Goal: Task Accomplishment & Management: Use online tool/utility

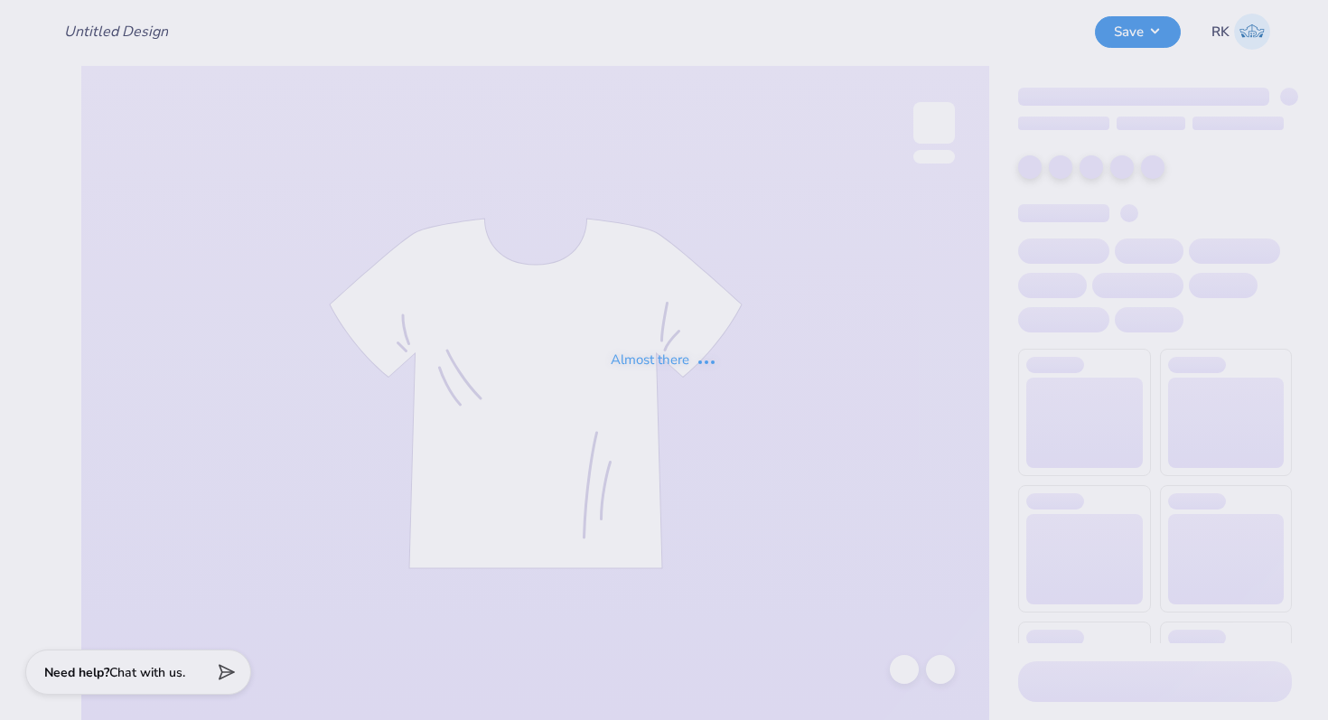
type input "Philo merch 25"
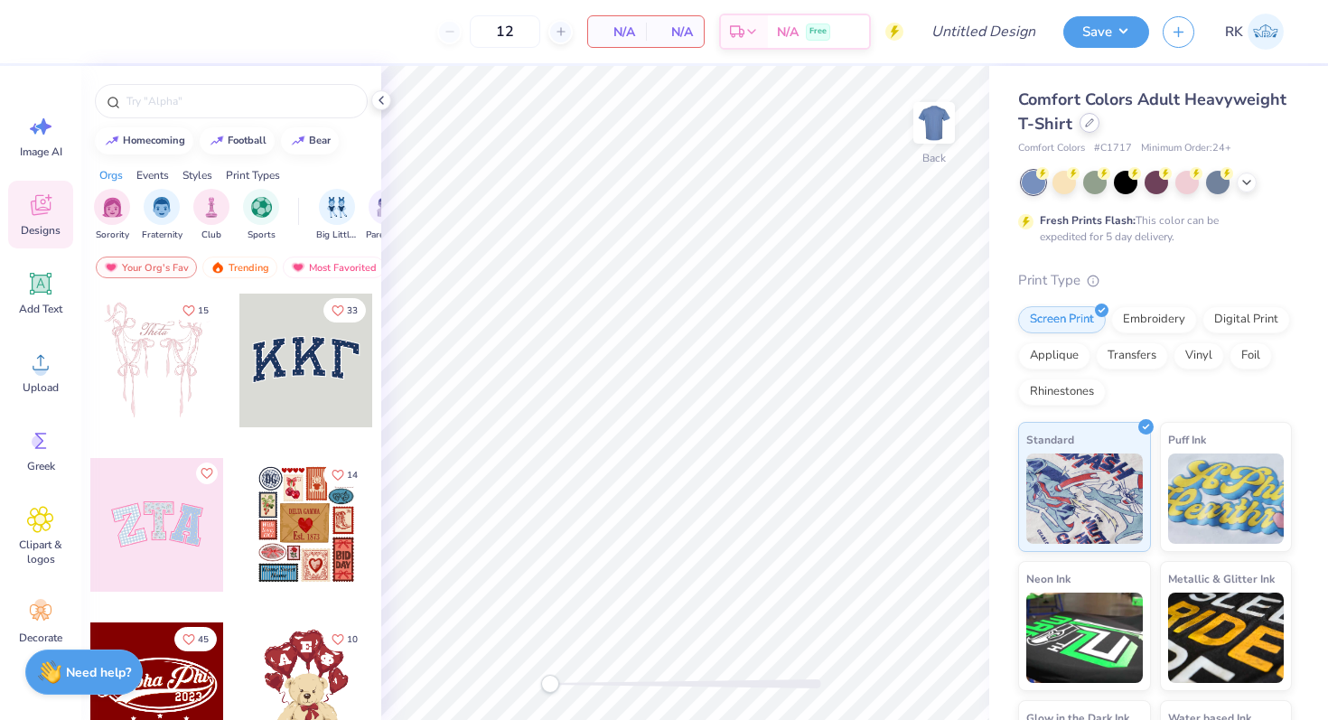
click at [1088, 125] on icon at bounding box center [1089, 122] width 7 height 7
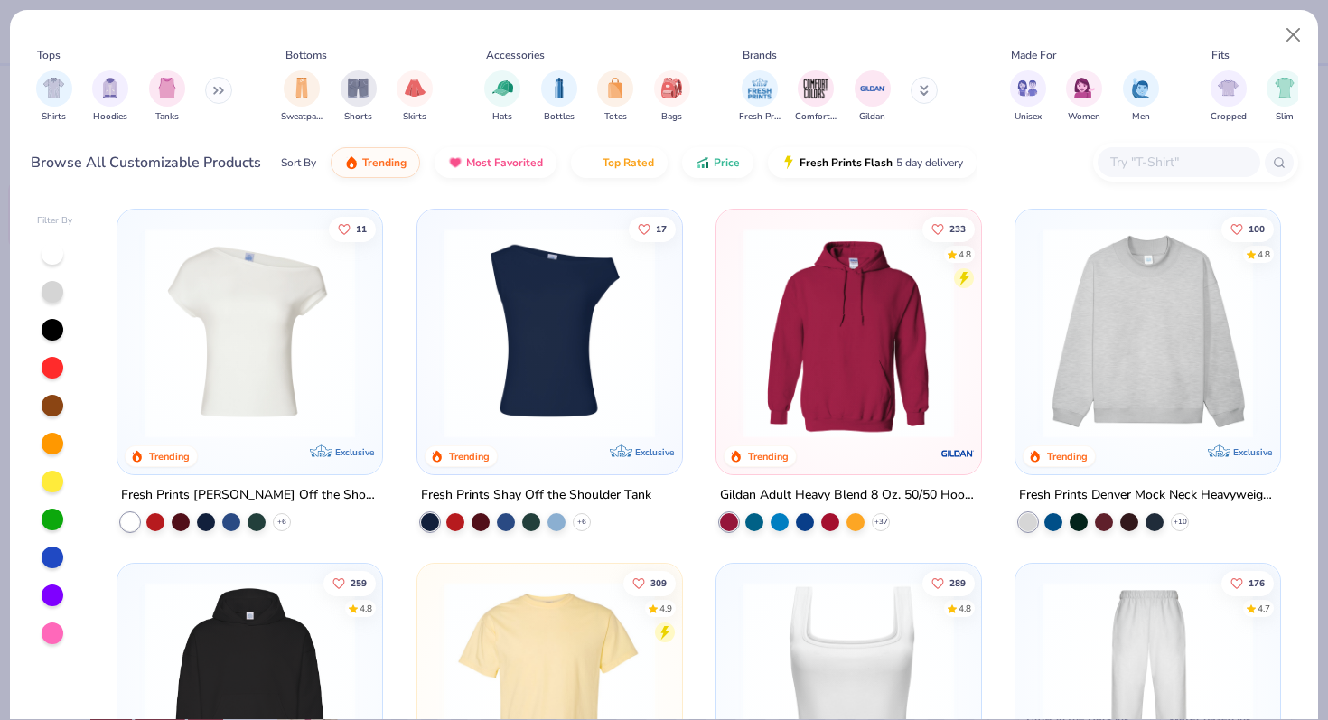
click at [213, 97] on button at bounding box center [218, 90] width 27 height 27
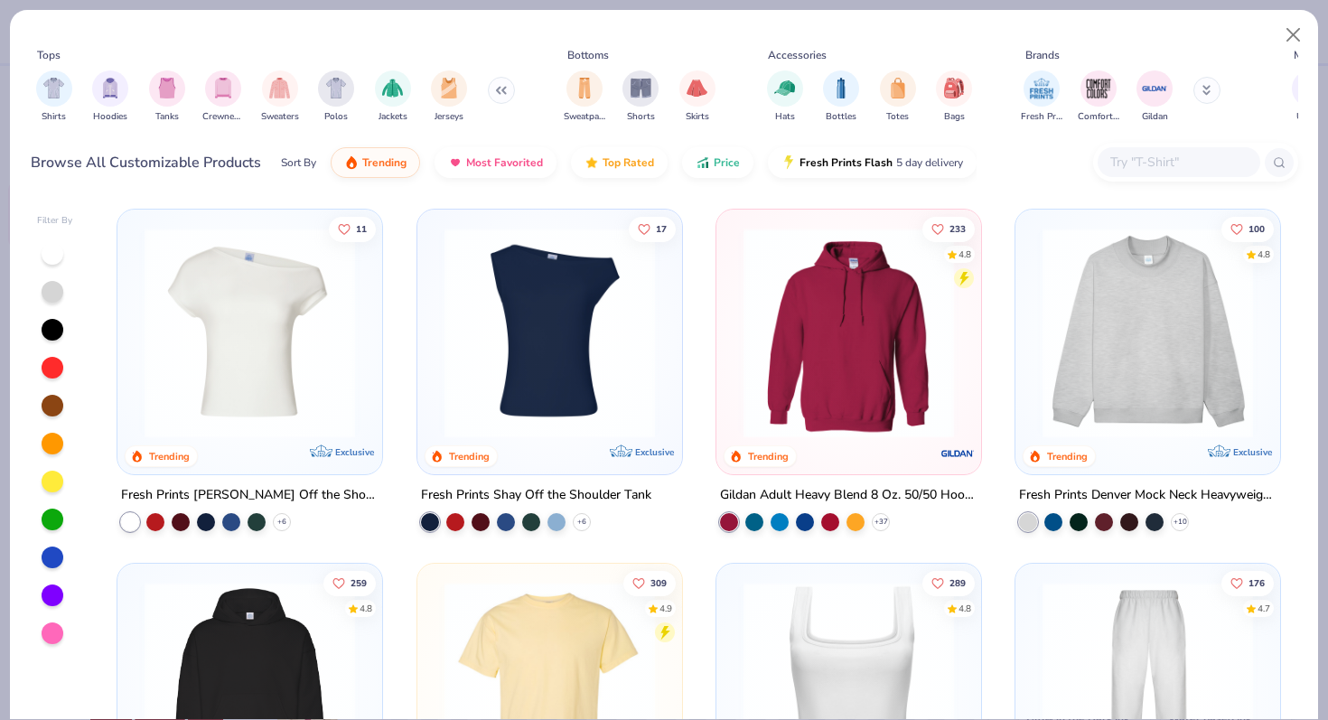
click at [213, 97] on img "filter for Crewnecks" at bounding box center [223, 88] width 20 height 21
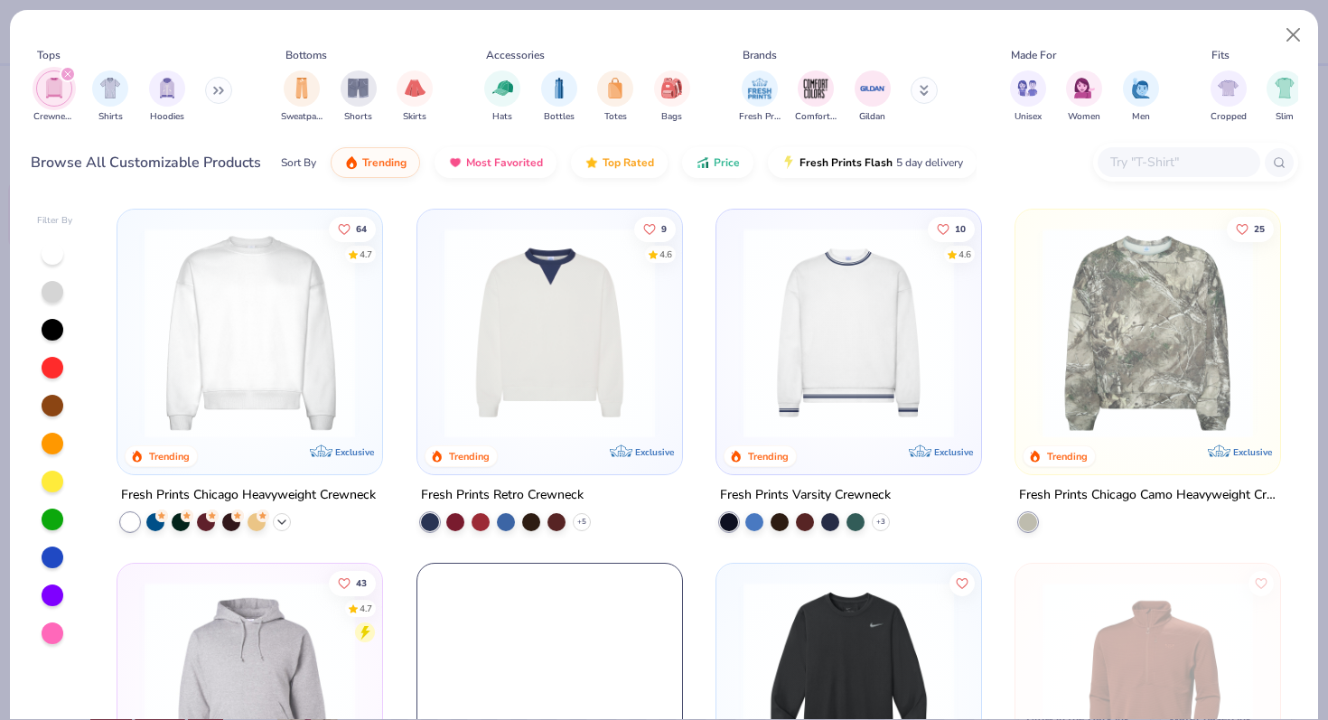
click at [284, 519] on icon at bounding box center [282, 522] width 14 height 14
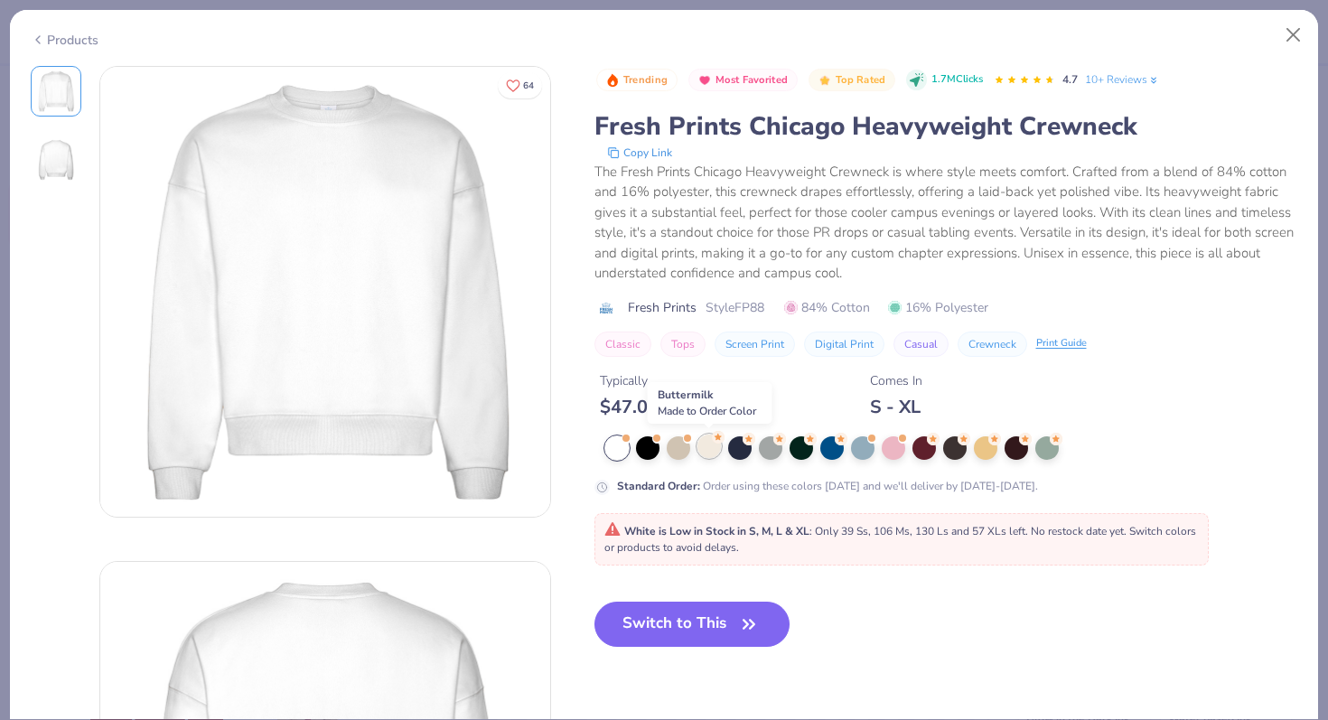
click at [719, 448] on div at bounding box center [708, 445] width 23 height 23
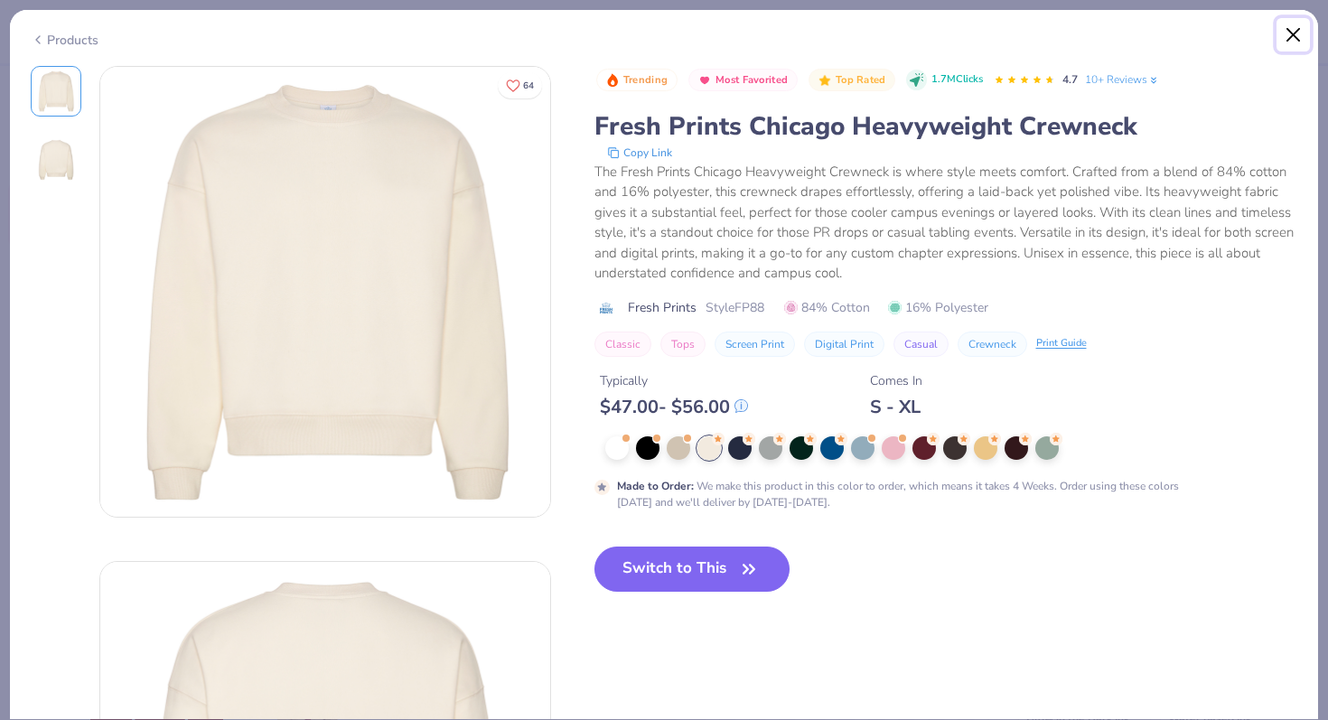
click at [1283, 38] on button "Close" at bounding box center [1293, 35] width 34 height 34
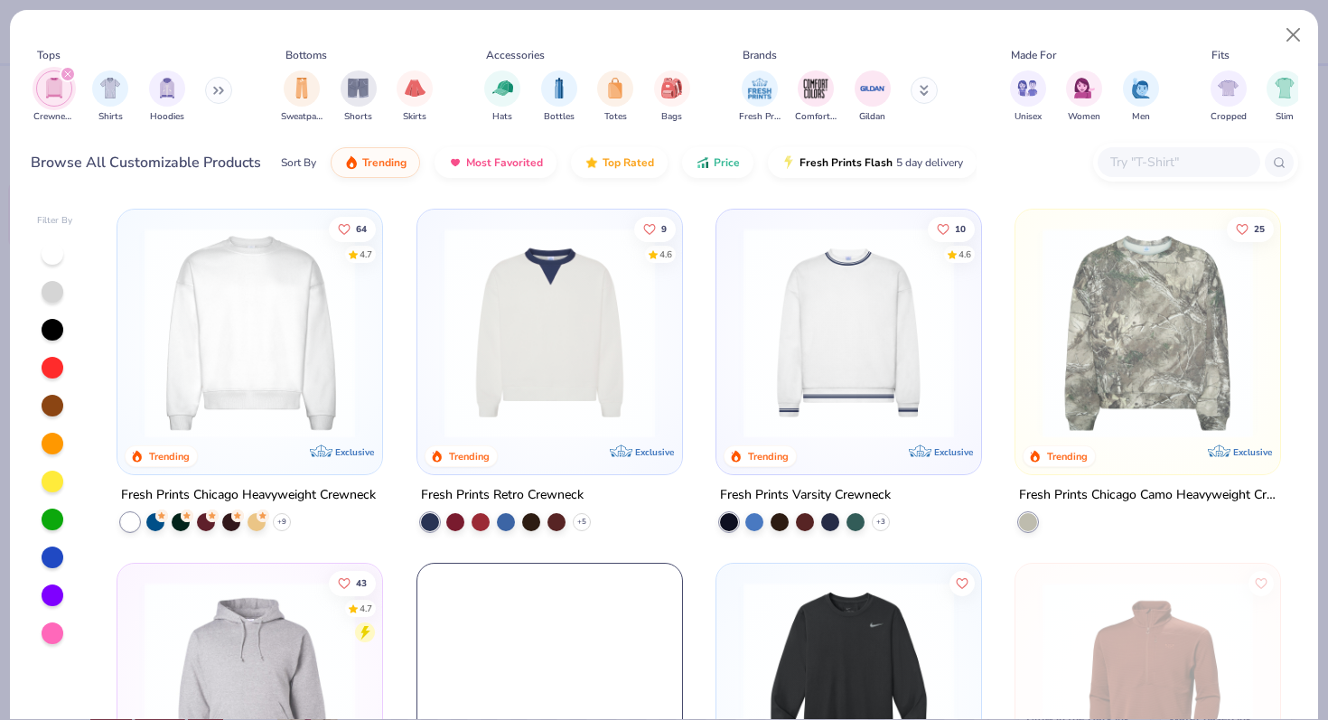
click at [294, 333] on img at bounding box center [249, 333] width 229 height 210
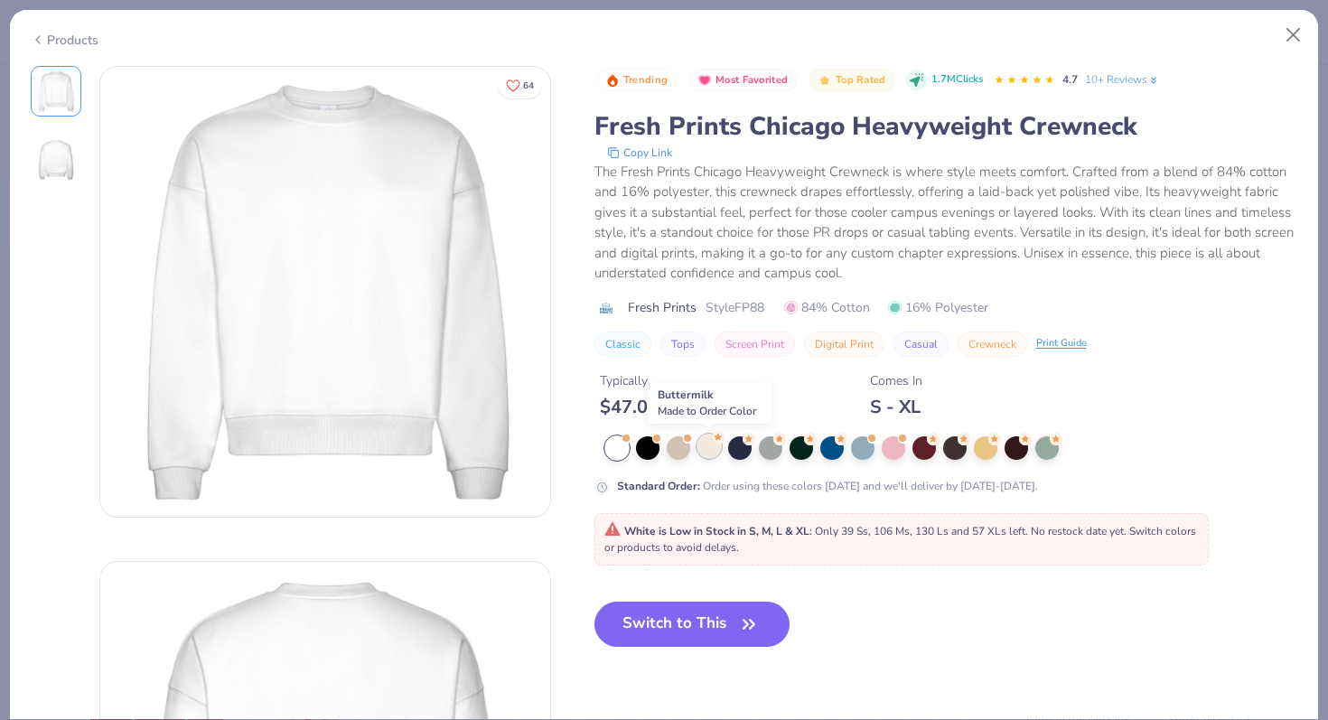
click at [703, 442] on div at bounding box center [708, 445] width 23 height 23
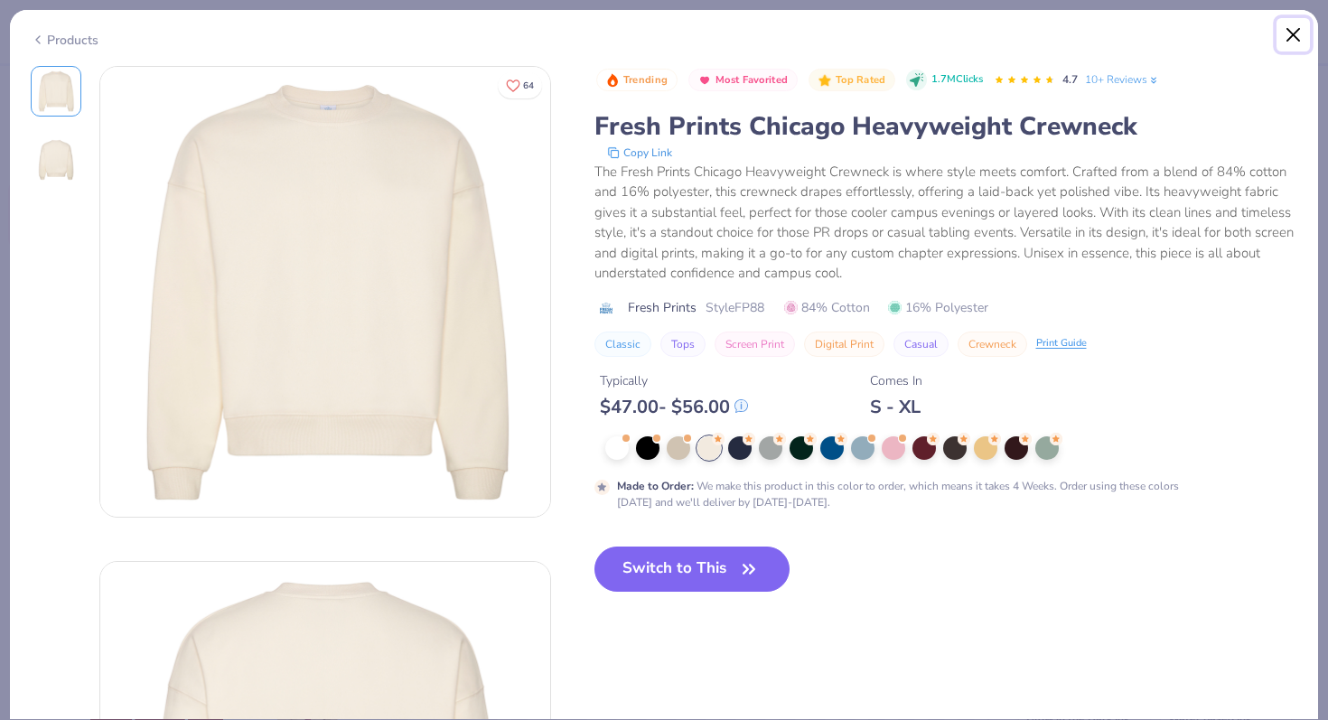
click at [1290, 36] on button "Close" at bounding box center [1293, 35] width 34 height 34
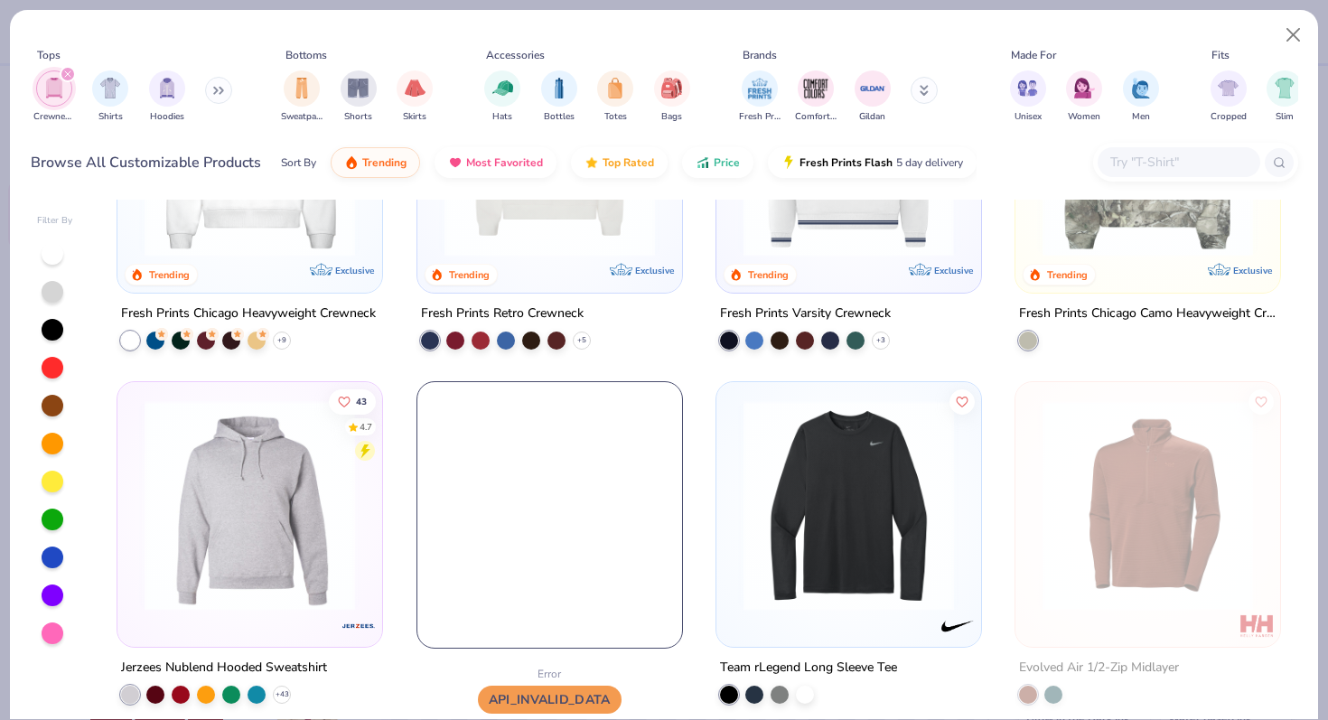
scroll to position [376, 0]
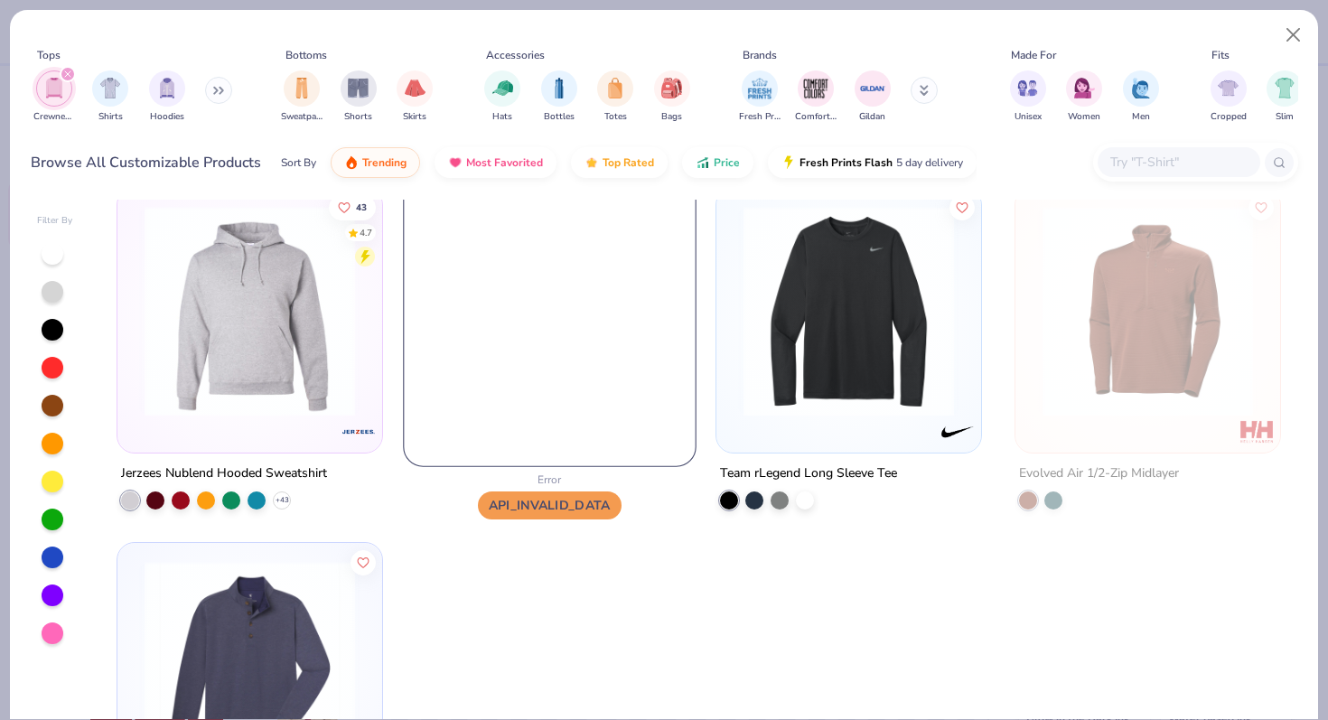
click at [583, 388] on img at bounding box center [550, 320] width 292 height 292
click at [588, 383] on img at bounding box center [550, 320] width 292 height 292
click at [1133, 168] on input "text" at bounding box center [1177, 162] width 139 height 21
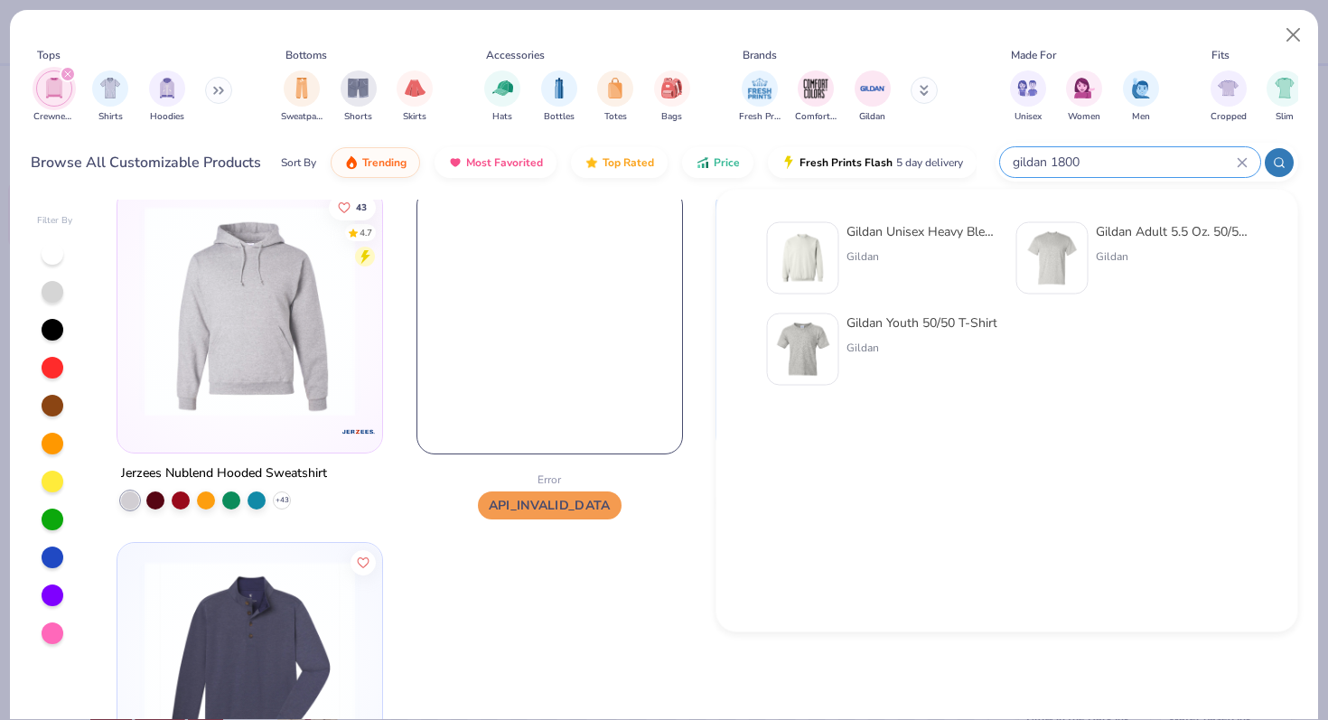
type input "gildan 1800"
click at [913, 247] on div "Gildan Unisex Heavy Blend™ Crewneck Sweatshirt - 18000 Gildan" at bounding box center [922, 258] width 152 height 72
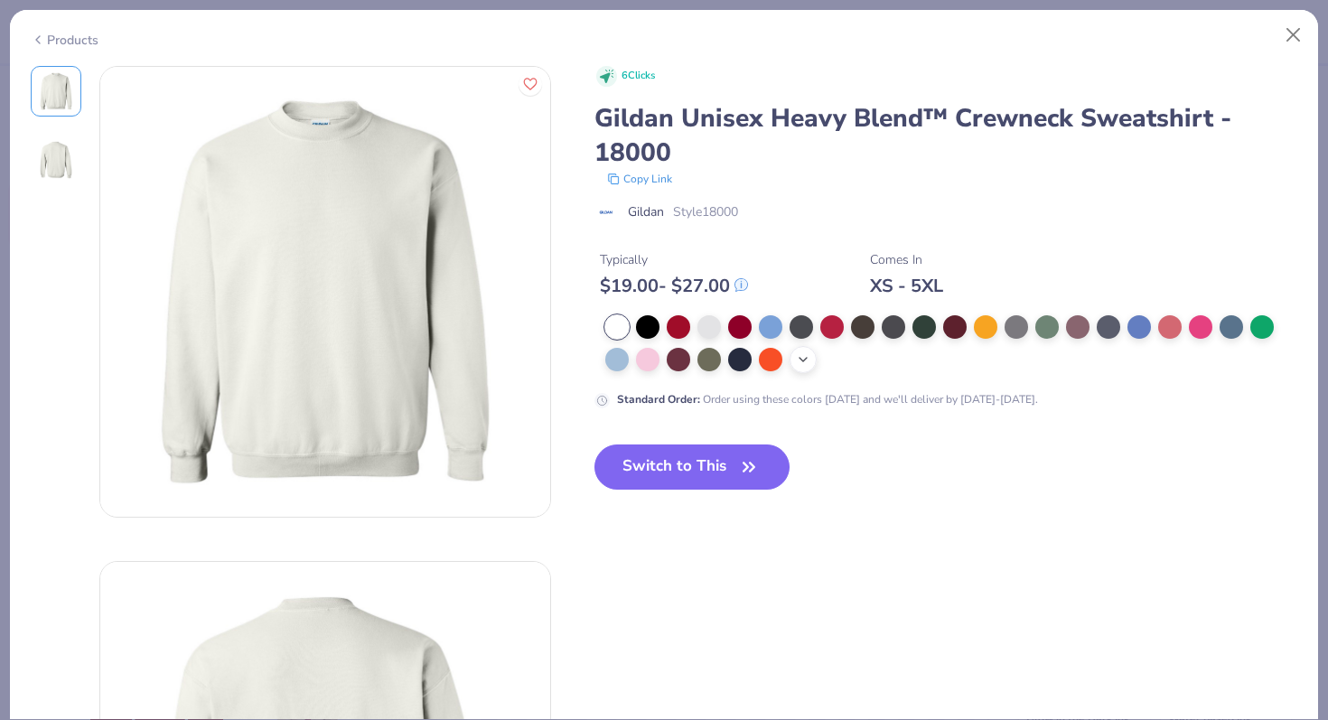
click at [808, 360] on icon at bounding box center [803, 359] width 14 height 14
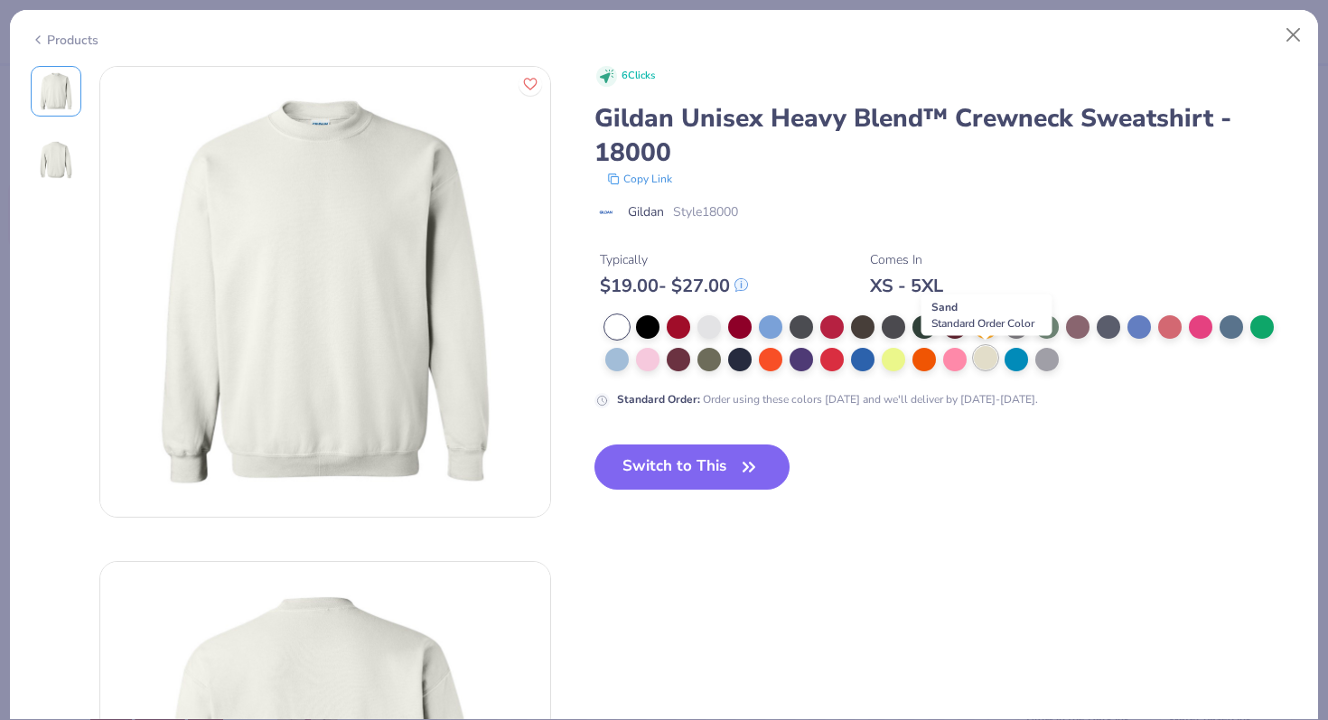
click at [986, 359] on div at bounding box center [985, 357] width 23 height 23
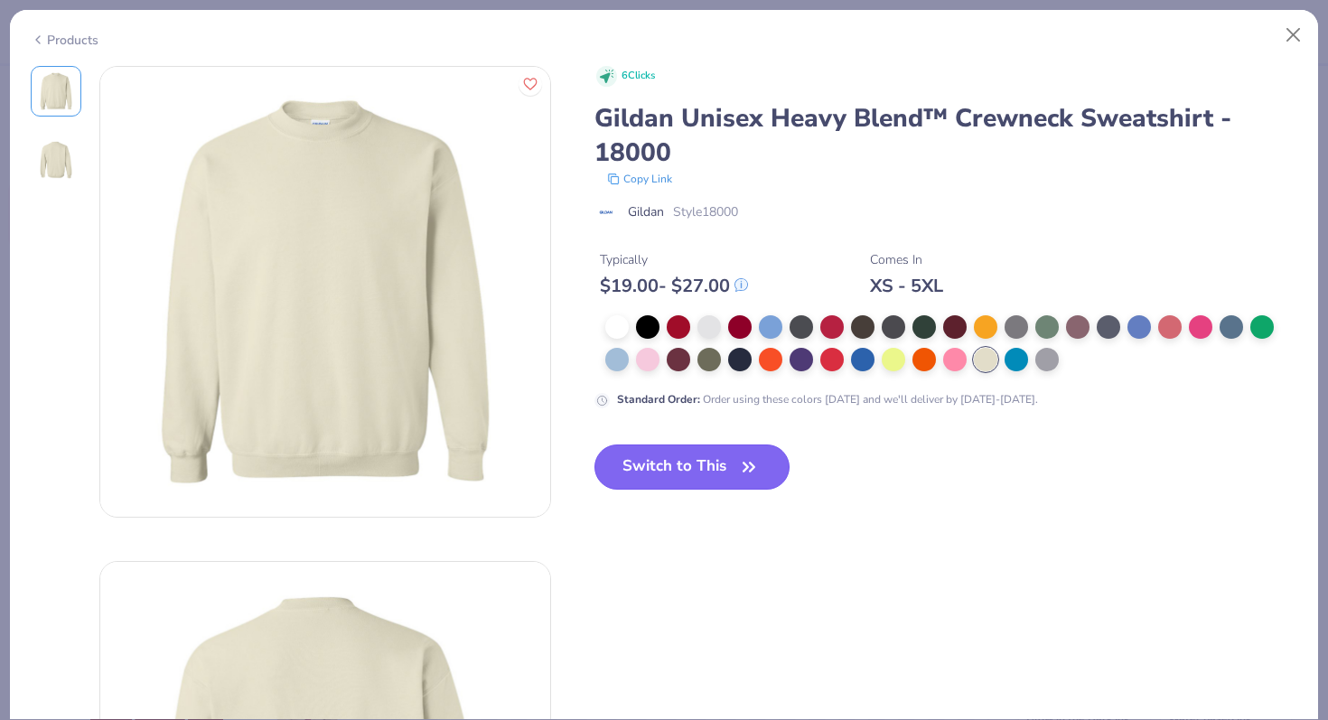
click at [748, 457] on icon "button" at bounding box center [748, 466] width 25 height 25
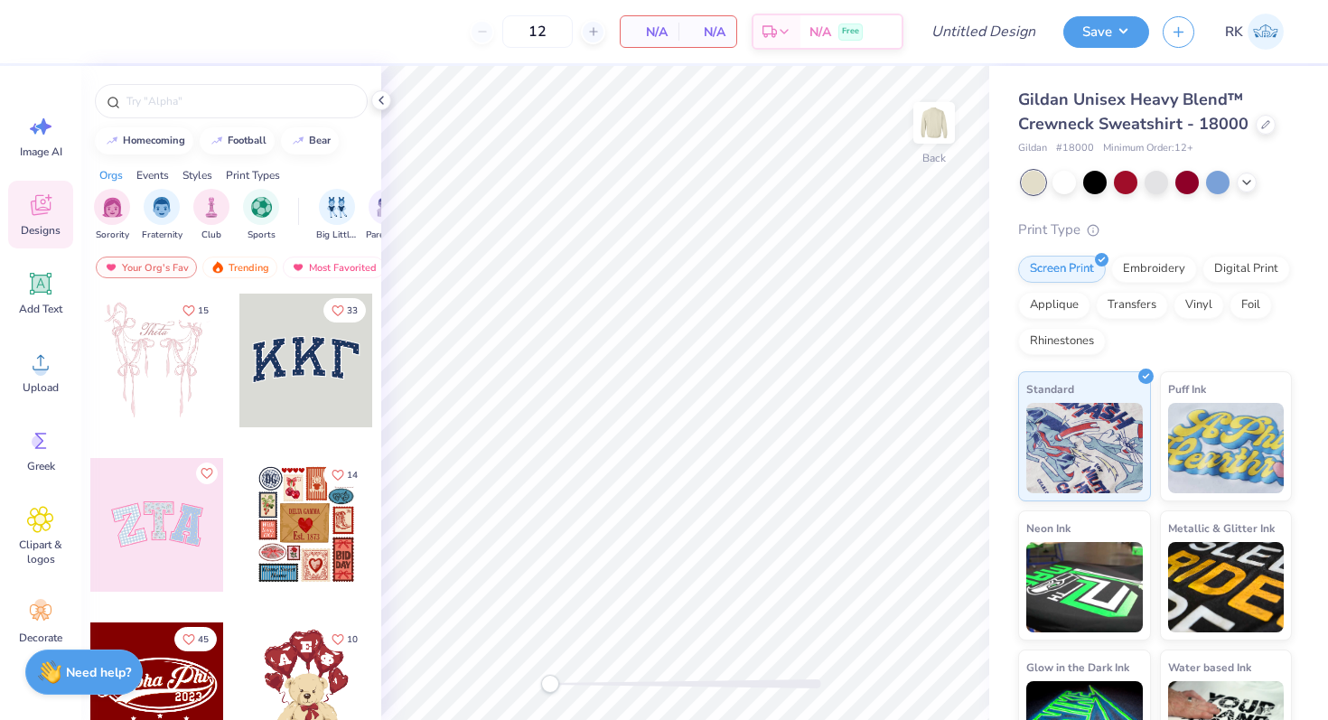
click at [1265, 115] on div "Gildan Unisex Heavy Blend™ Crewneck Sweatshirt - 18000" at bounding box center [1155, 112] width 274 height 49
click at [1261, 120] on icon at bounding box center [1265, 122] width 9 height 9
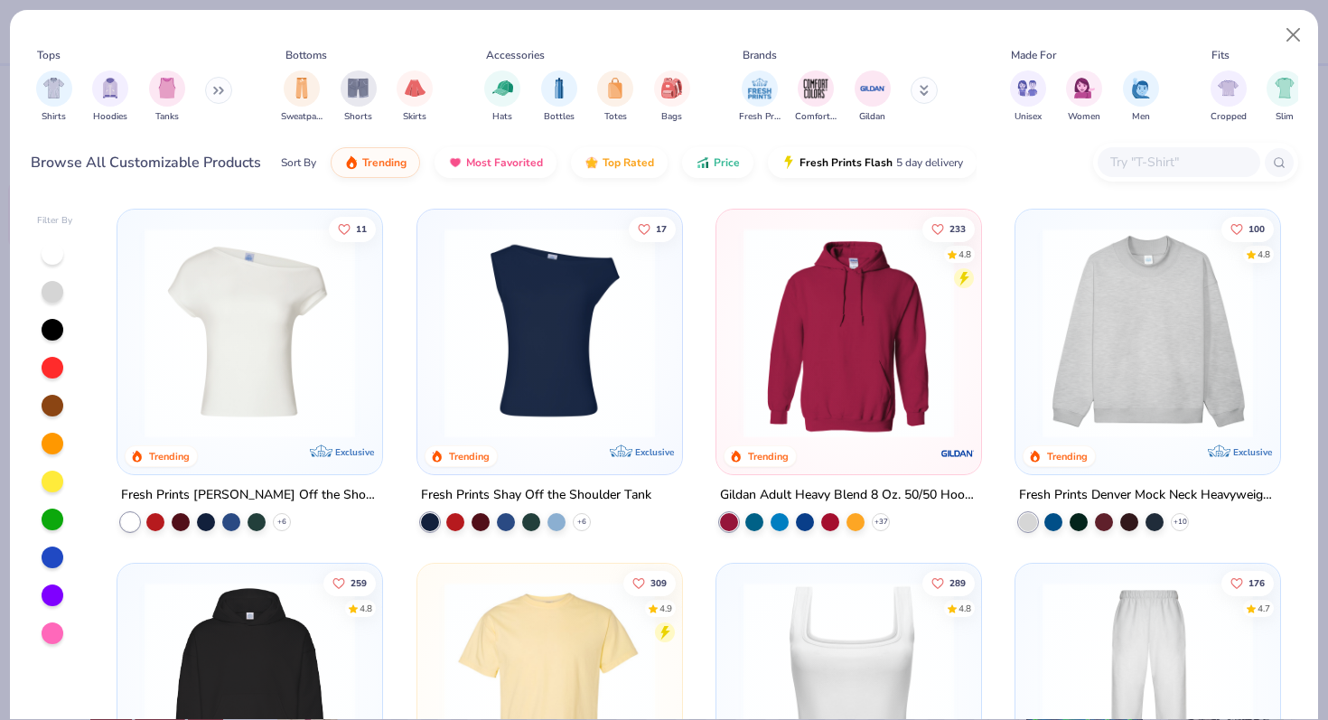
click at [226, 98] on button at bounding box center [218, 90] width 27 height 27
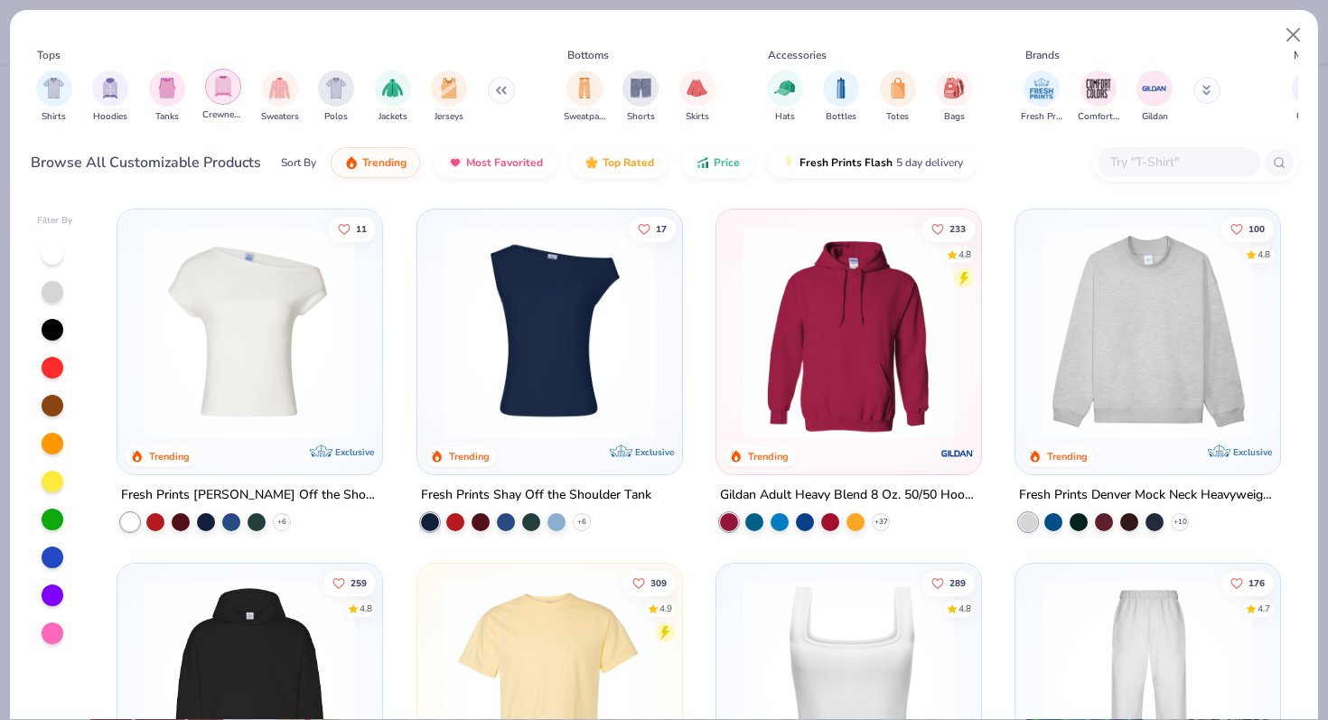
click at [215, 86] on img "filter for Crewnecks" at bounding box center [223, 86] width 20 height 21
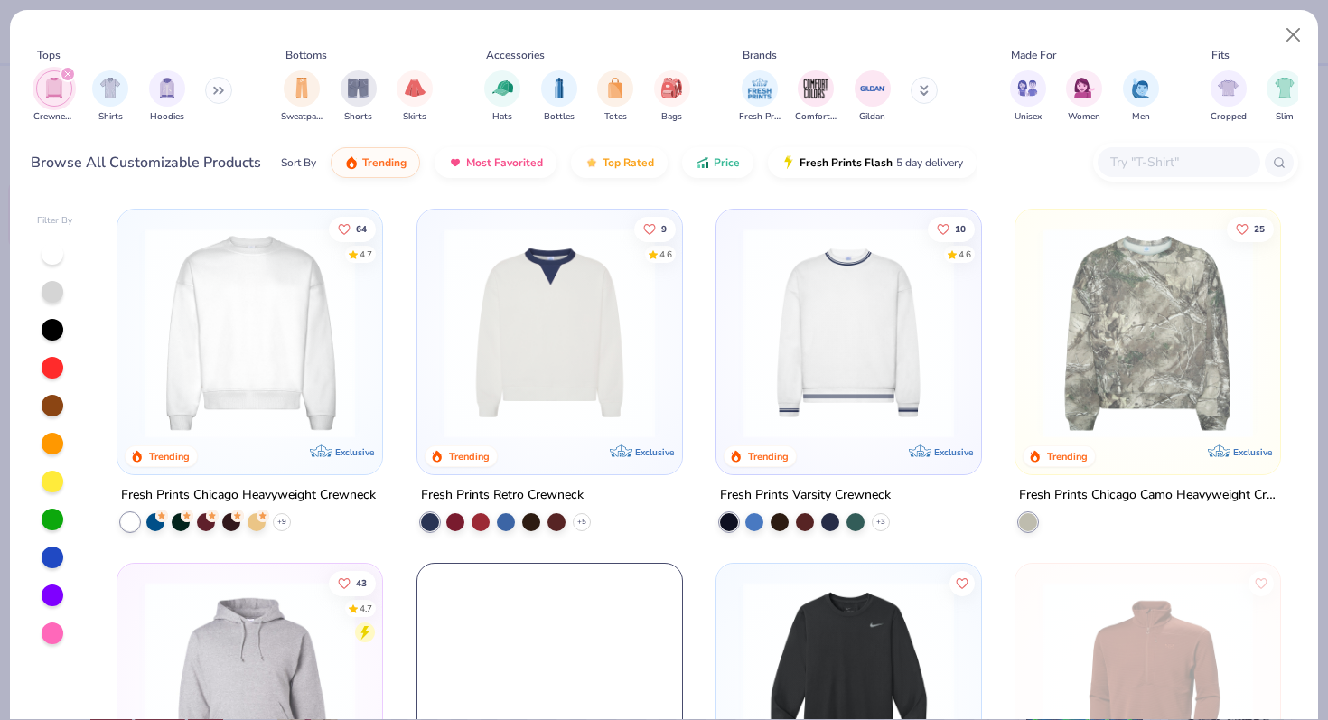
click at [1127, 163] on input "text" at bounding box center [1177, 162] width 139 height 21
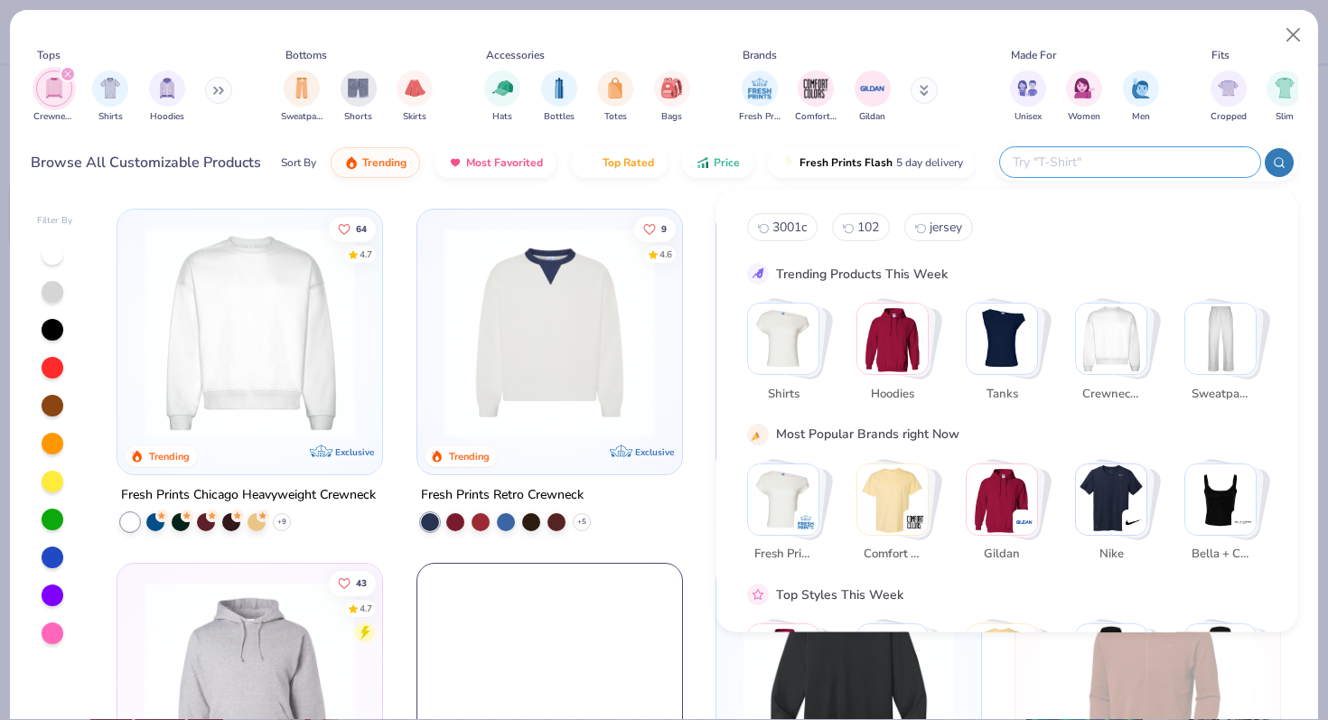
click at [1093, 327] on img "Stack Card Button Crewnecks" at bounding box center [1111, 338] width 70 height 70
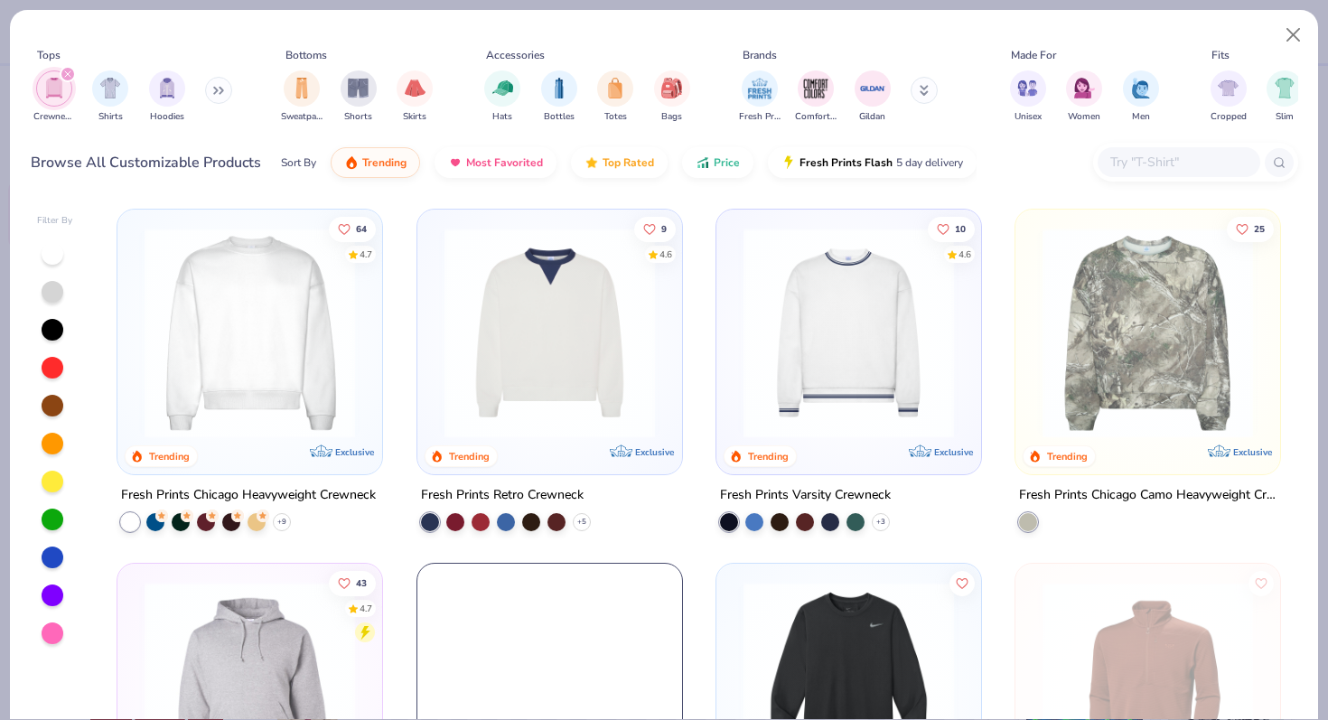
click at [1123, 171] on input "text" at bounding box center [1177, 162] width 139 height 21
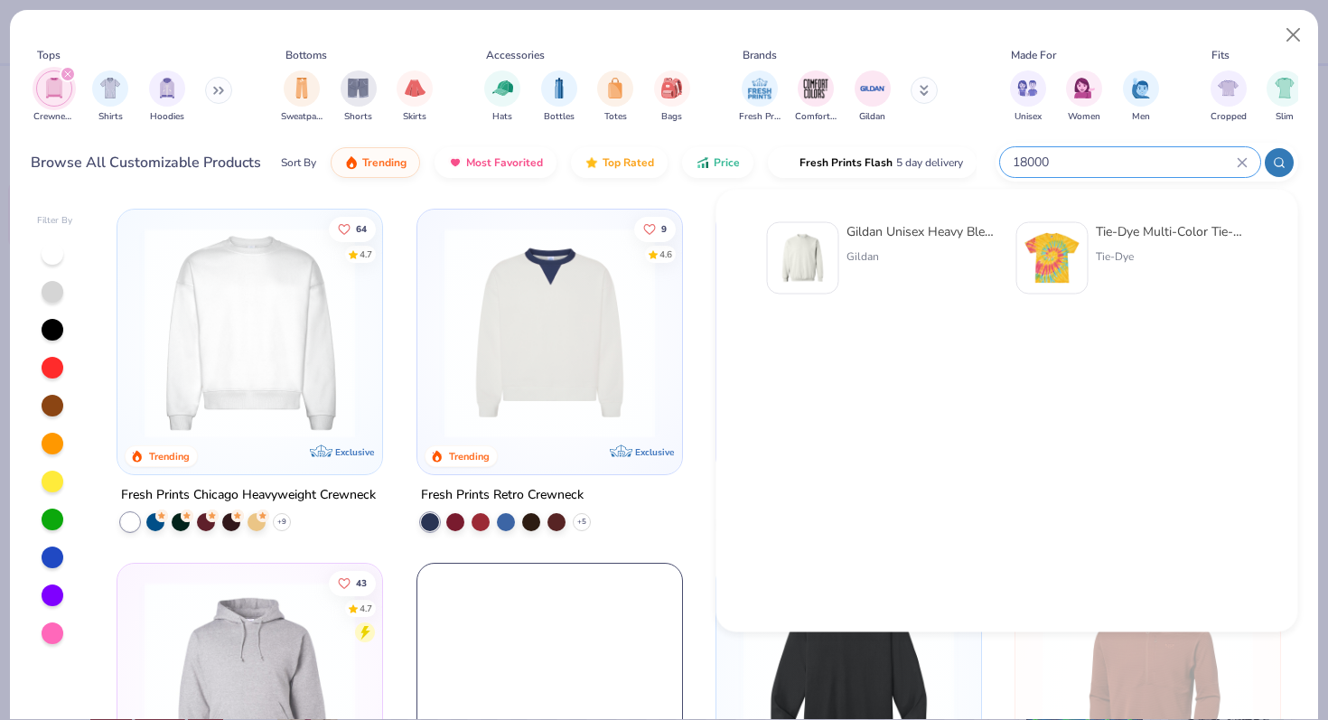
type input "18000"
click at [930, 229] on div "Gildan Unisex Heavy Blend™ Crewneck Sweatshirt - 18000" at bounding box center [922, 231] width 152 height 19
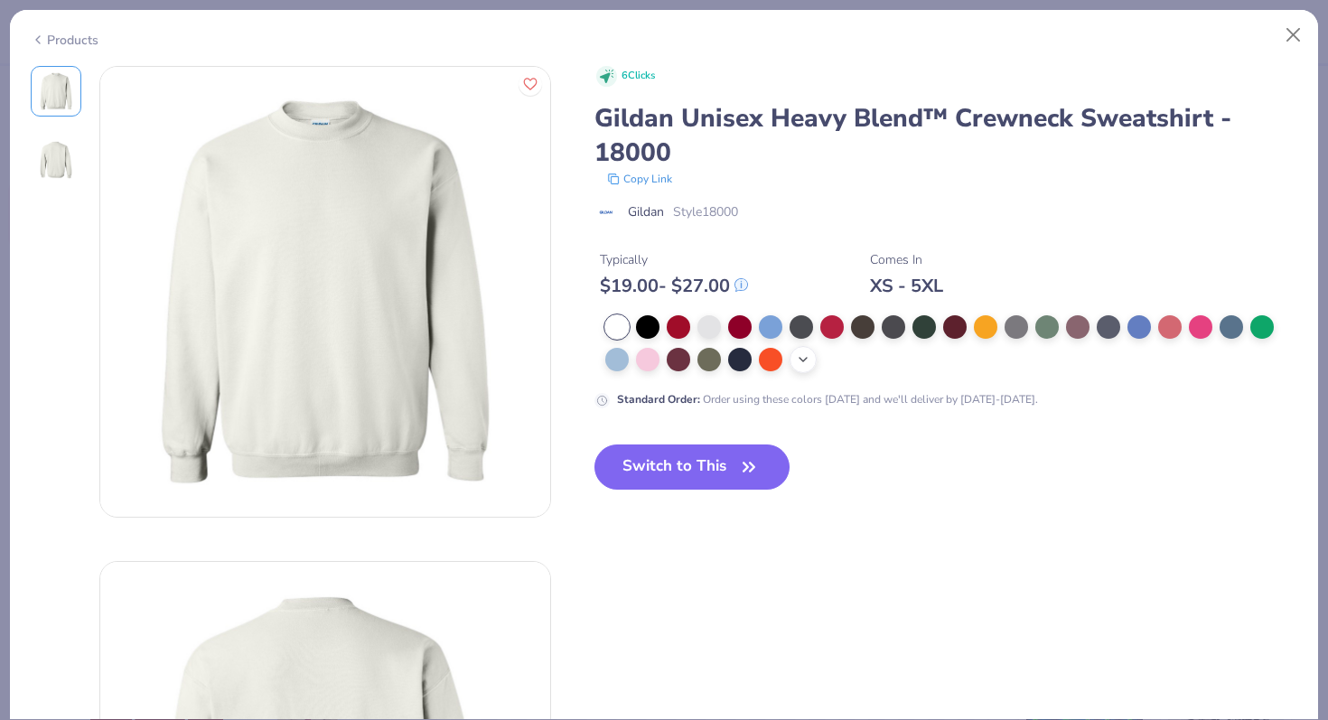
click at [800, 370] on div "+ 9" at bounding box center [802, 359] width 27 height 27
click at [978, 361] on div at bounding box center [985, 357] width 23 height 23
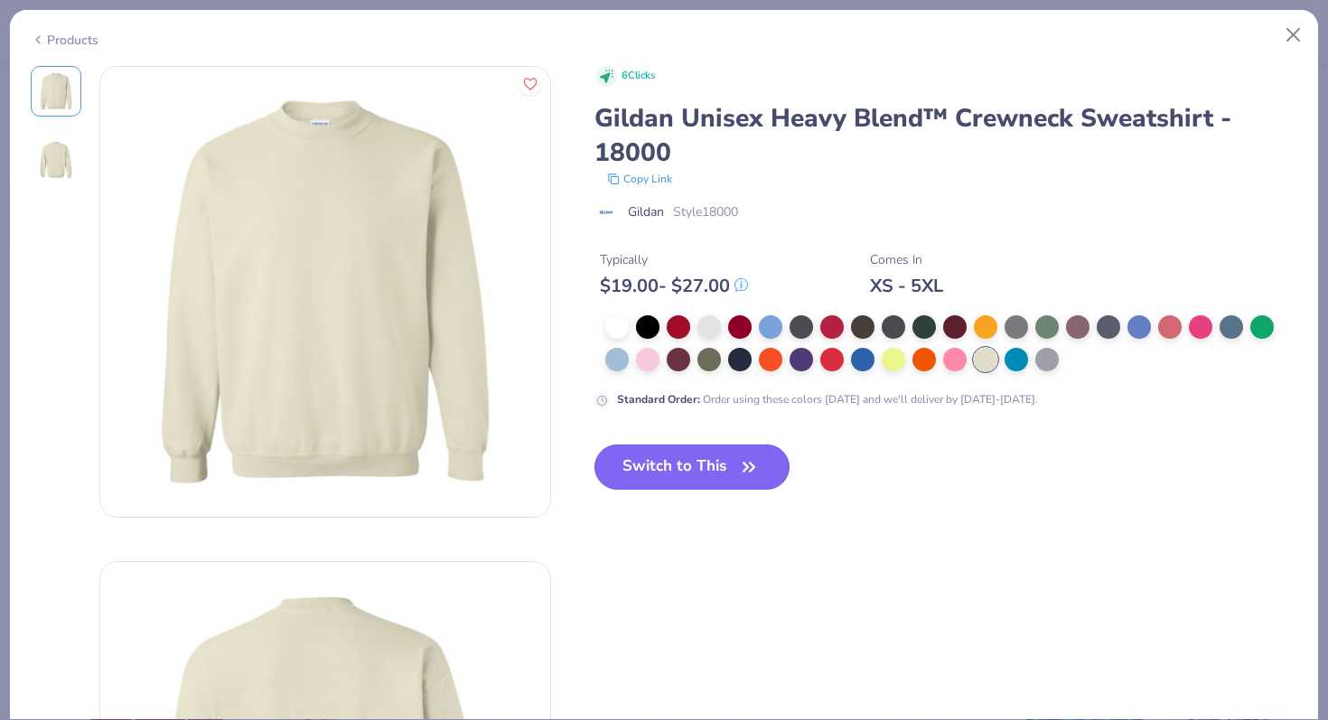
click at [725, 466] on button "Switch to This" at bounding box center [692, 466] width 196 height 45
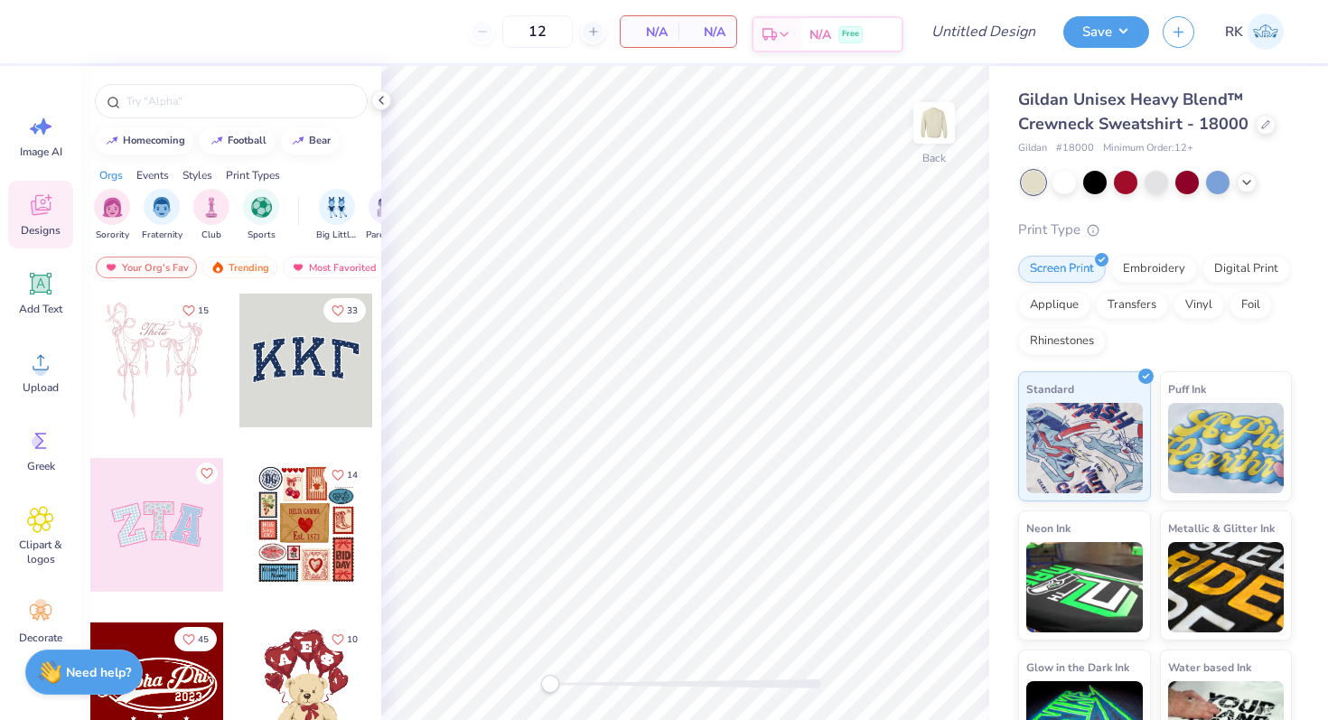
click at [809, 37] on span "N/A" at bounding box center [820, 34] width 22 height 19
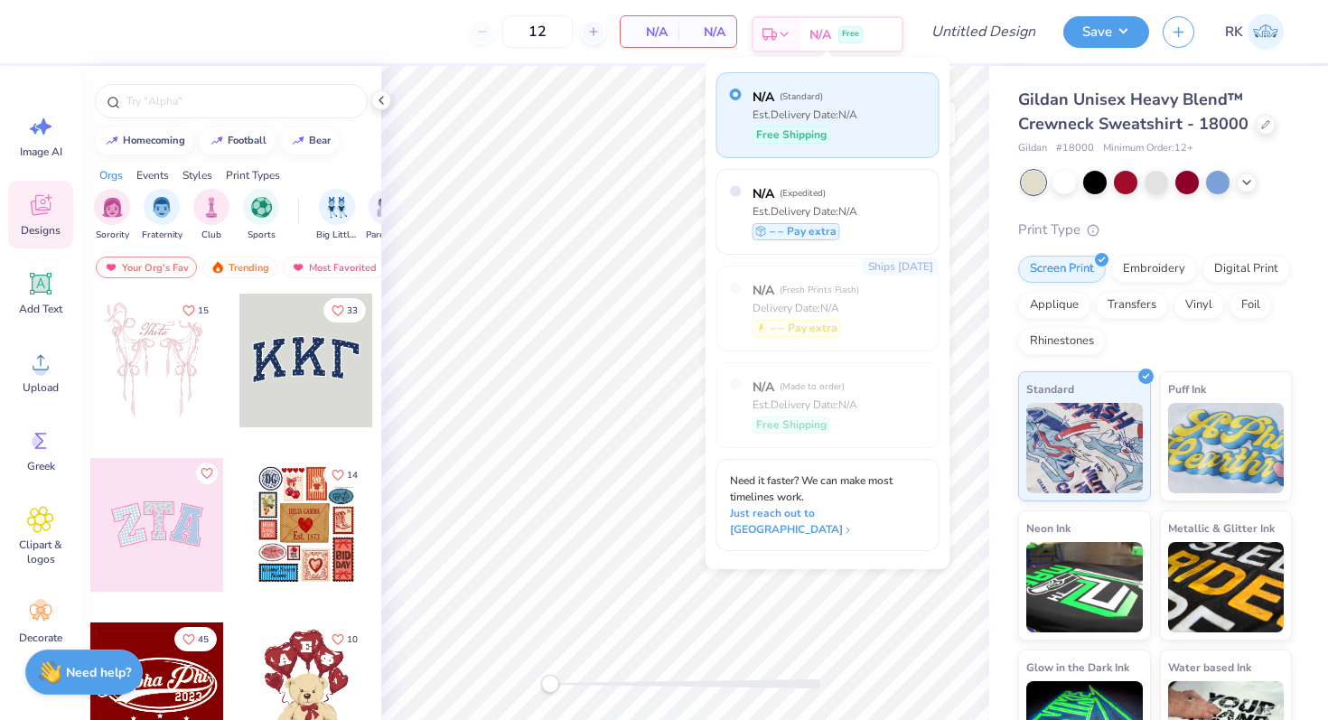
click at [809, 37] on span "N/A" at bounding box center [820, 34] width 22 height 19
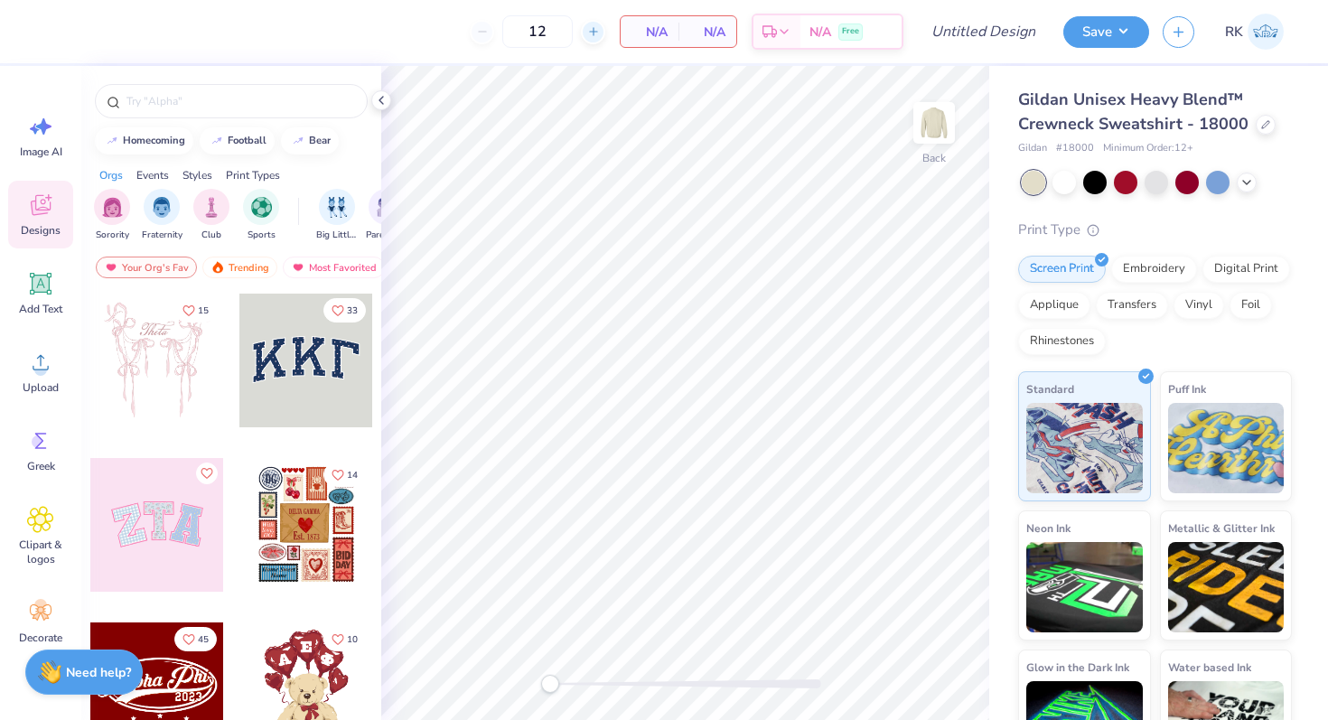
click at [590, 34] on icon at bounding box center [593, 31] width 13 height 13
click at [490, 33] on div at bounding box center [482, 32] width 24 height 24
type input "12"
click at [635, 35] on span "N/A" at bounding box center [649, 32] width 36 height 19
click at [339, 350] on div at bounding box center [306, 361] width 134 height 134
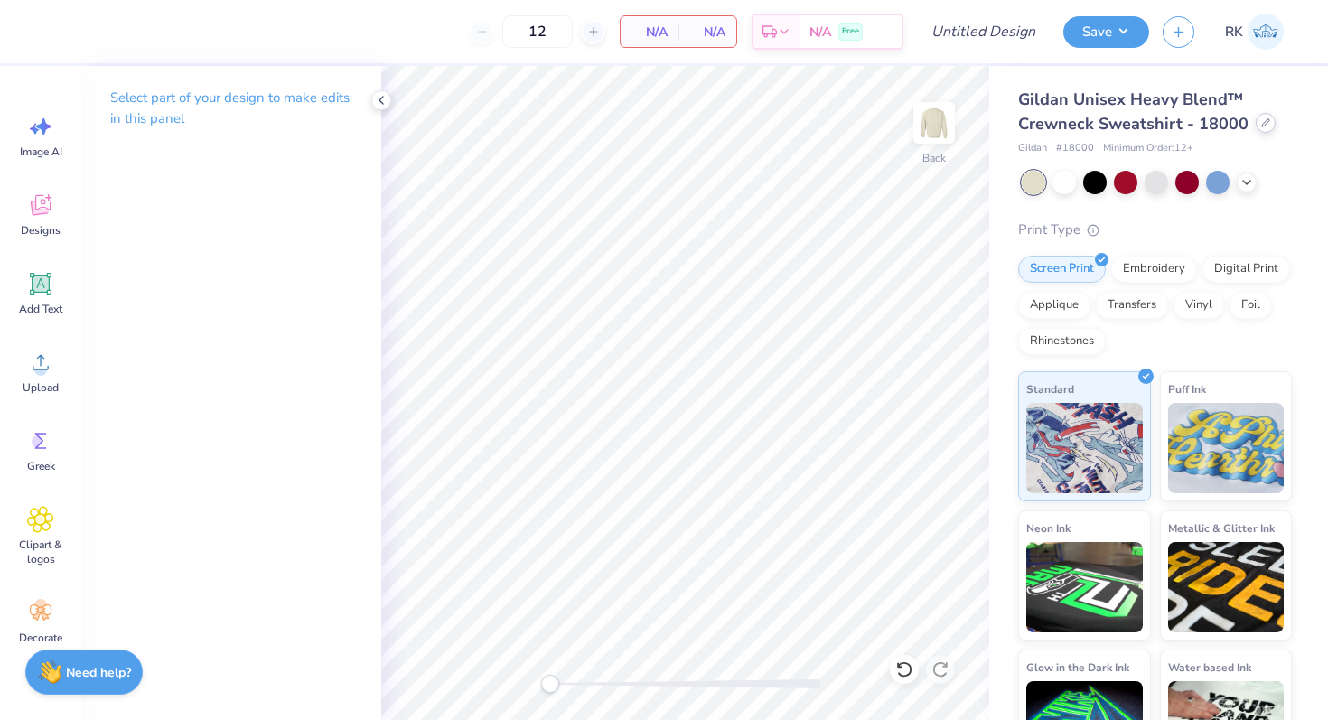
click at [1257, 133] on div at bounding box center [1266, 123] width 20 height 20
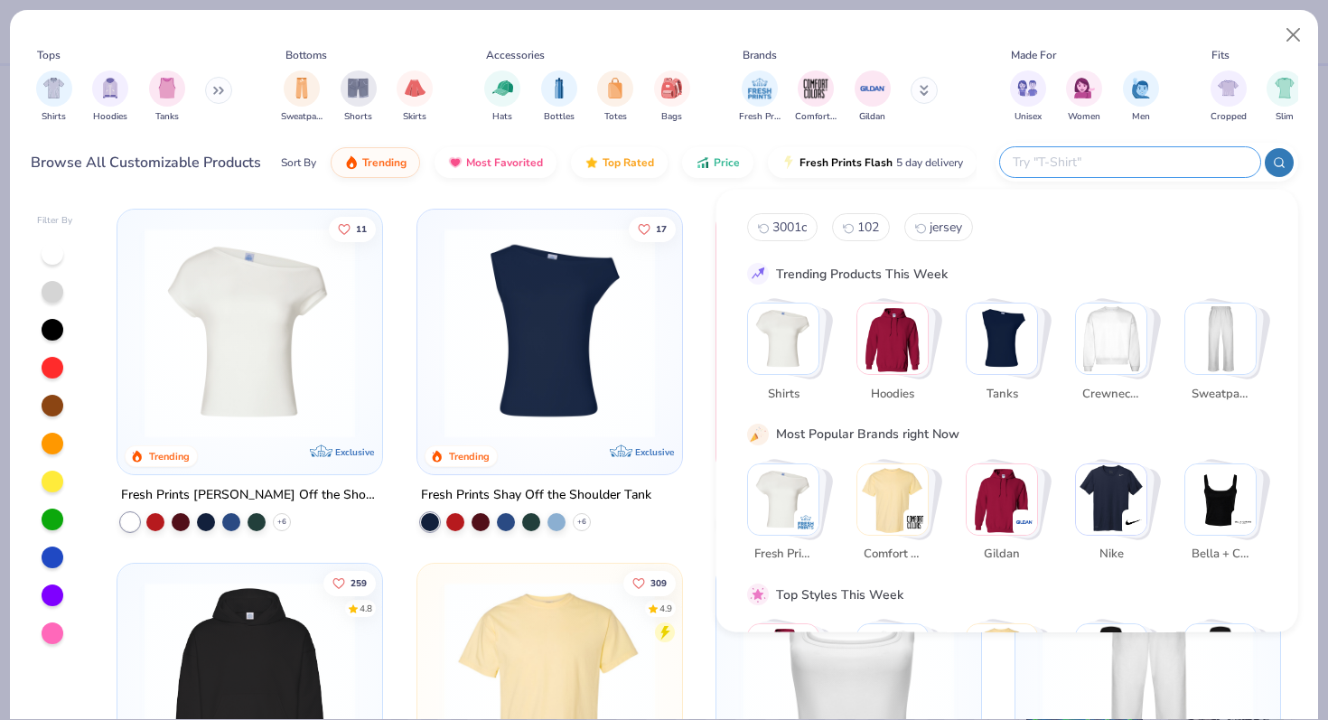
click at [1217, 156] on input "text" at bounding box center [1129, 162] width 237 height 21
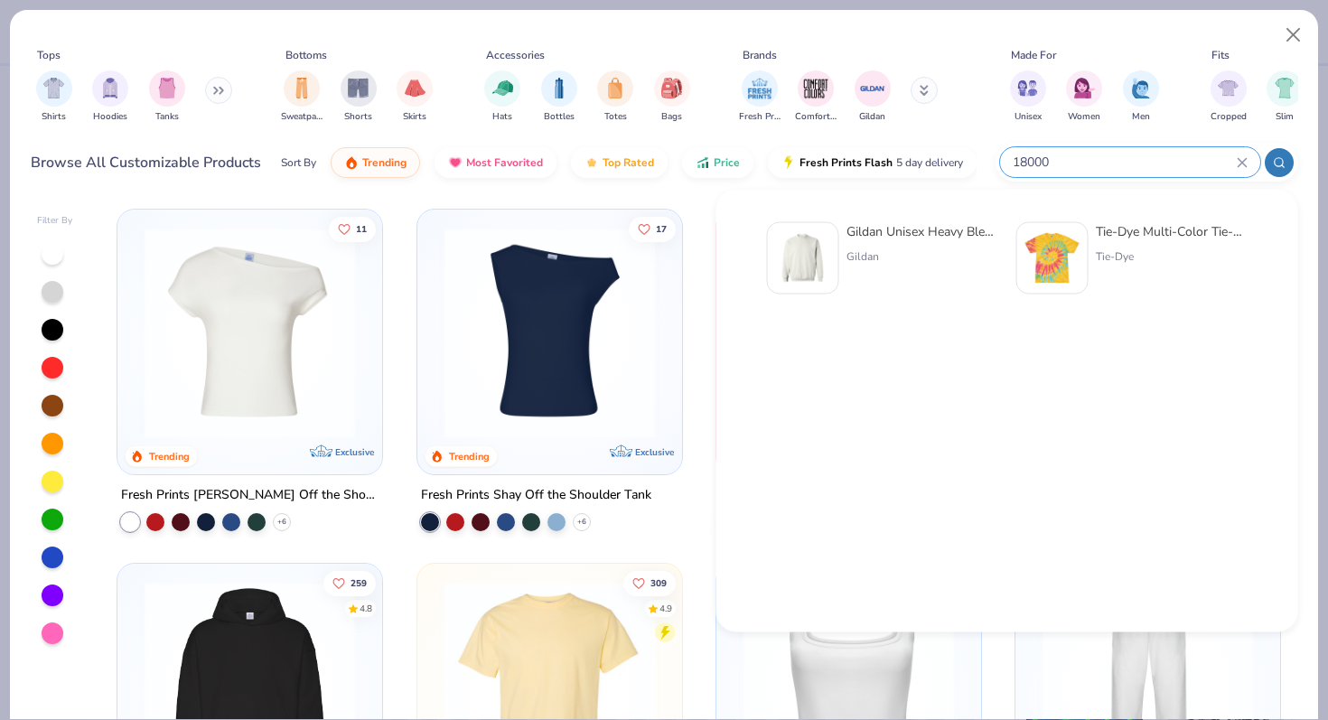
type input "18000"
click at [850, 261] on div "Gildan" at bounding box center [922, 256] width 152 height 16
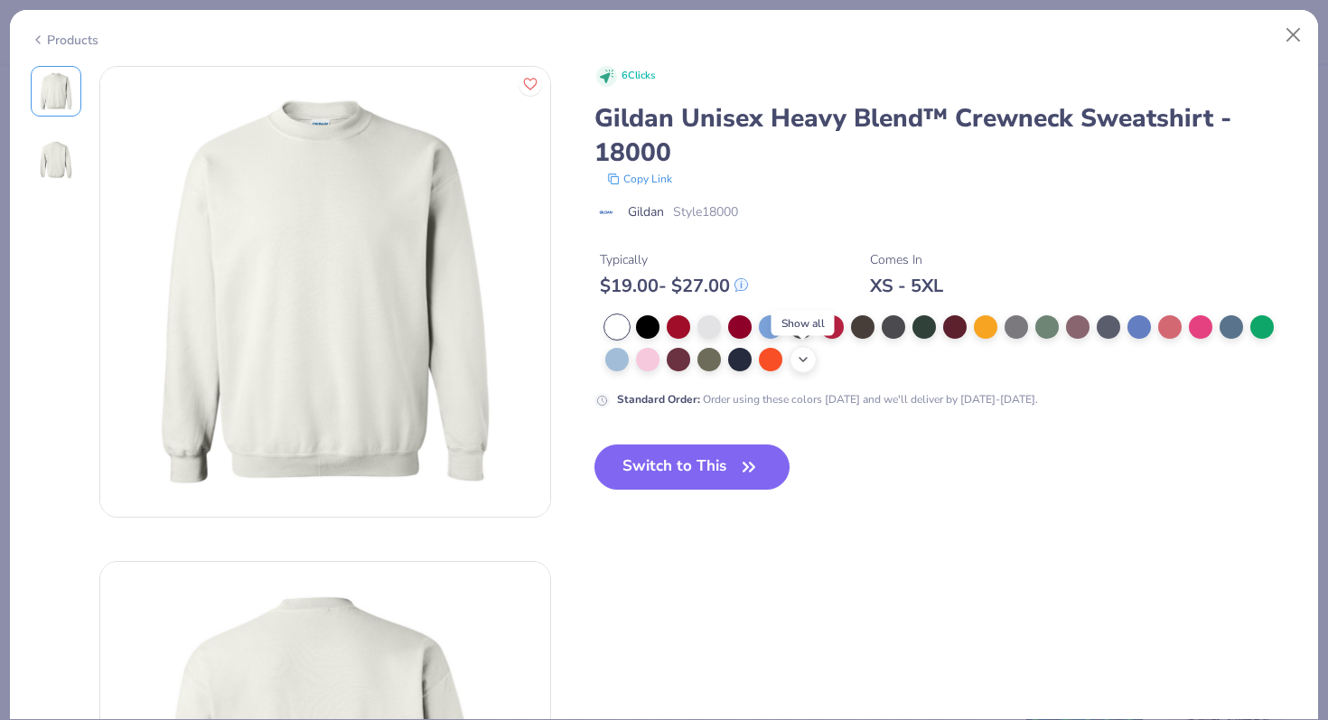
click at [800, 355] on icon at bounding box center [803, 359] width 14 height 14
click at [984, 355] on div at bounding box center [985, 357] width 23 height 23
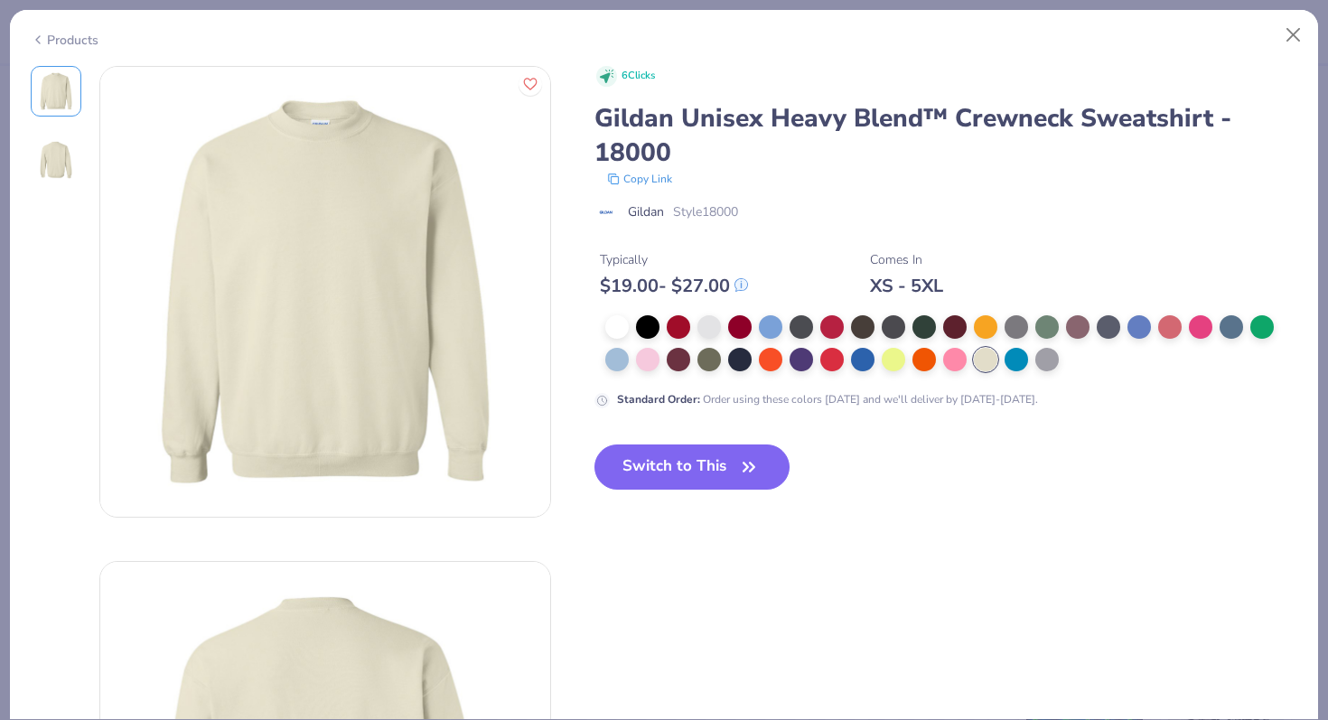
click at [656, 177] on button "Copy Link" at bounding box center [640, 179] width 76 height 18
click at [523, 76] on icon "Like" at bounding box center [530, 82] width 14 height 14
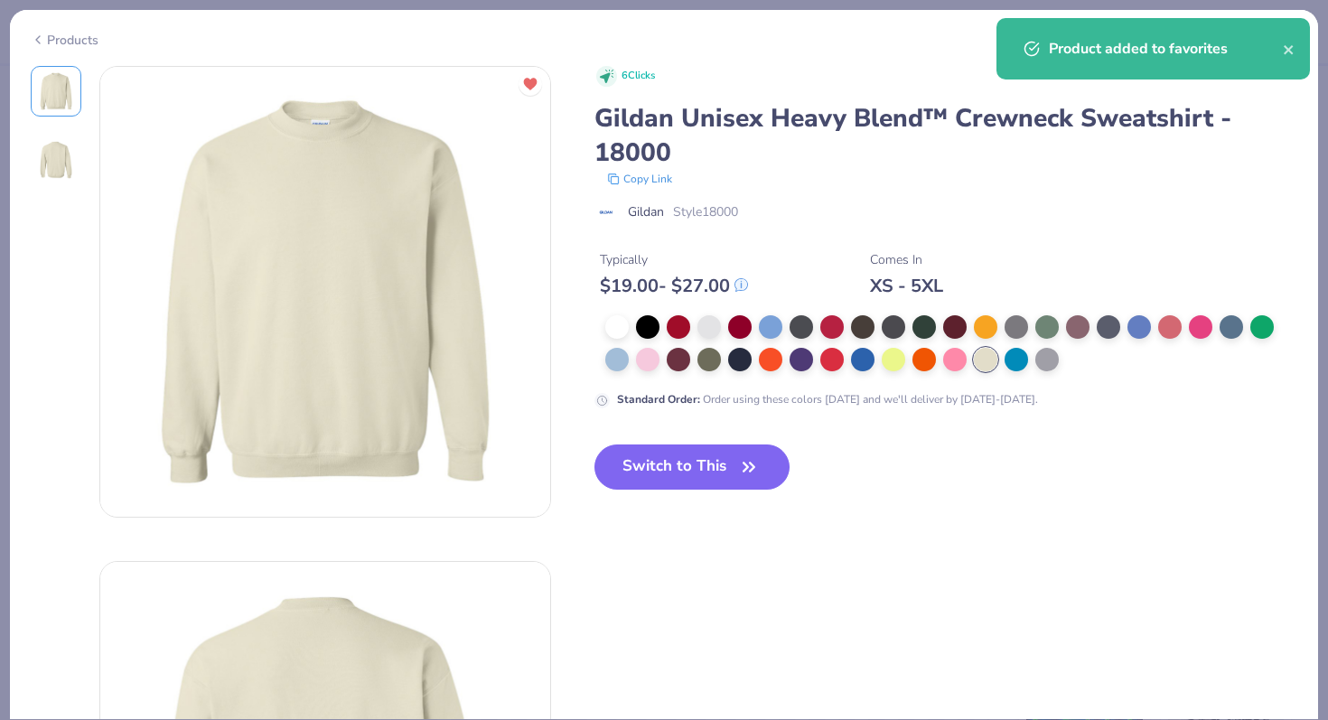
click at [70, 41] on div "Products" at bounding box center [65, 40] width 68 height 19
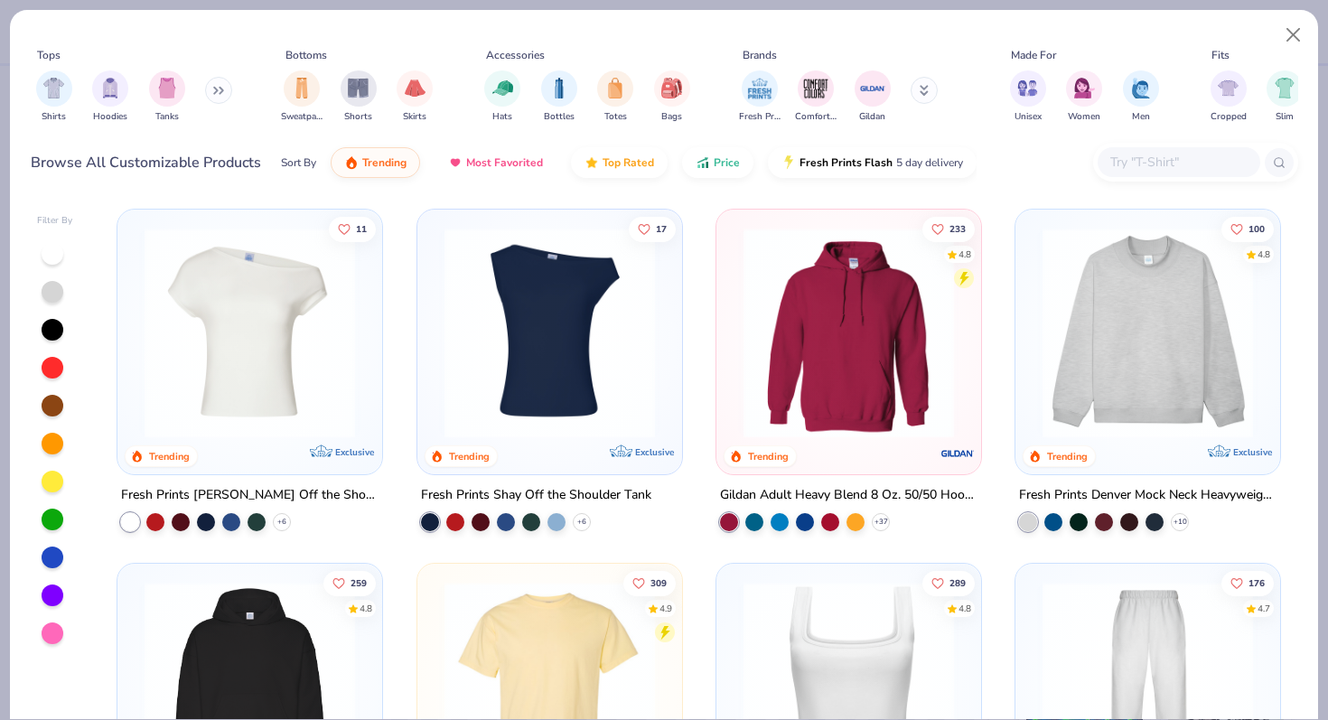
click at [453, 177] on button "Most Favorited" at bounding box center [495, 162] width 122 height 31
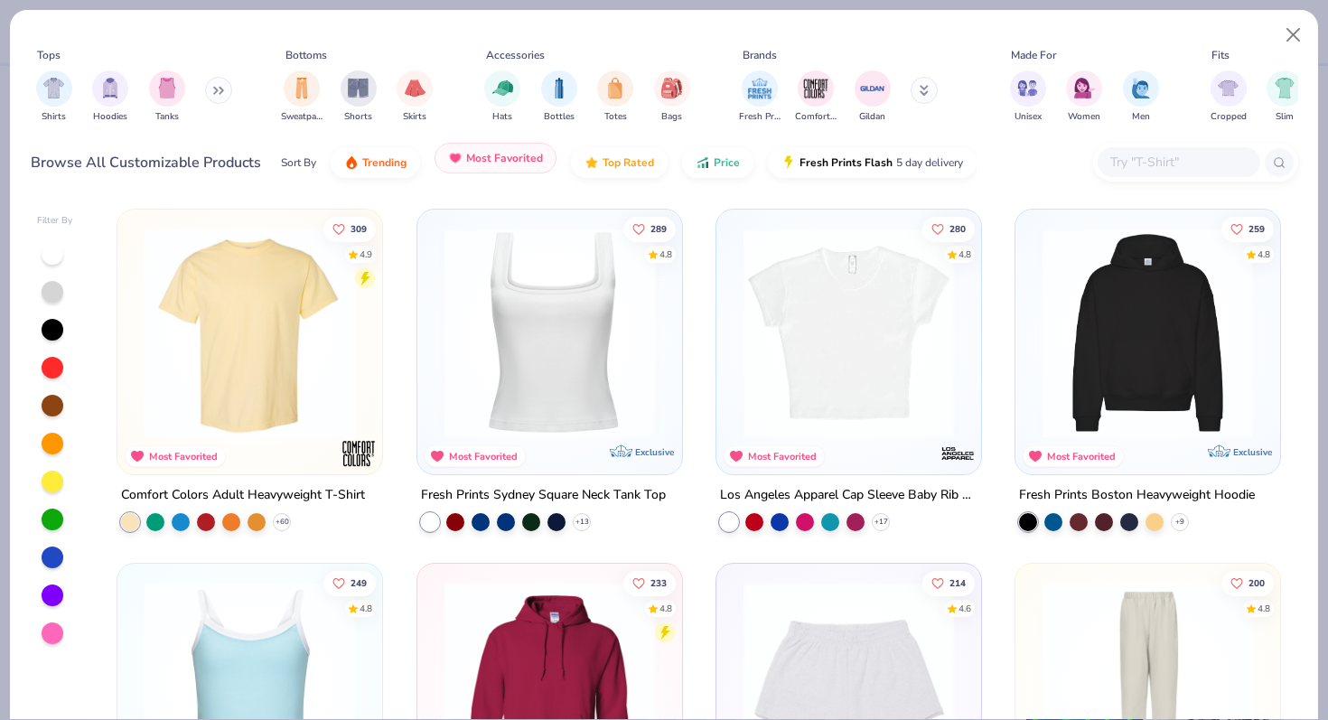
click at [477, 156] on span "Most Favorited" at bounding box center [504, 158] width 77 height 14
click at [463, 168] on button "Most Favorited" at bounding box center [495, 158] width 122 height 31
click at [384, 166] on button "Trending" at bounding box center [375, 158] width 89 height 31
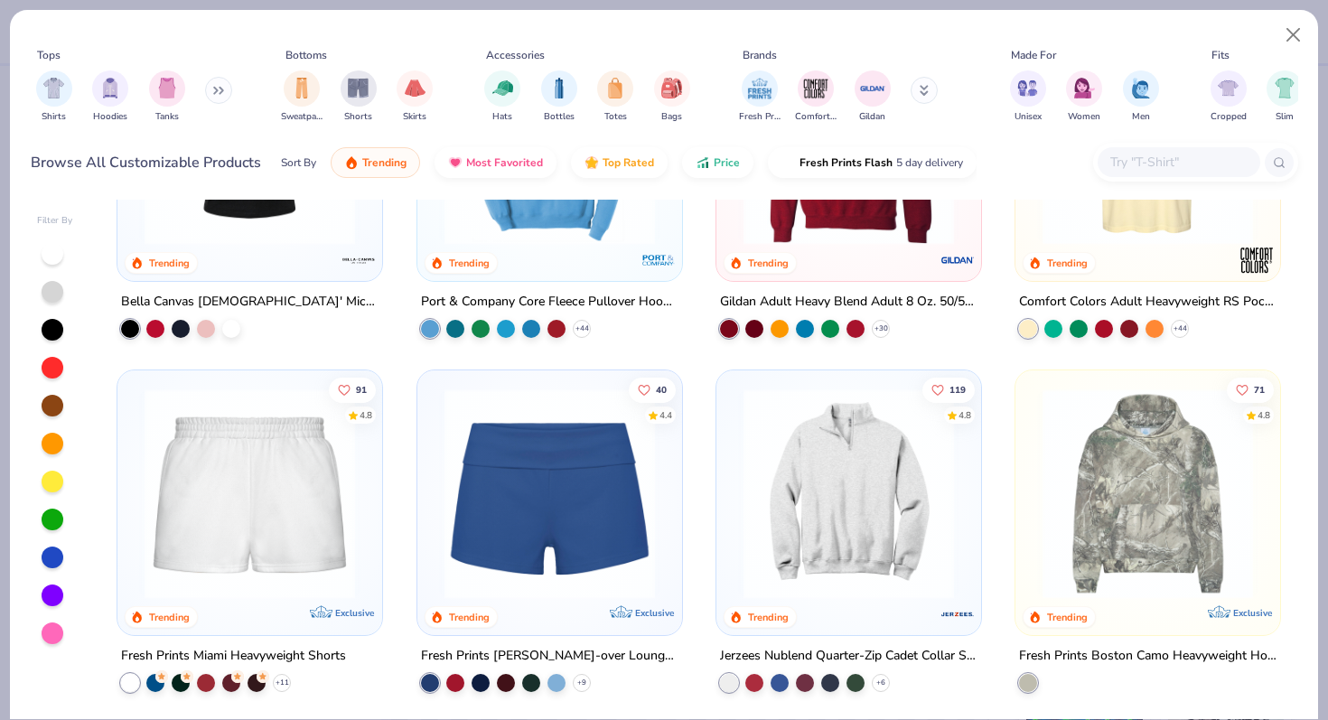
scroll to position [1336, 0]
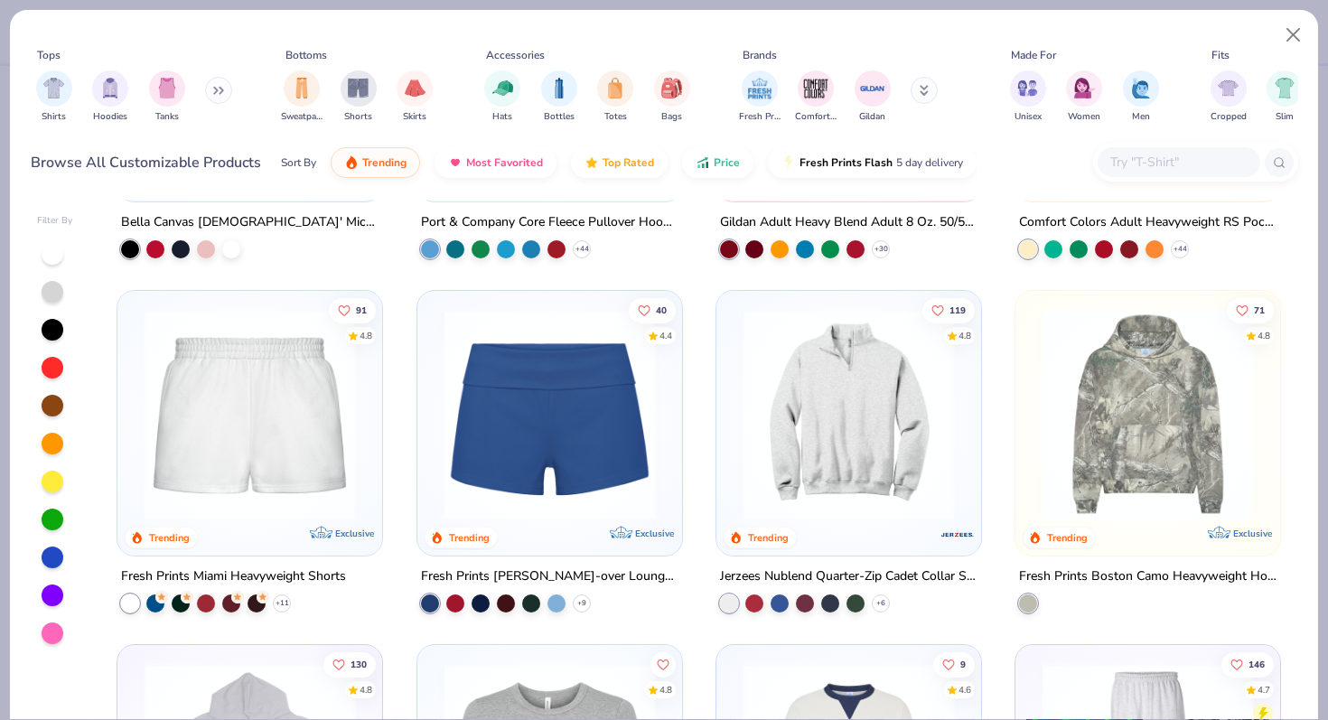
click at [478, 384] on img at bounding box center [549, 414] width 229 height 210
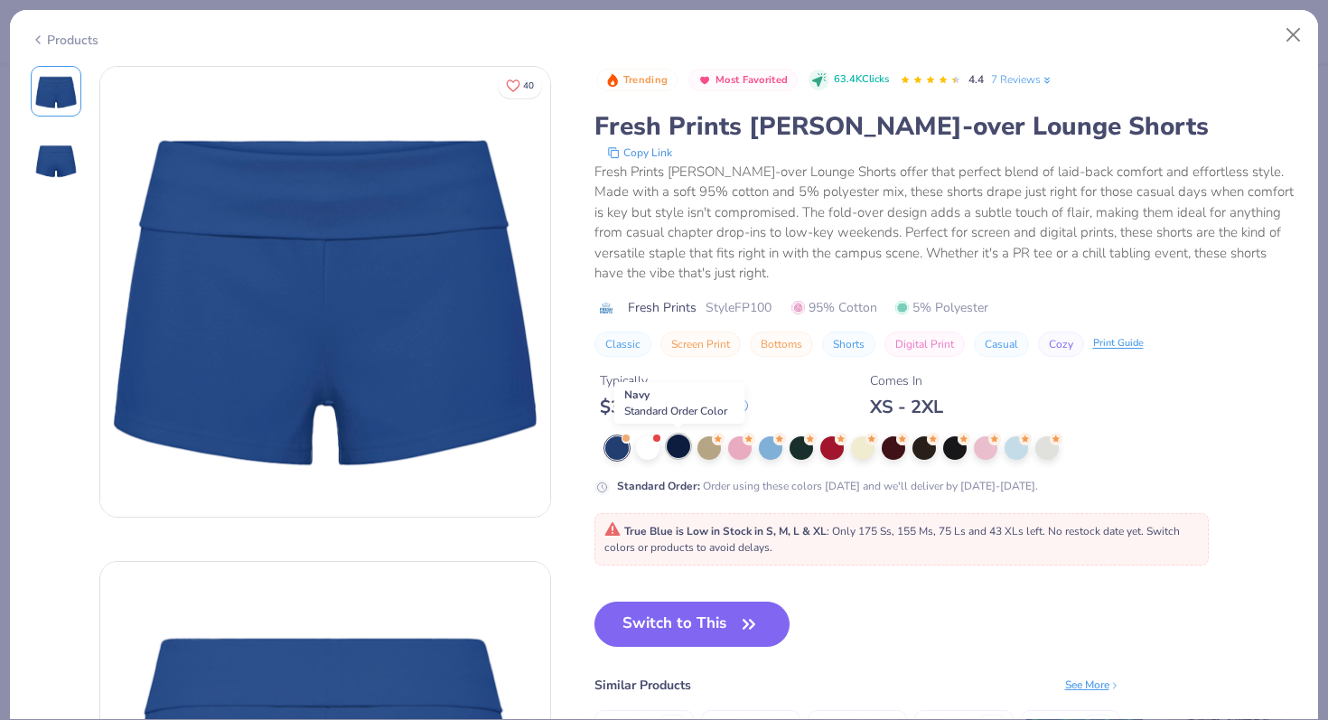
click at [672, 451] on div at bounding box center [678, 445] width 23 height 23
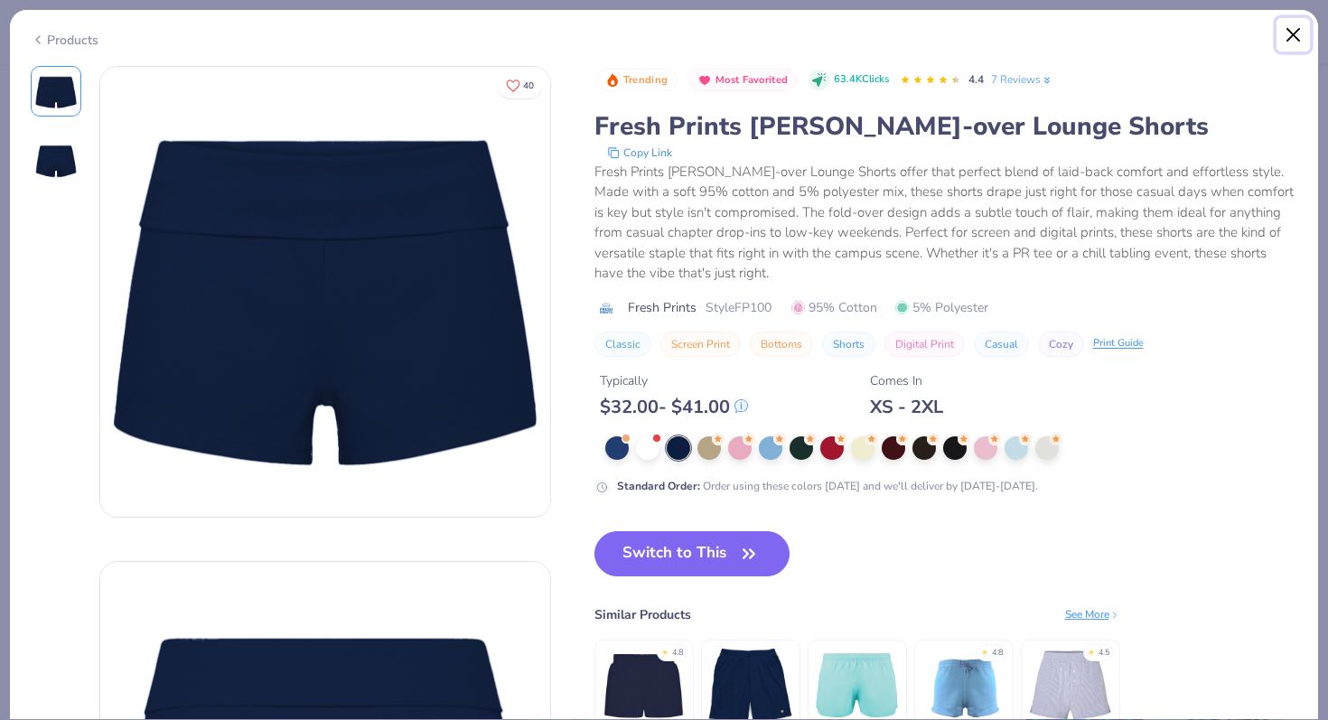
click at [1291, 37] on button "Close" at bounding box center [1293, 35] width 34 height 34
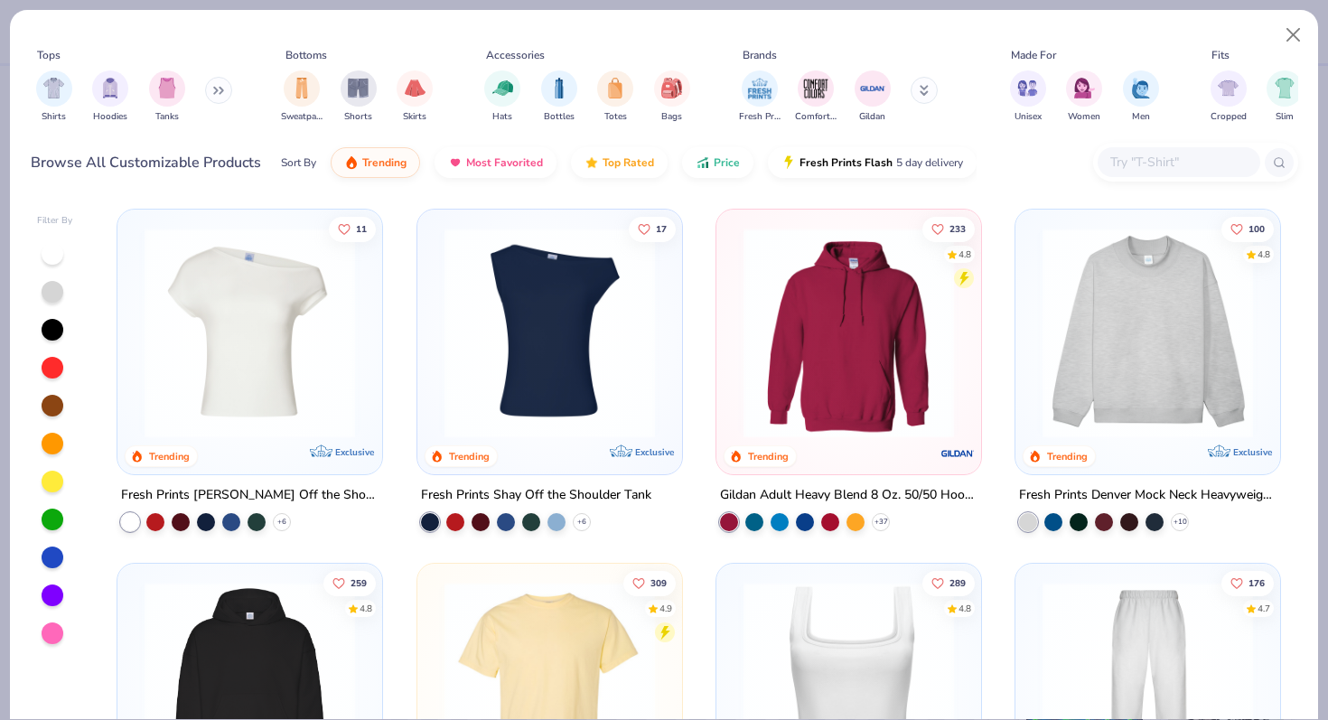
click at [892, 90] on div "Fresh Prints Comfort Colors Gildan" at bounding box center [850, 96] width 228 height 67
click at [877, 89] on img "filter for Gildan" at bounding box center [872, 86] width 27 height 27
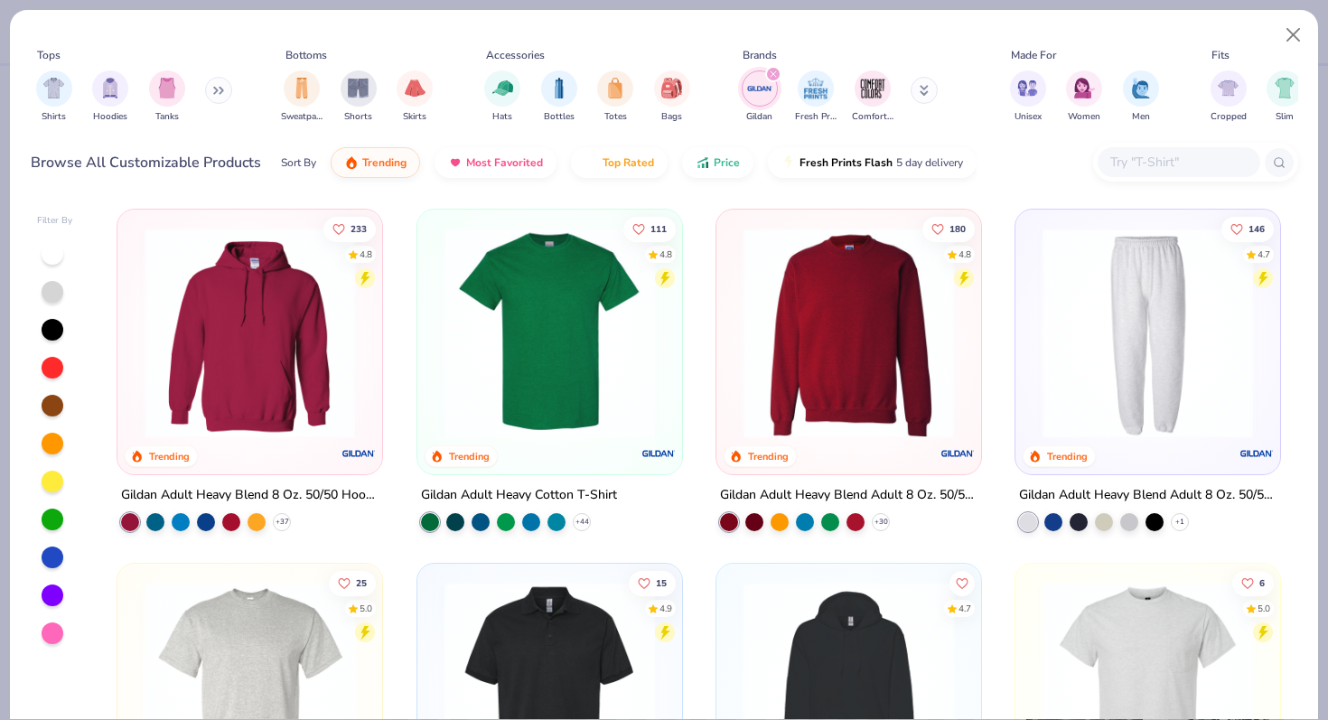
click at [857, 341] on img at bounding box center [848, 333] width 229 height 210
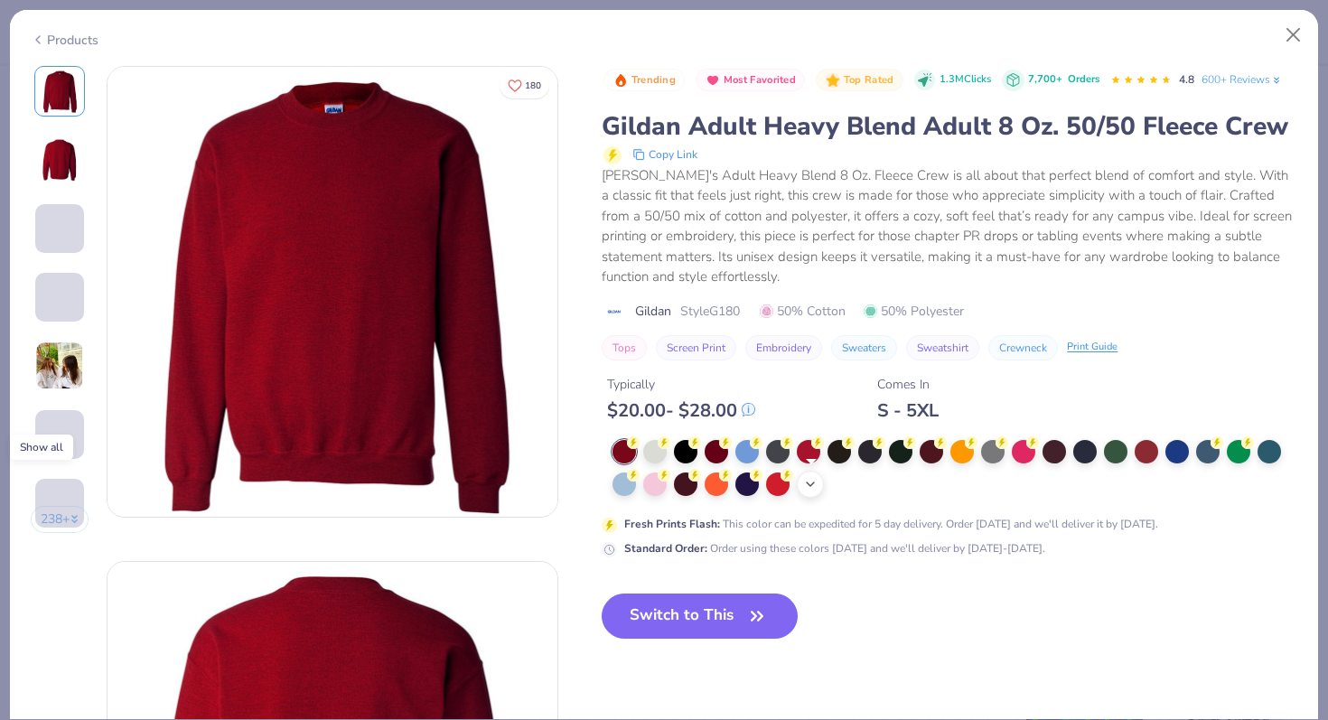
click at [809, 480] on icon at bounding box center [810, 484] width 14 height 14
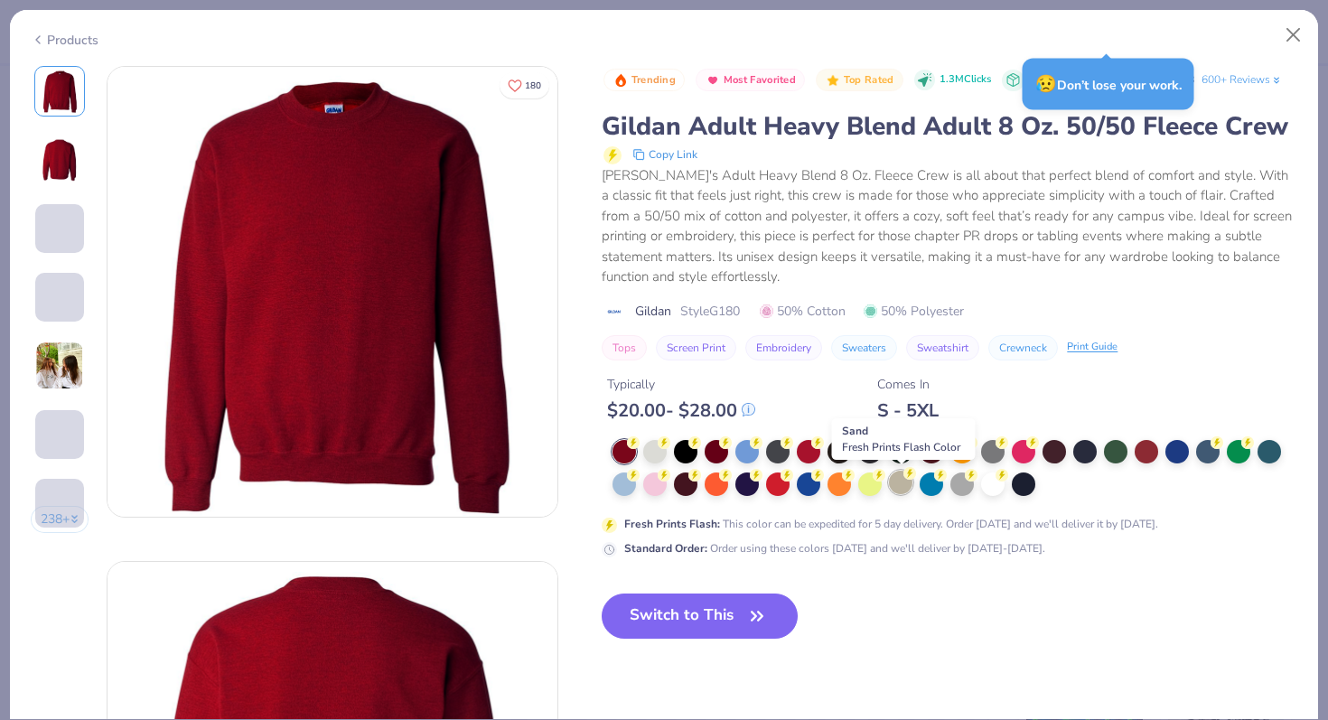
click at [902, 482] on div at bounding box center [900, 482] width 23 height 23
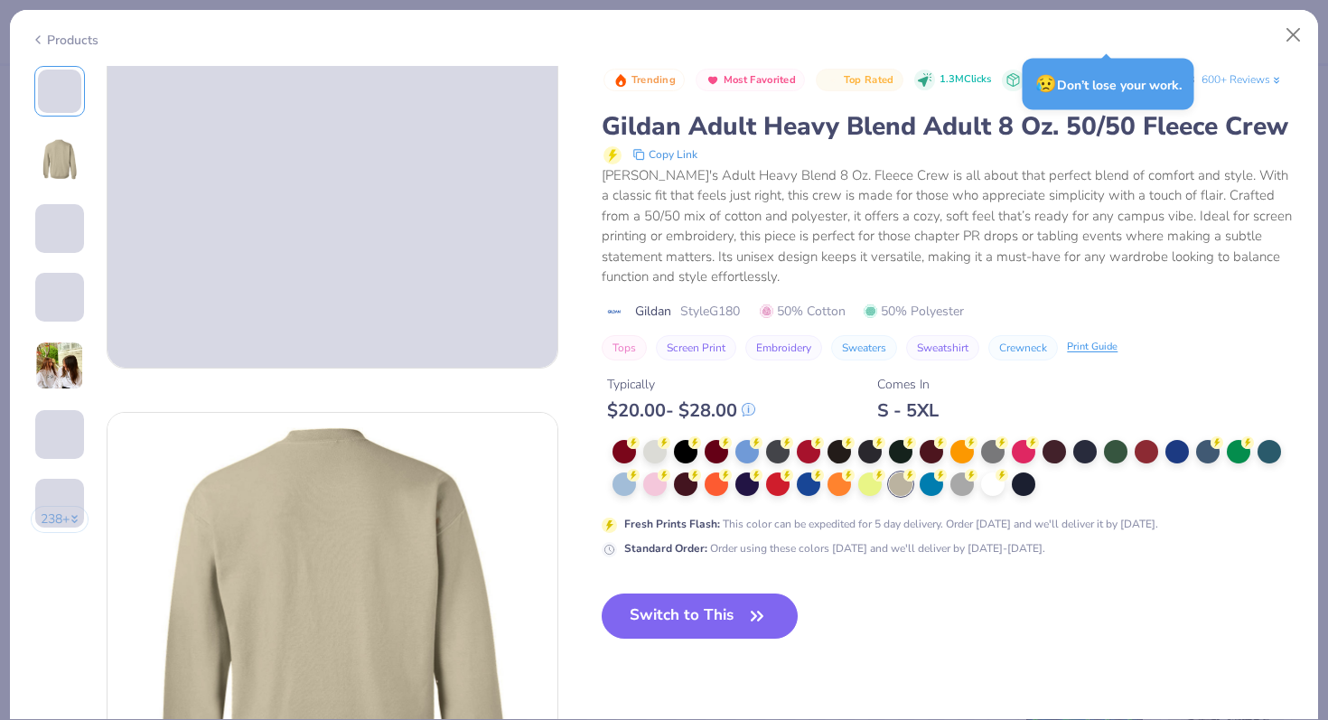
scroll to position [205, 0]
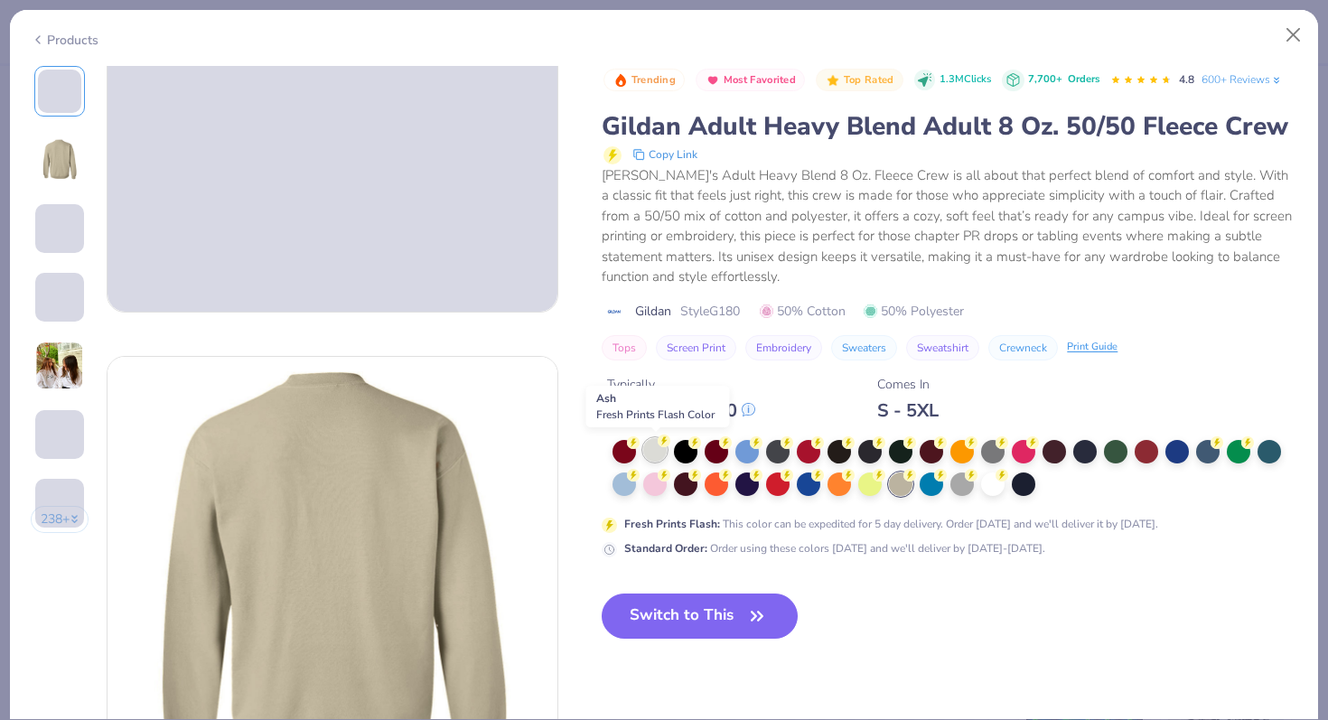
click at [665, 453] on div at bounding box center [654, 449] width 23 height 23
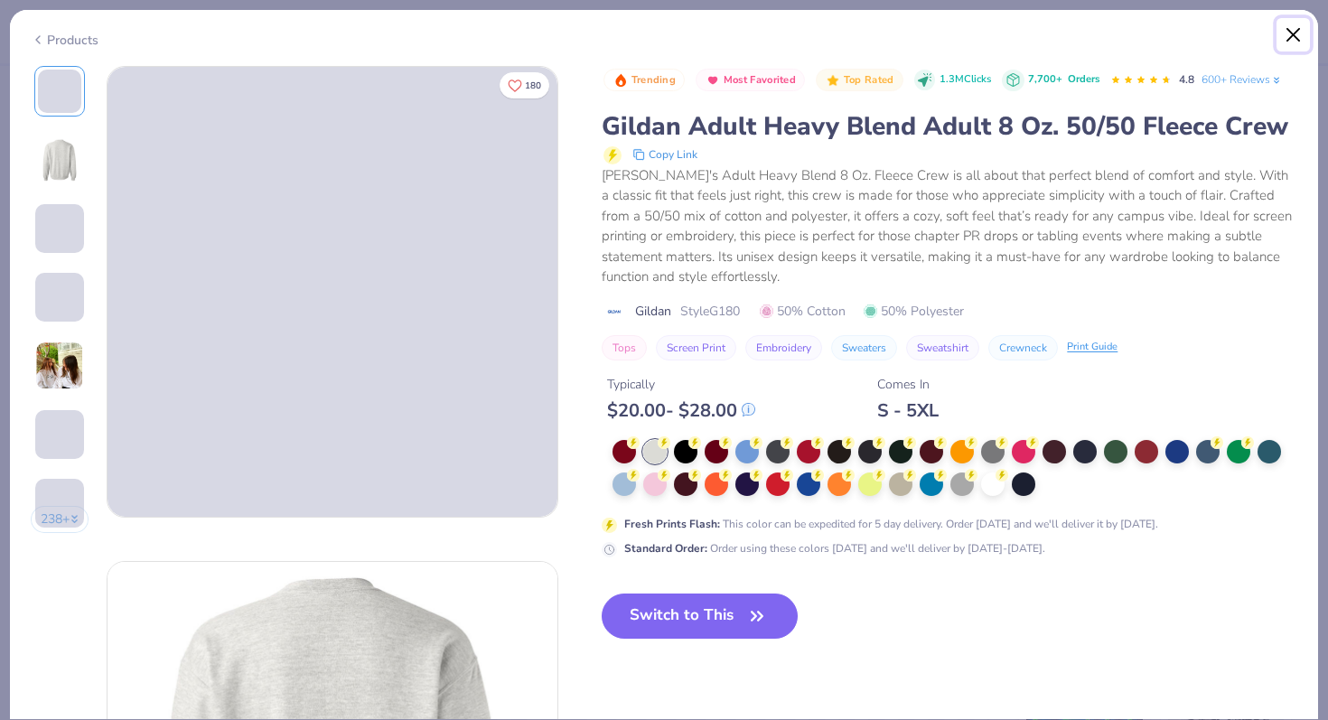
click at [1294, 32] on button "Close" at bounding box center [1293, 35] width 34 height 34
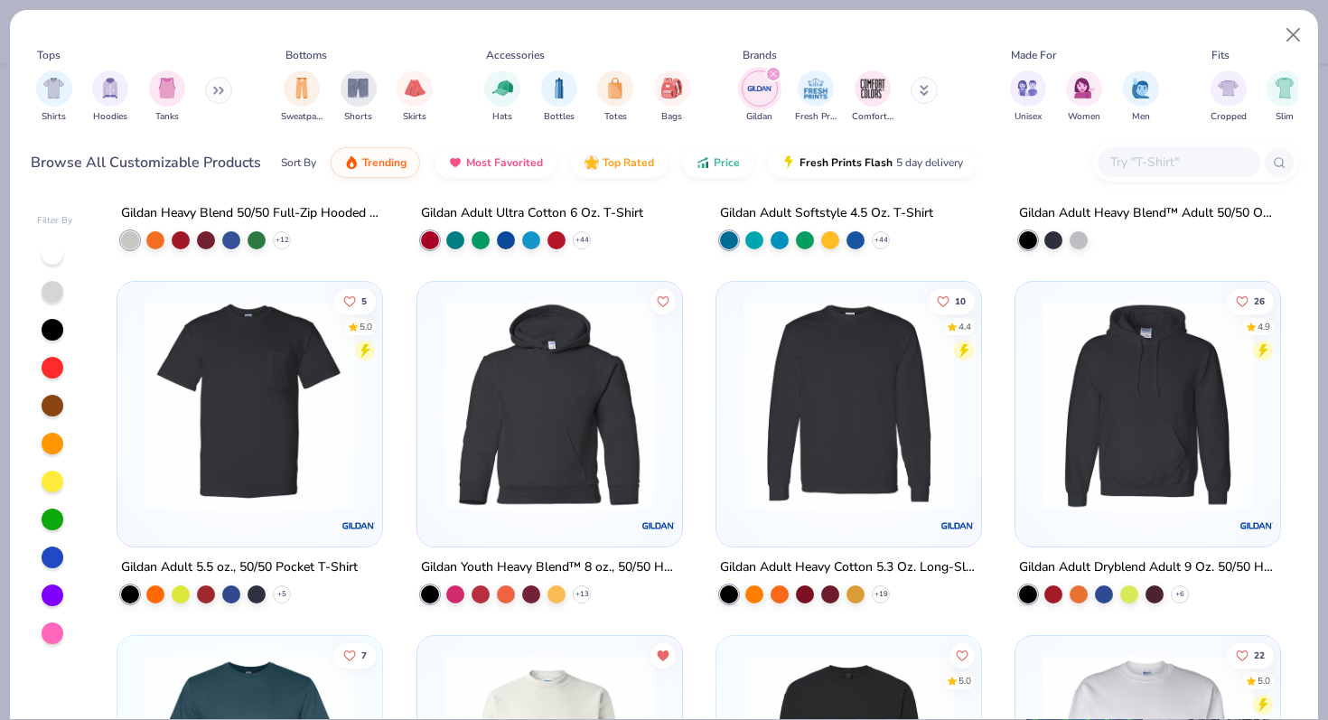
scroll to position [997, 0]
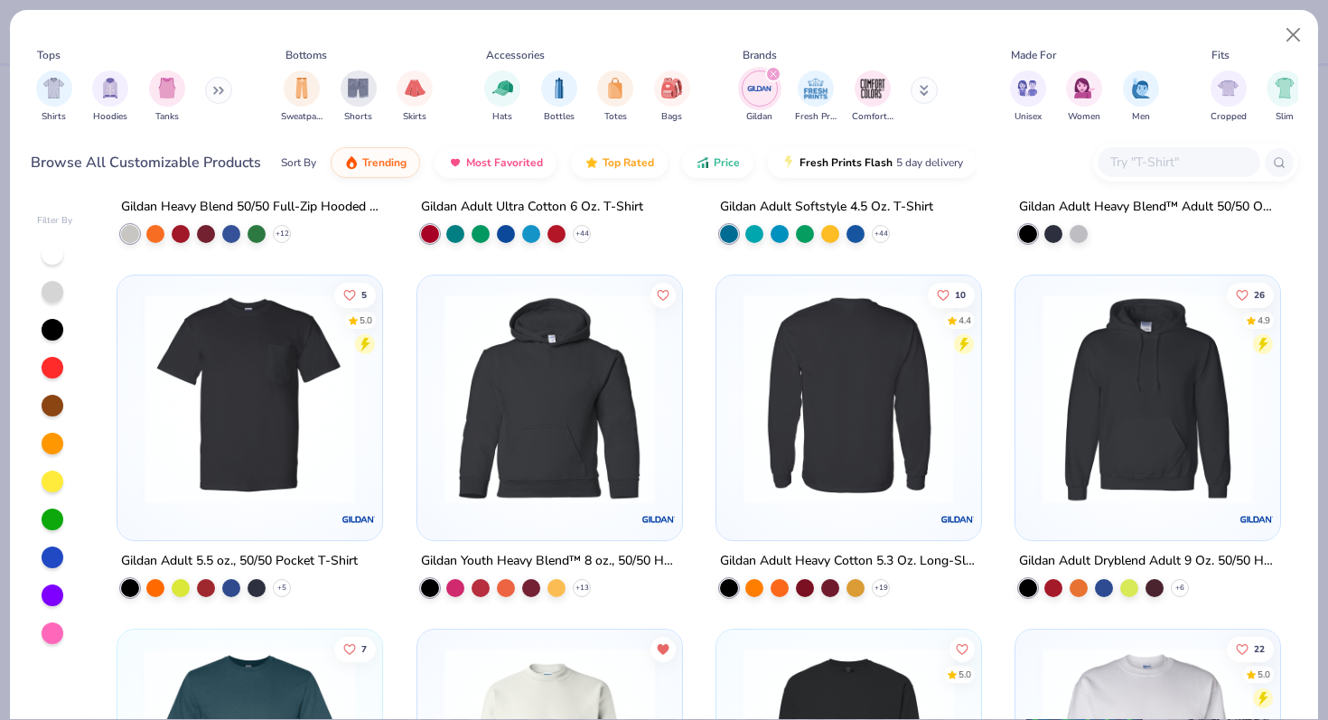
click at [734, 370] on img at bounding box center [620, 399] width 229 height 210
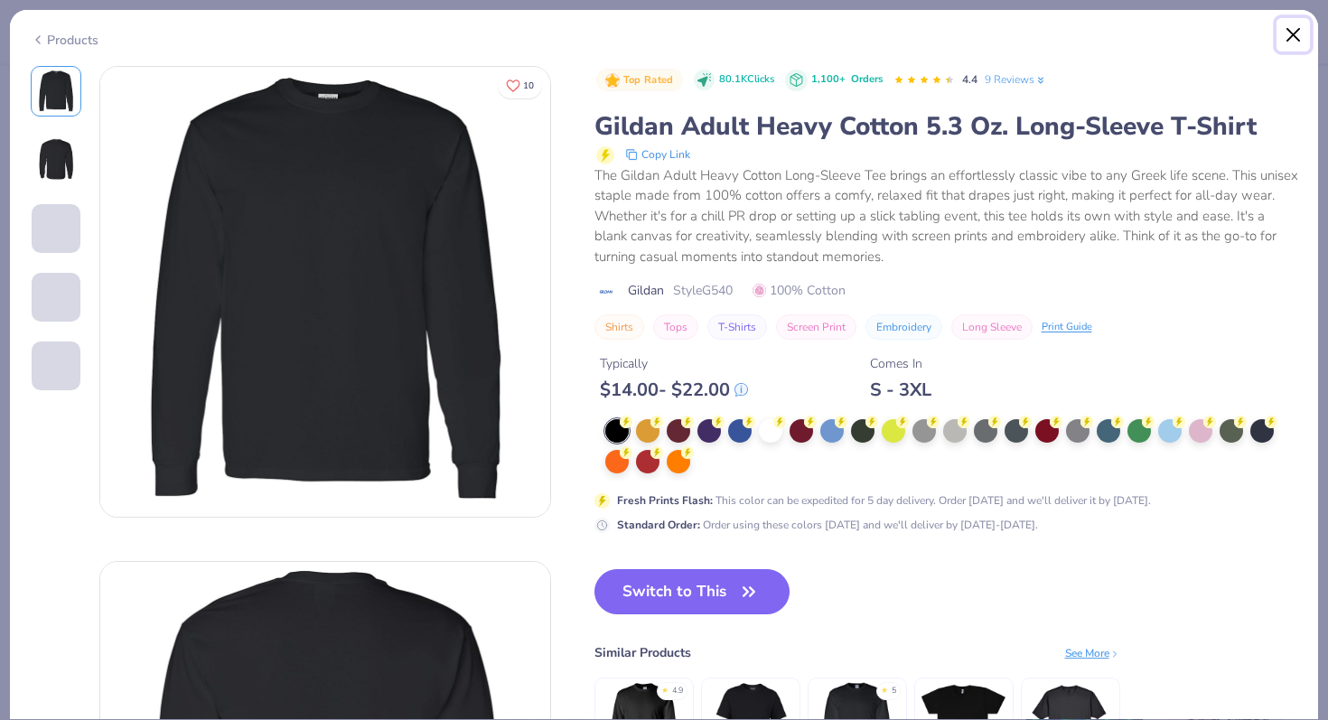
click at [1294, 33] on button "Close" at bounding box center [1293, 35] width 34 height 34
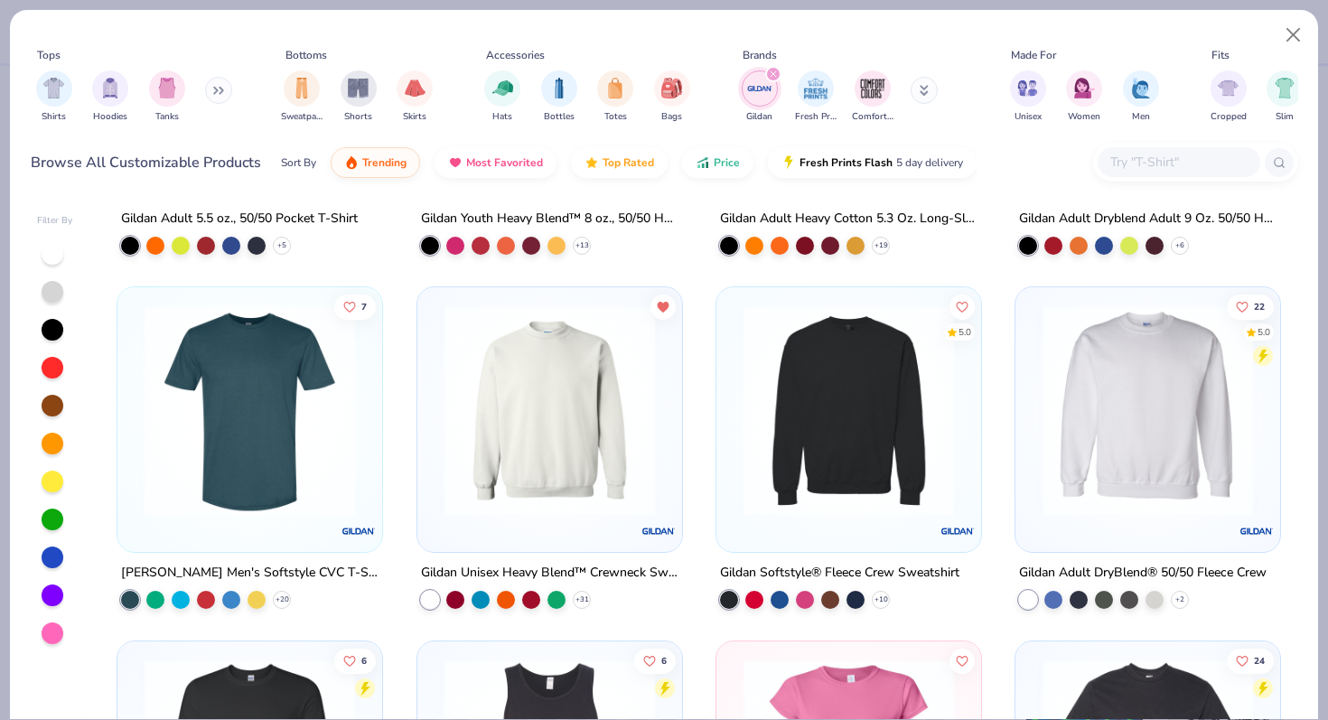
scroll to position [1357, 0]
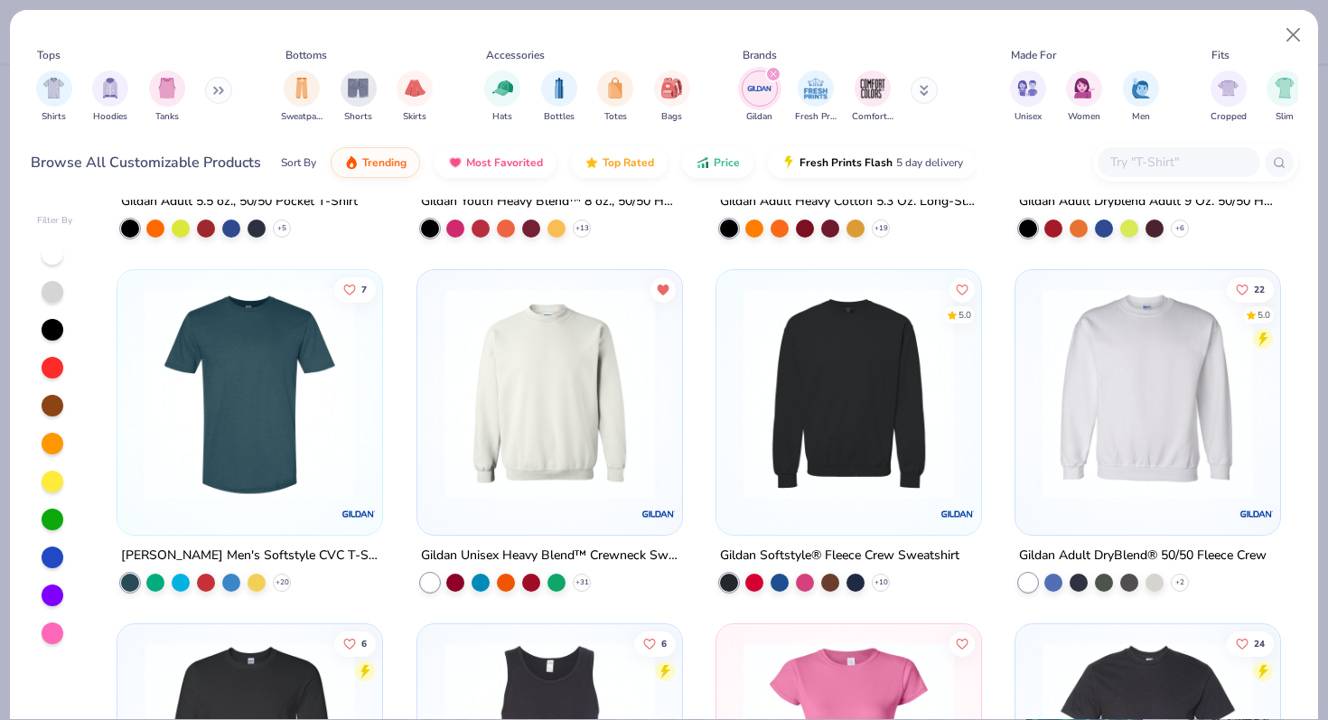
click at [527, 471] on img at bounding box center [549, 393] width 229 height 210
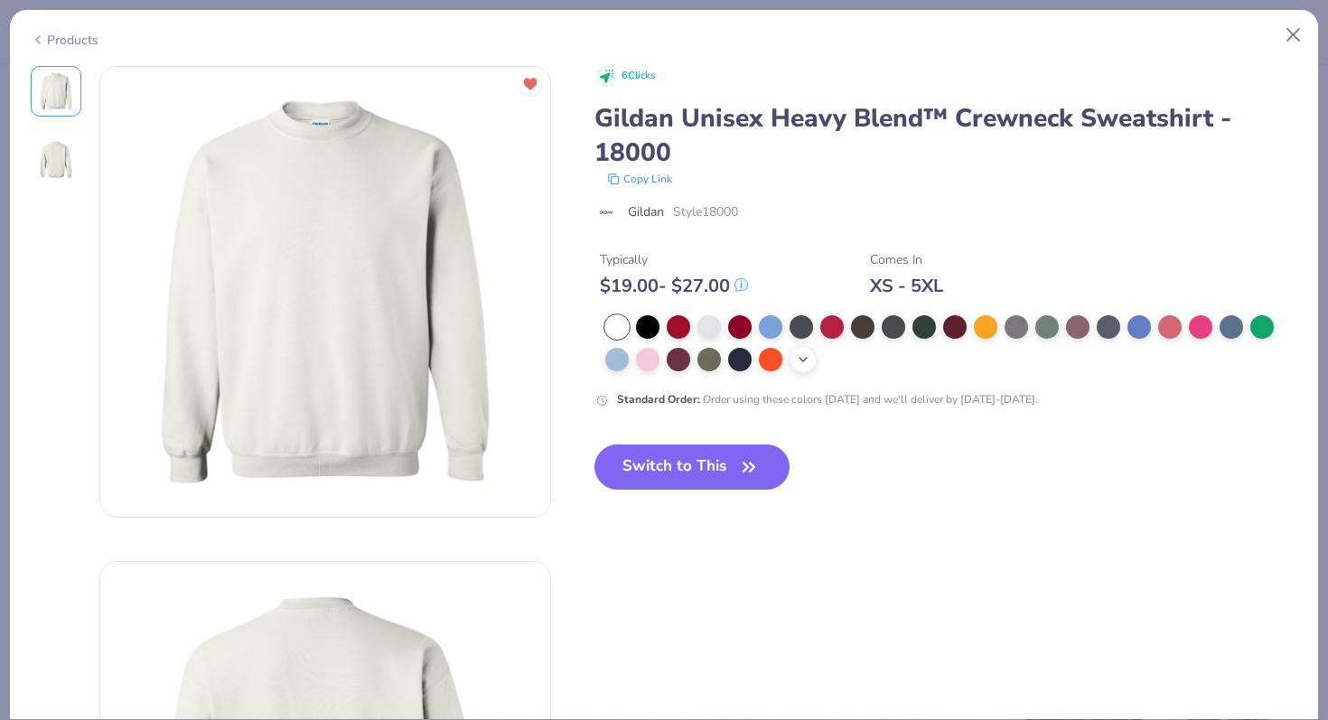
click at [807, 356] on icon at bounding box center [803, 359] width 14 height 14
click at [988, 354] on div at bounding box center [985, 357] width 23 height 23
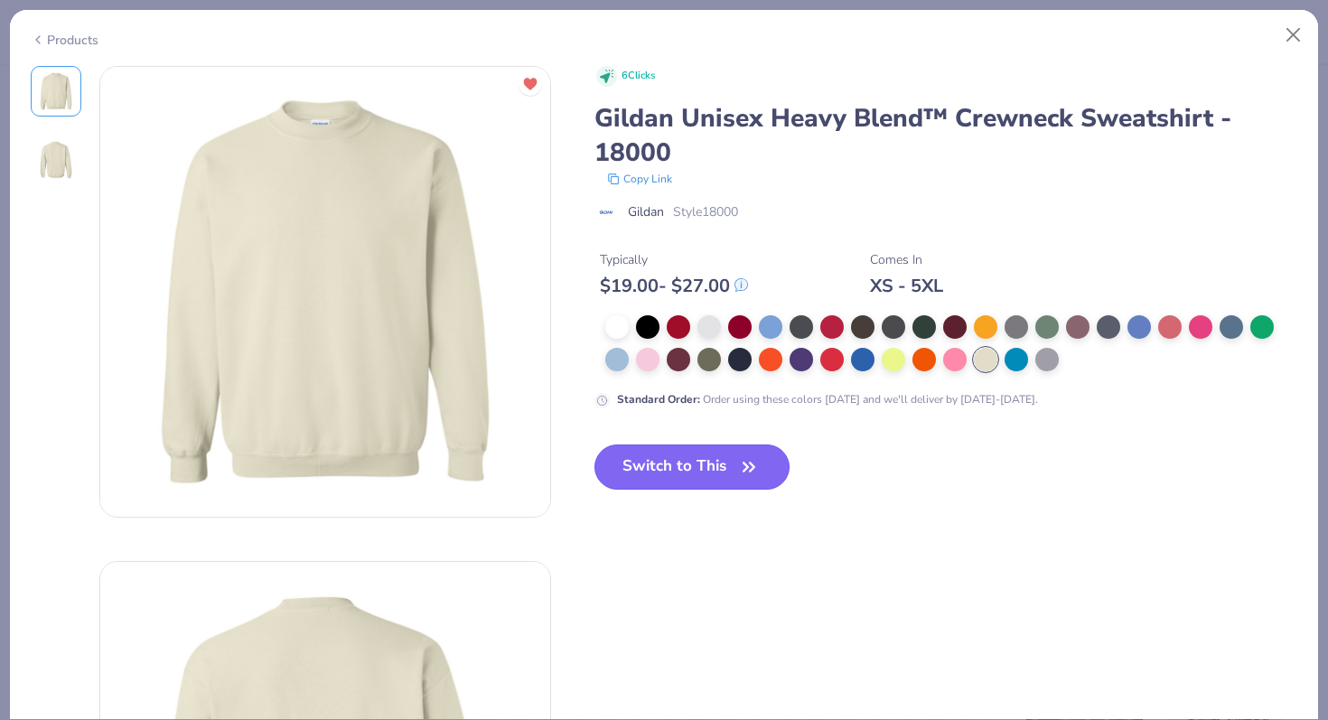
click at [758, 462] on icon "button" at bounding box center [748, 466] width 25 height 25
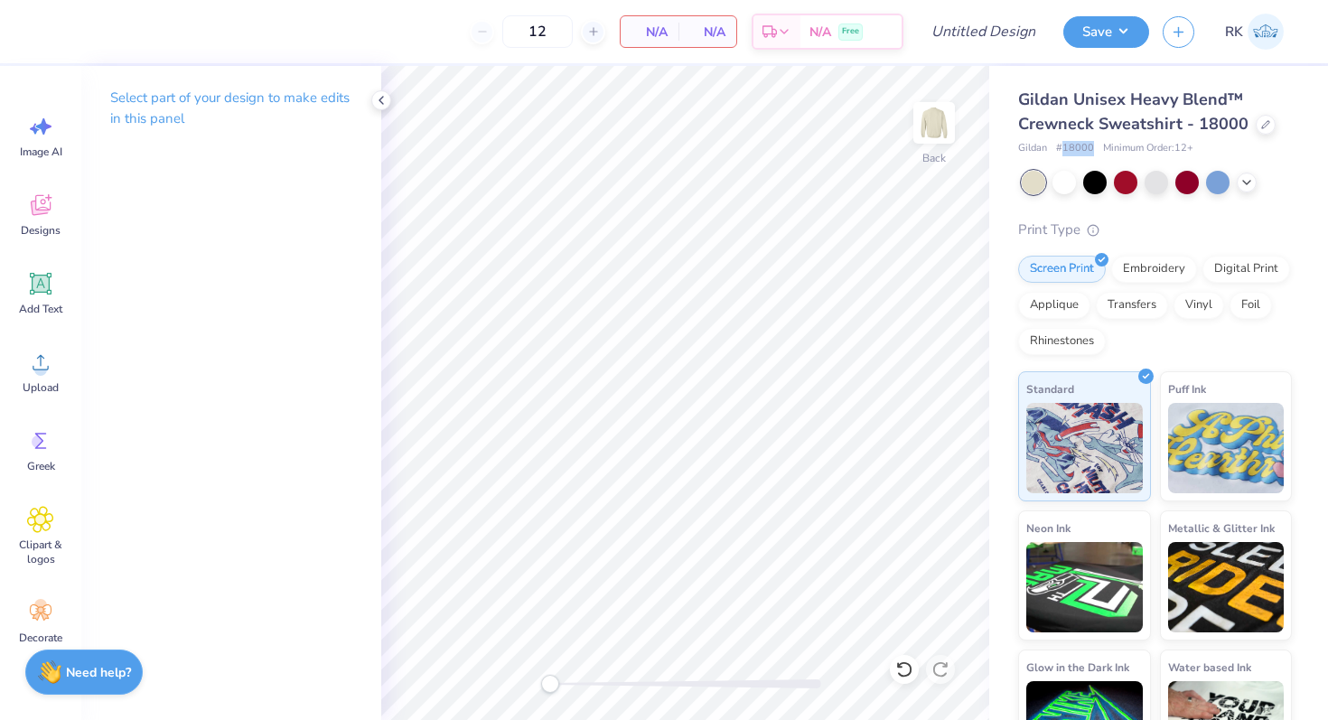
drag, startPoint x: 1064, startPoint y: 150, endPoint x: 1092, endPoint y: 145, distance: 28.5
click at [1092, 145] on div "Gildan # 18000 Minimum Order: 12 +" at bounding box center [1155, 148] width 274 height 15
copy span "18000"
click at [1264, 127] on div at bounding box center [1266, 123] width 20 height 20
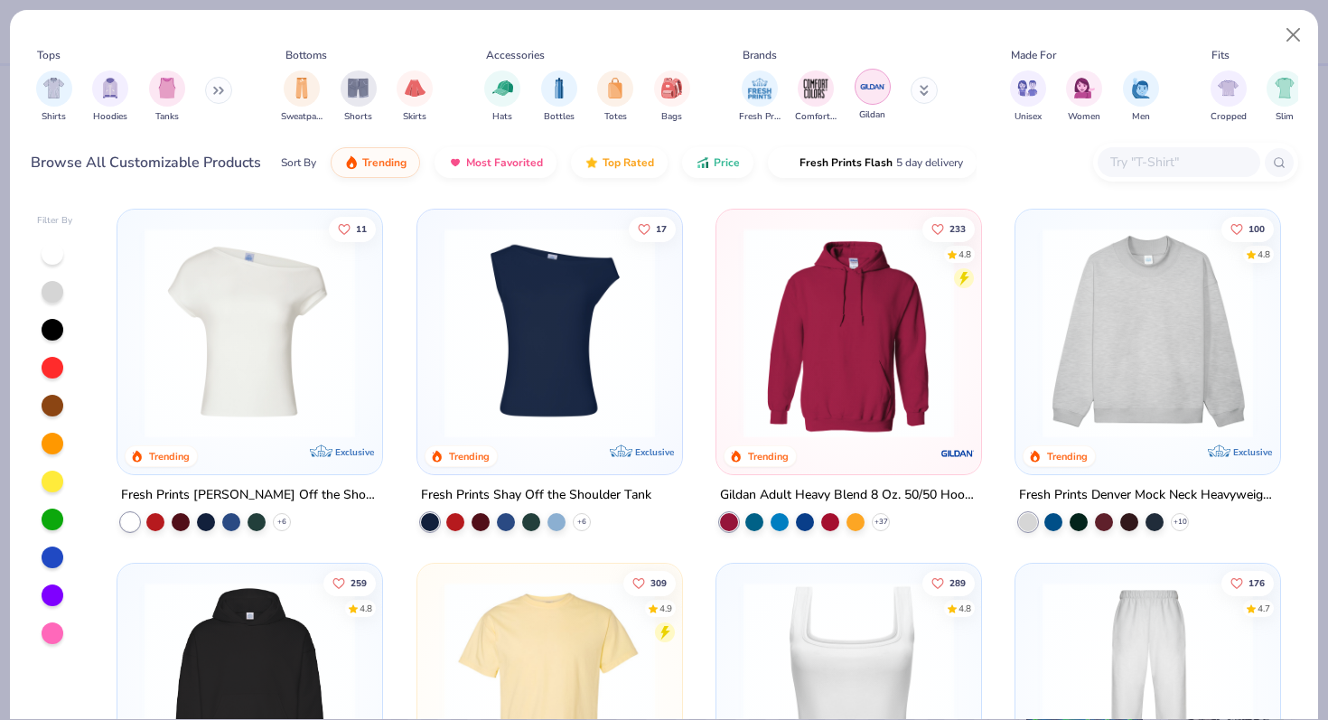
click at [872, 87] on img "filter for Gildan" at bounding box center [872, 86] width 27 height 27
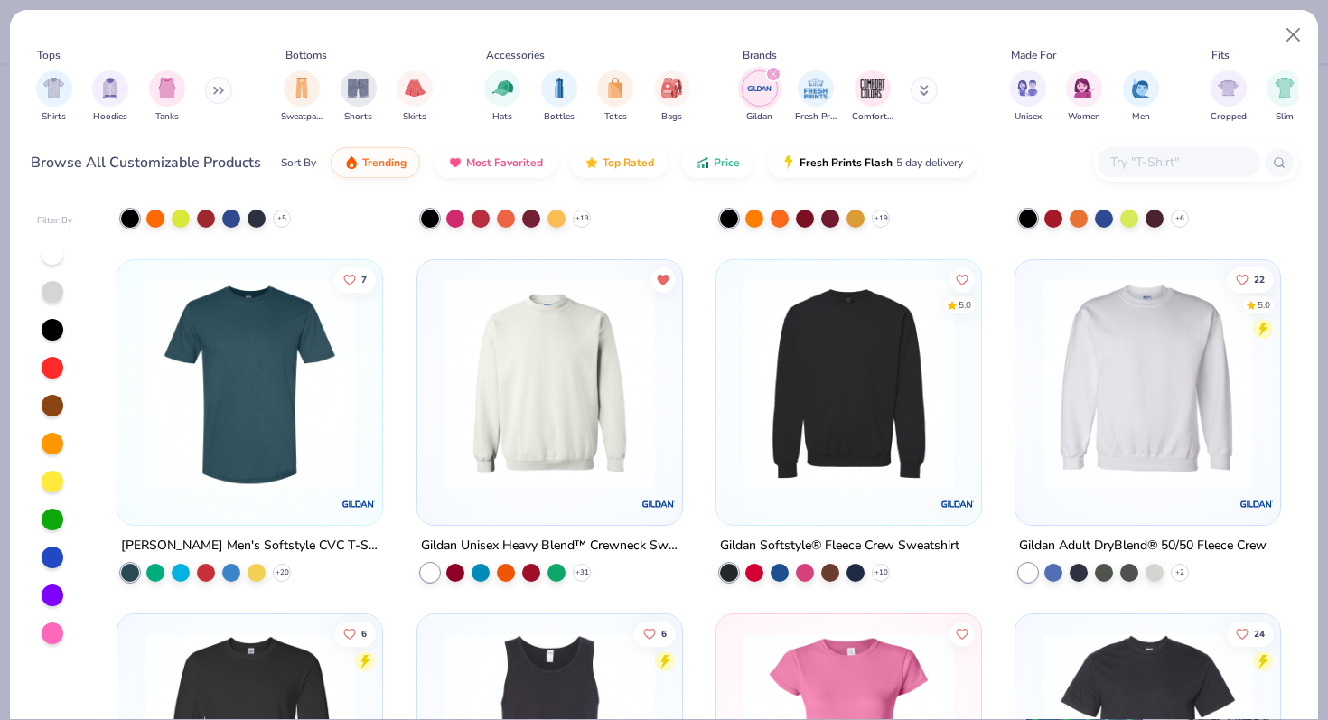
scroll to position [1369, 0]
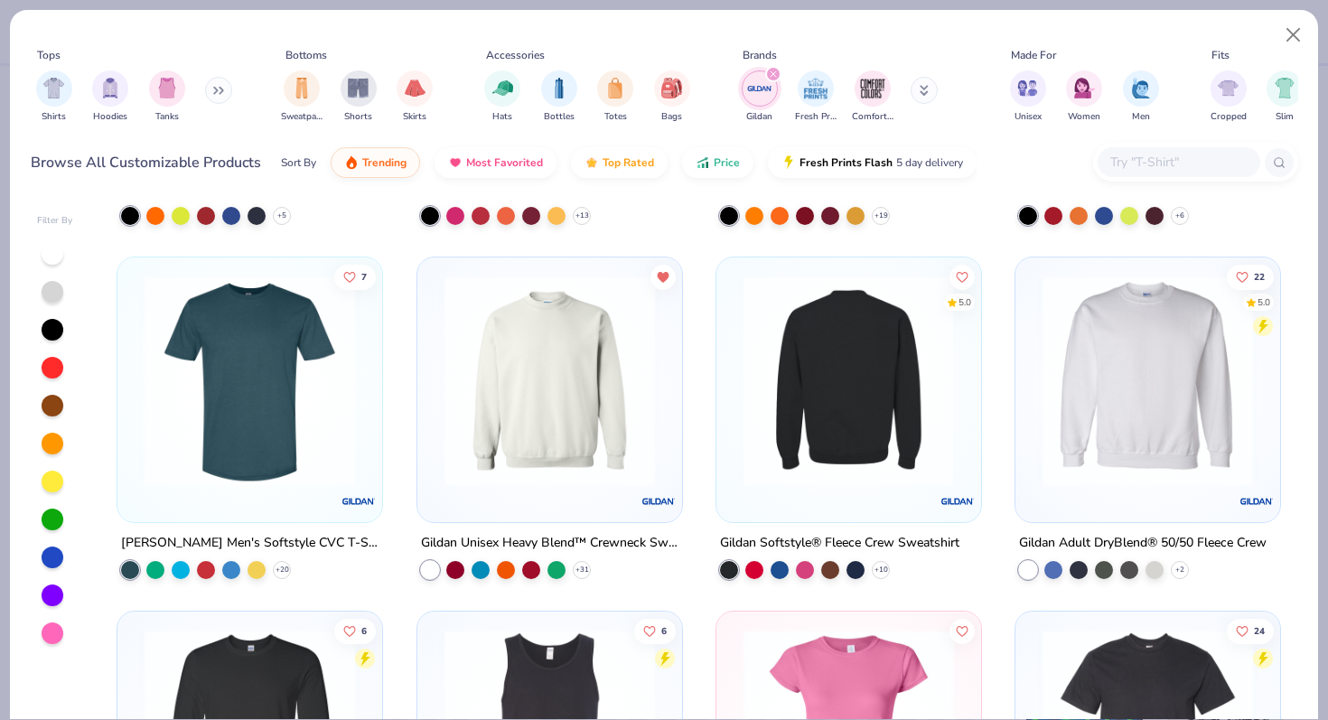
click at [838, 368] on img at bounding box center [848, 380] width 229 height 210
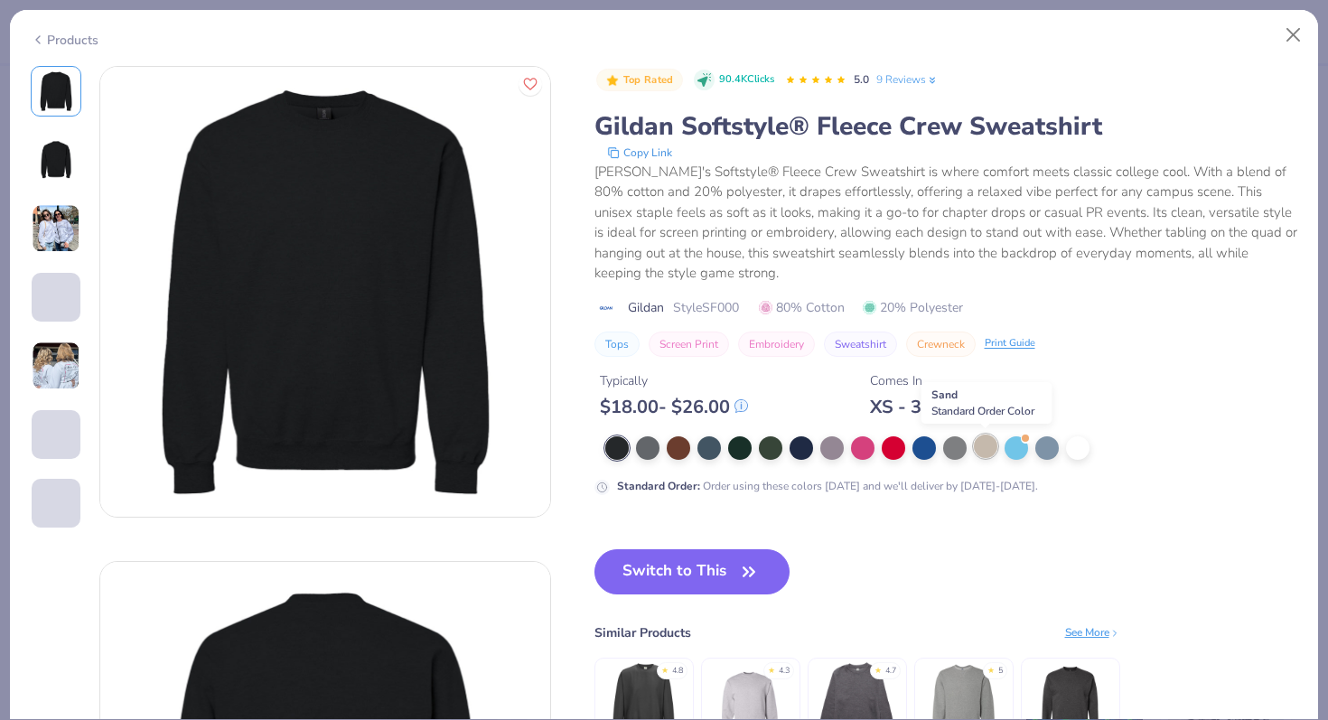
click at [985, 450] on div at bounding box center [985, 445] width 23 height 23
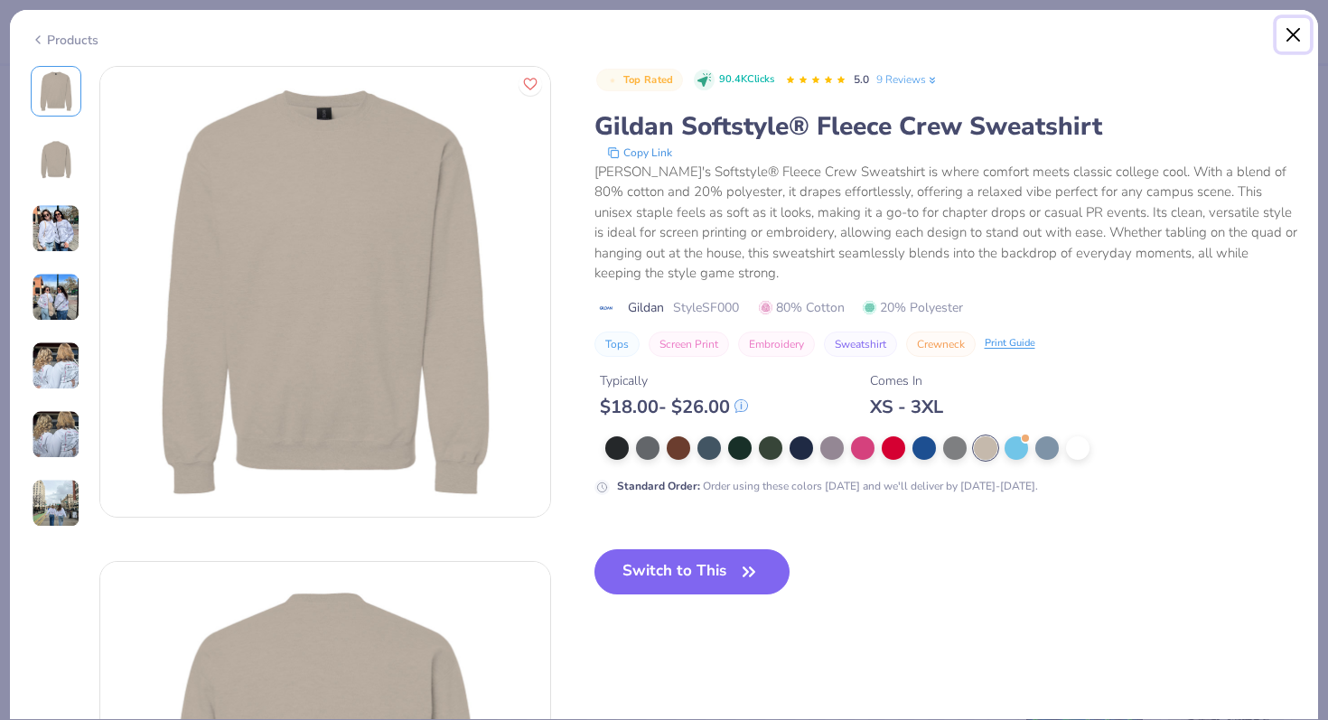
click at [1300, 29] on button "Close" at bounding box center [1293, 35] width 34 height 34
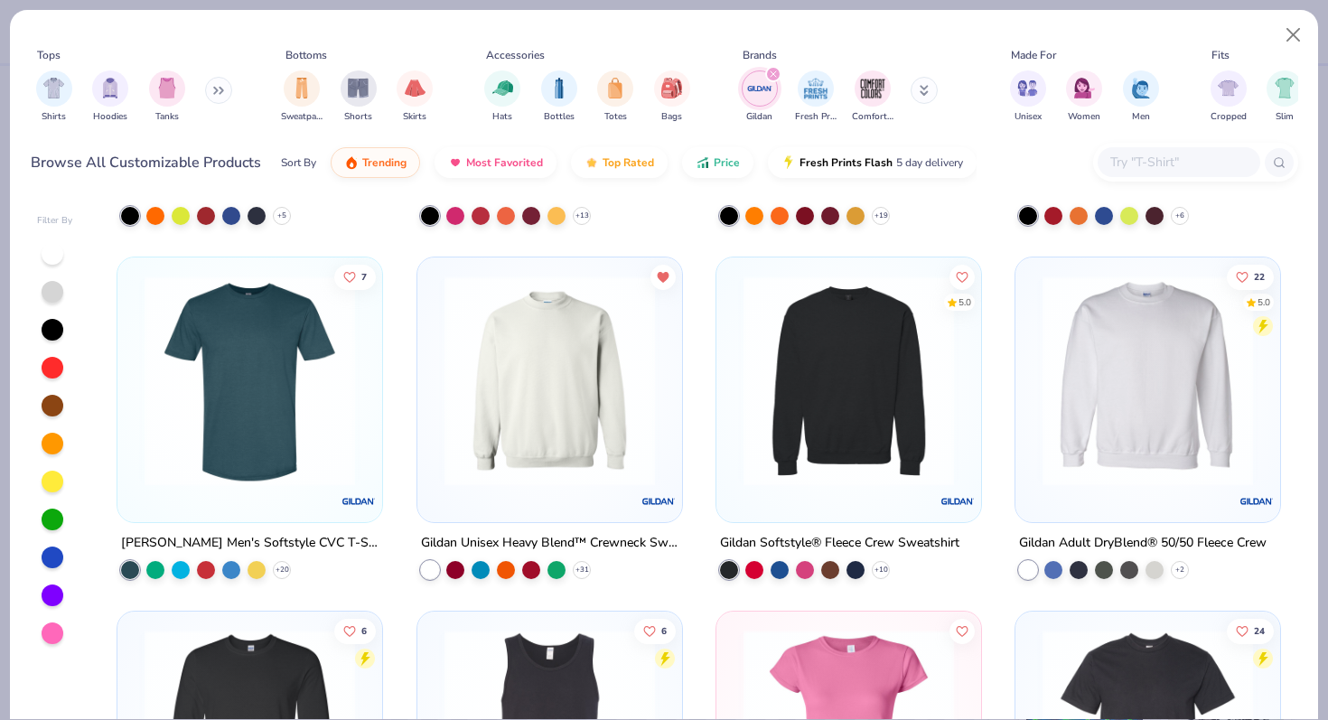
click at [1116, 301] on img at bounding box center [1147, 380] width 229 height 210
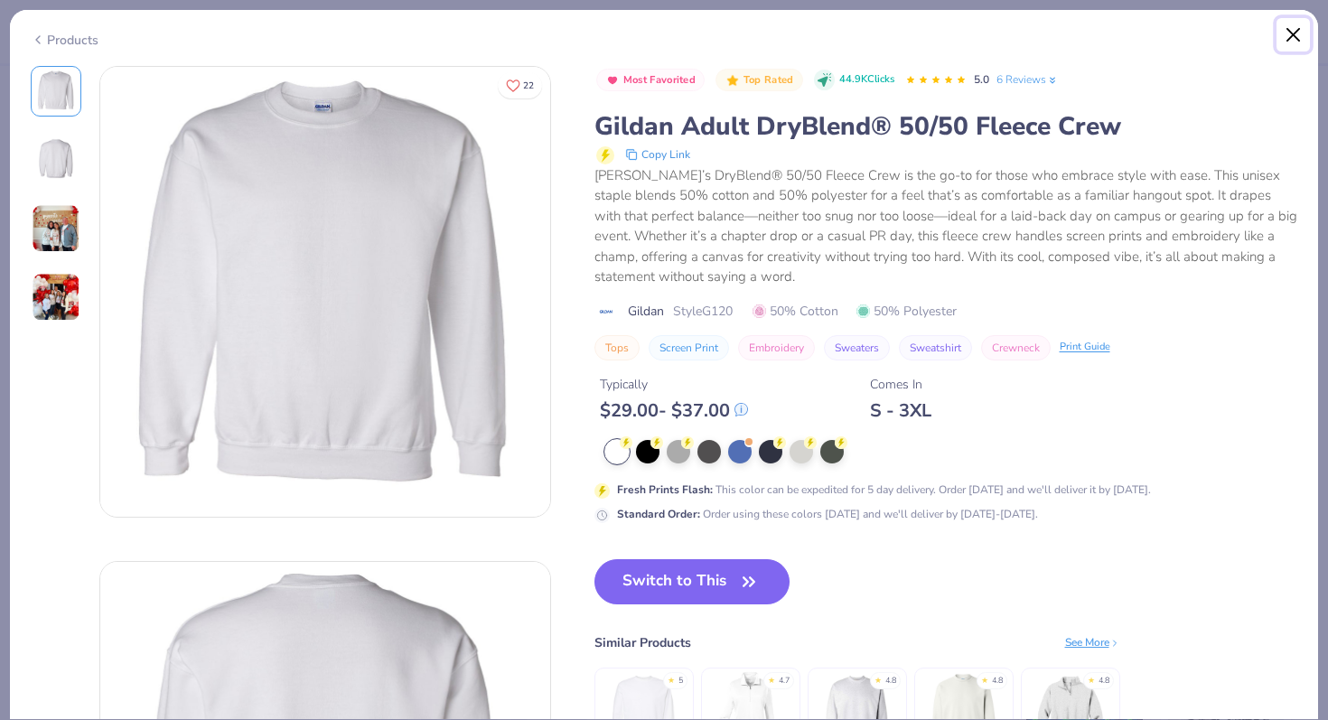
click at [1293, 42] on button "Close" at bounding box center [1293, 35] width 34 height 34
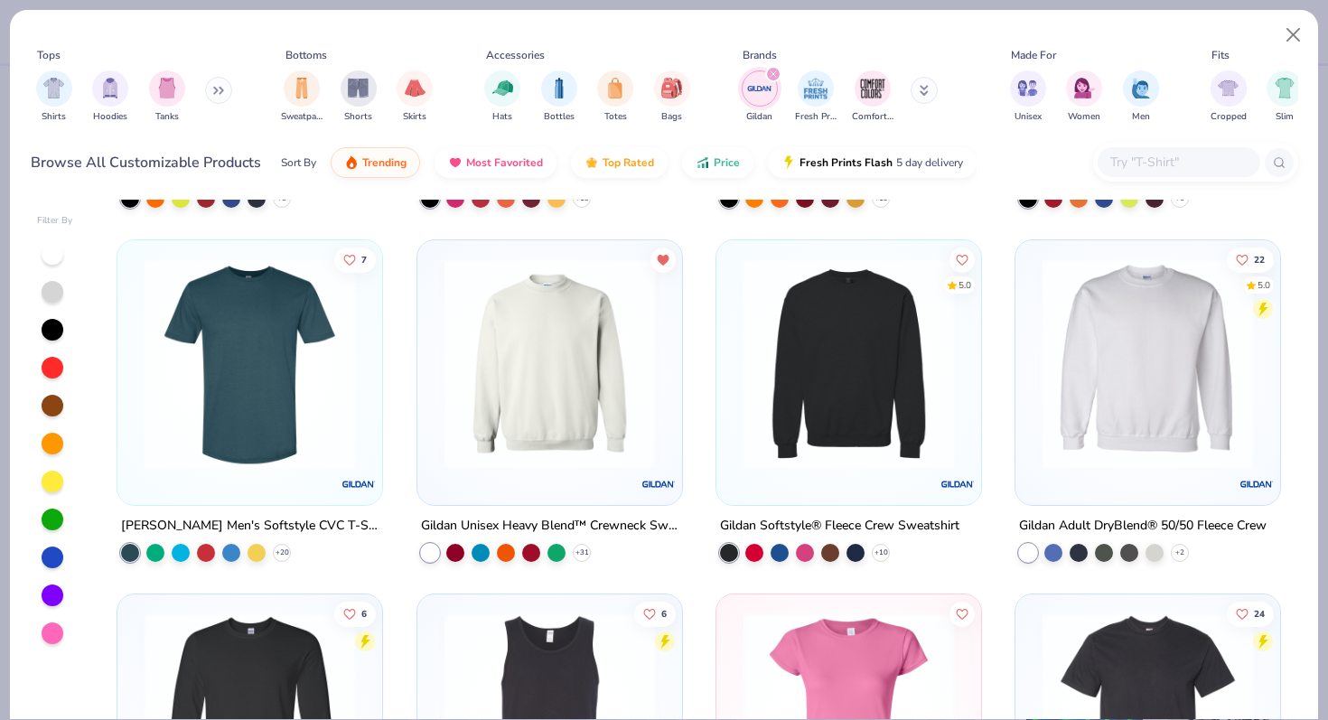
scroll to position [1442, 0]
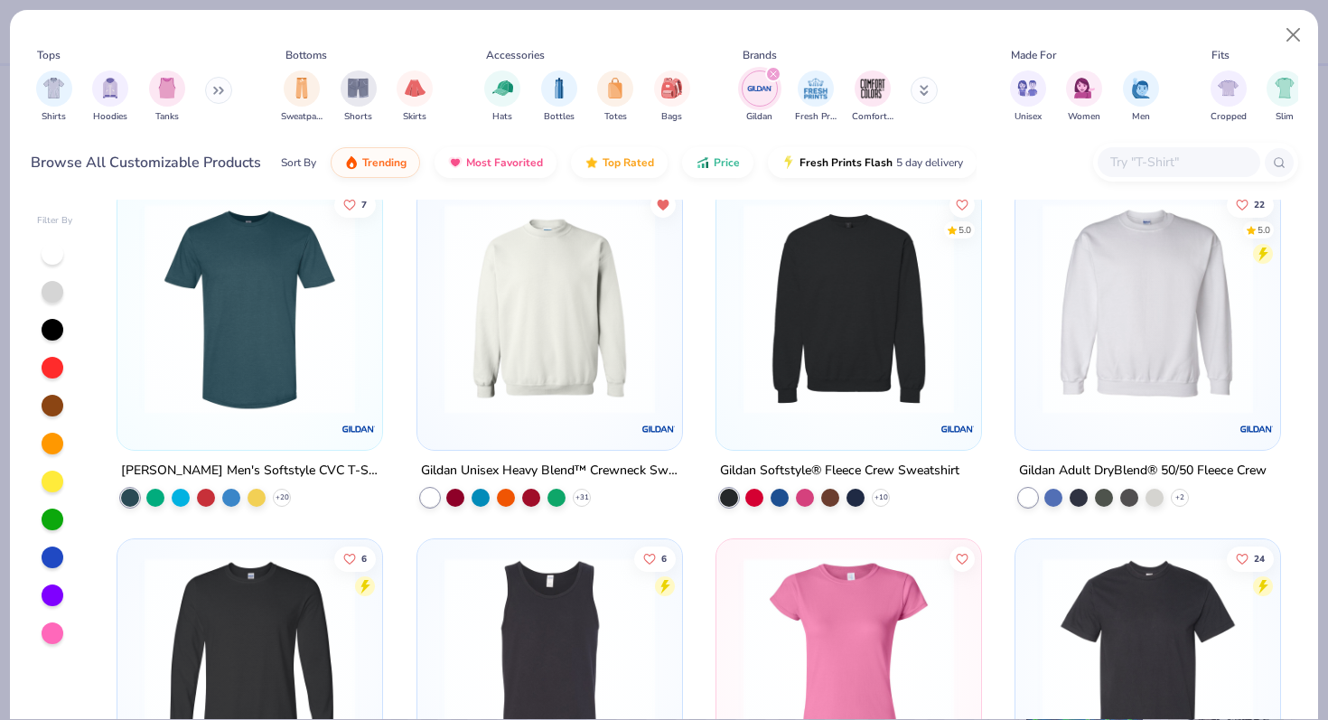
click at [817, 413] on div at bounding box center [848, 313] width 247 height 238
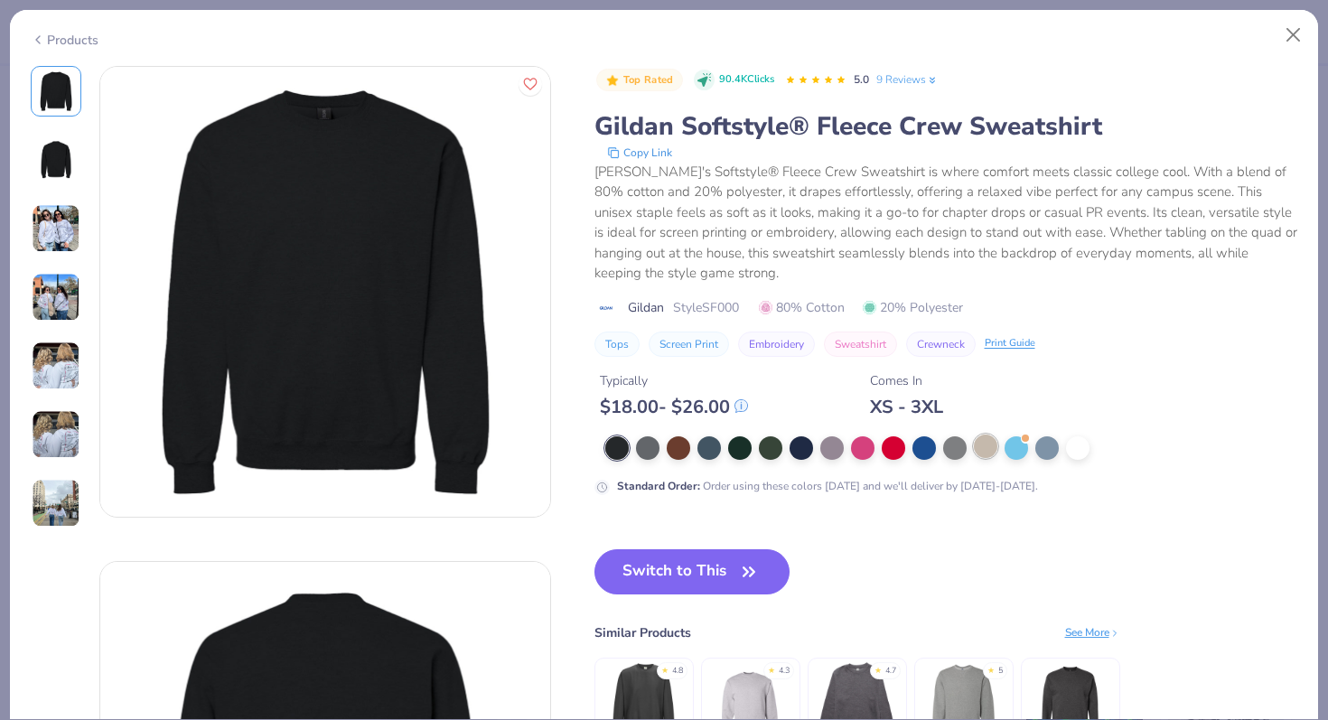
click at [980, 452] on div at bounding box center [985, 445] width 23 height 23
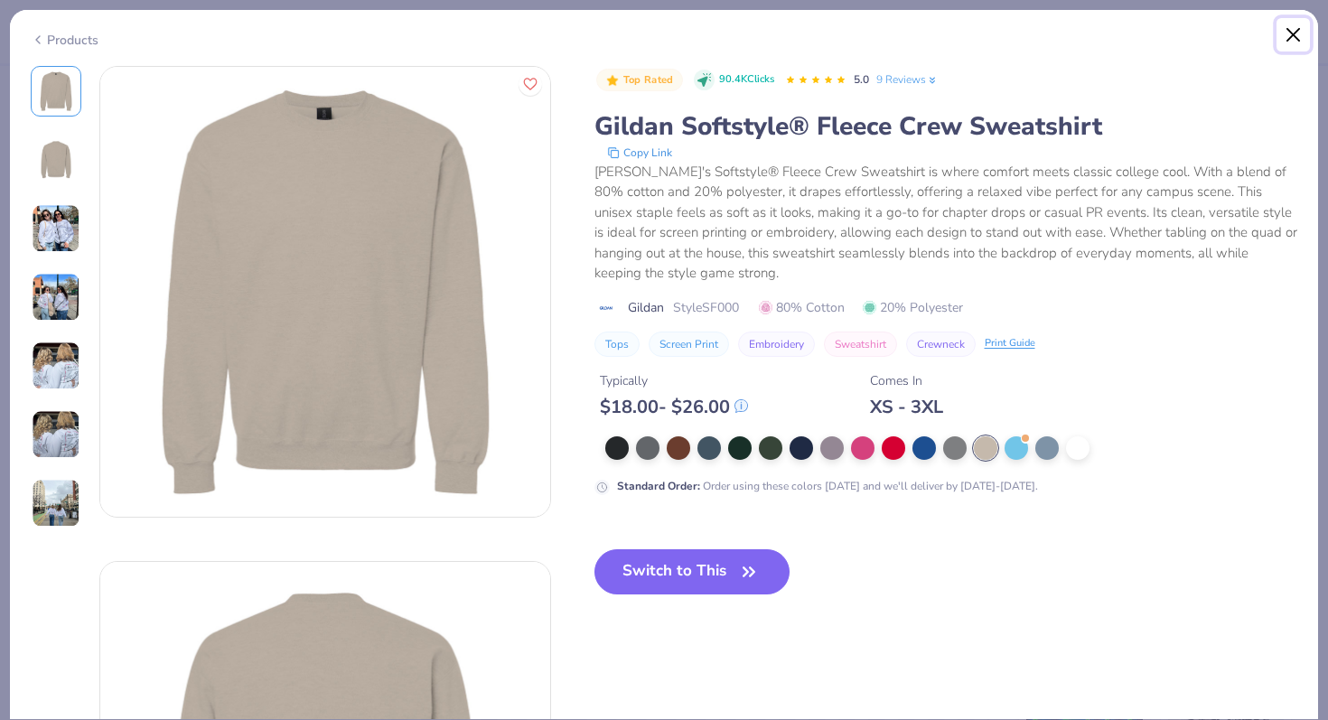
click at [1299, 28] on button "Close" at bounding box center [1293, 35] width 34 height 34
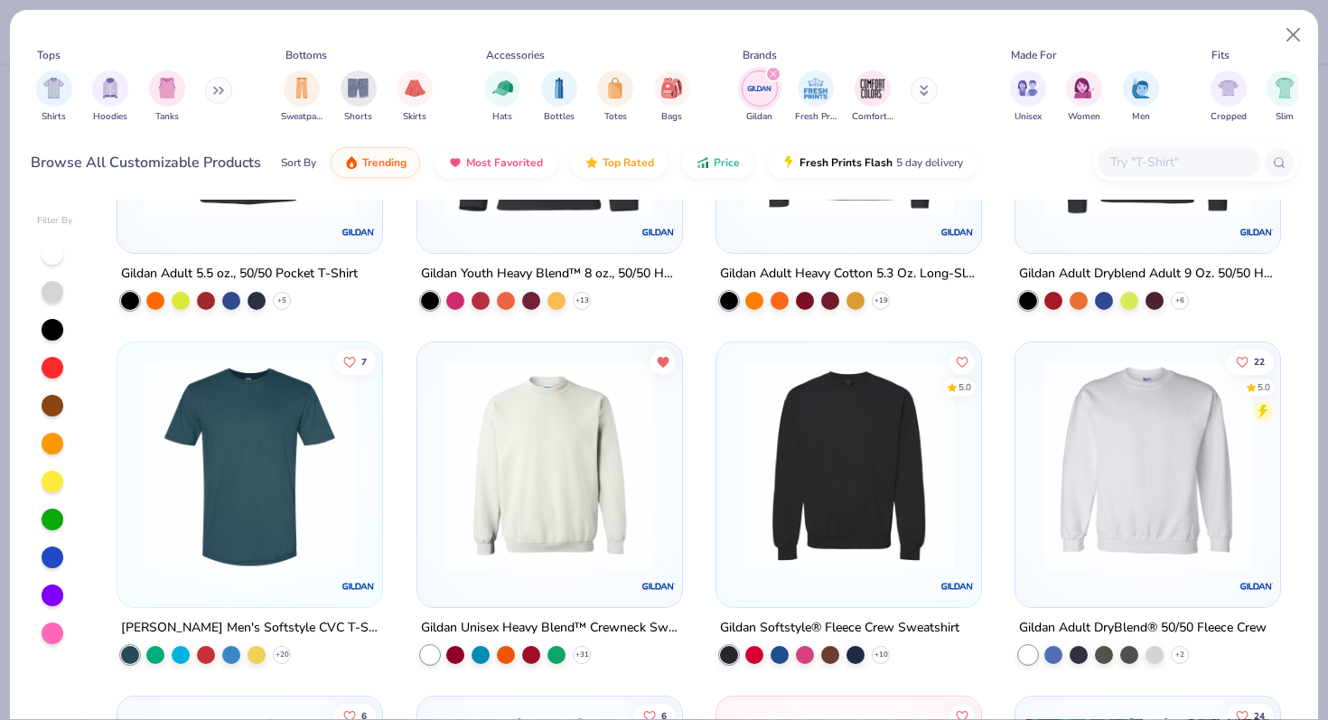
scroll to position [1220, 0]
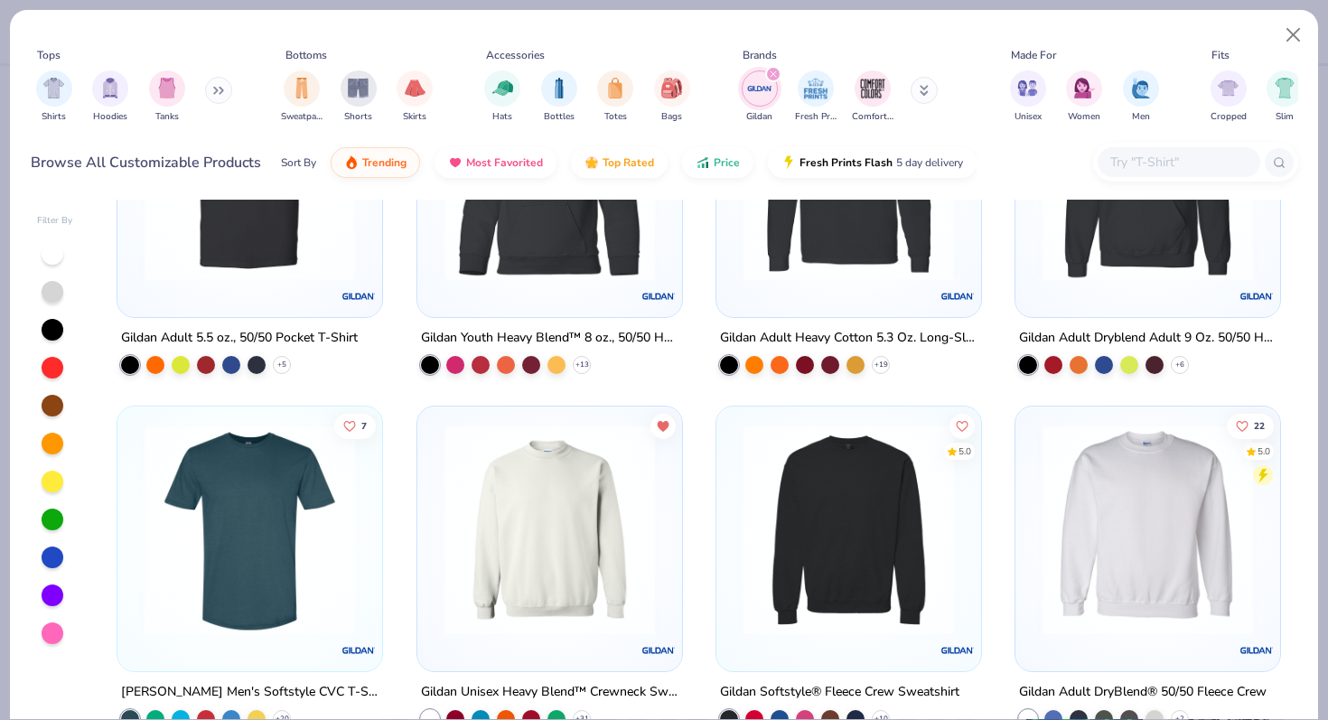
click at [528, 548] on img at bounding box center [549, 530] width 229 height 210
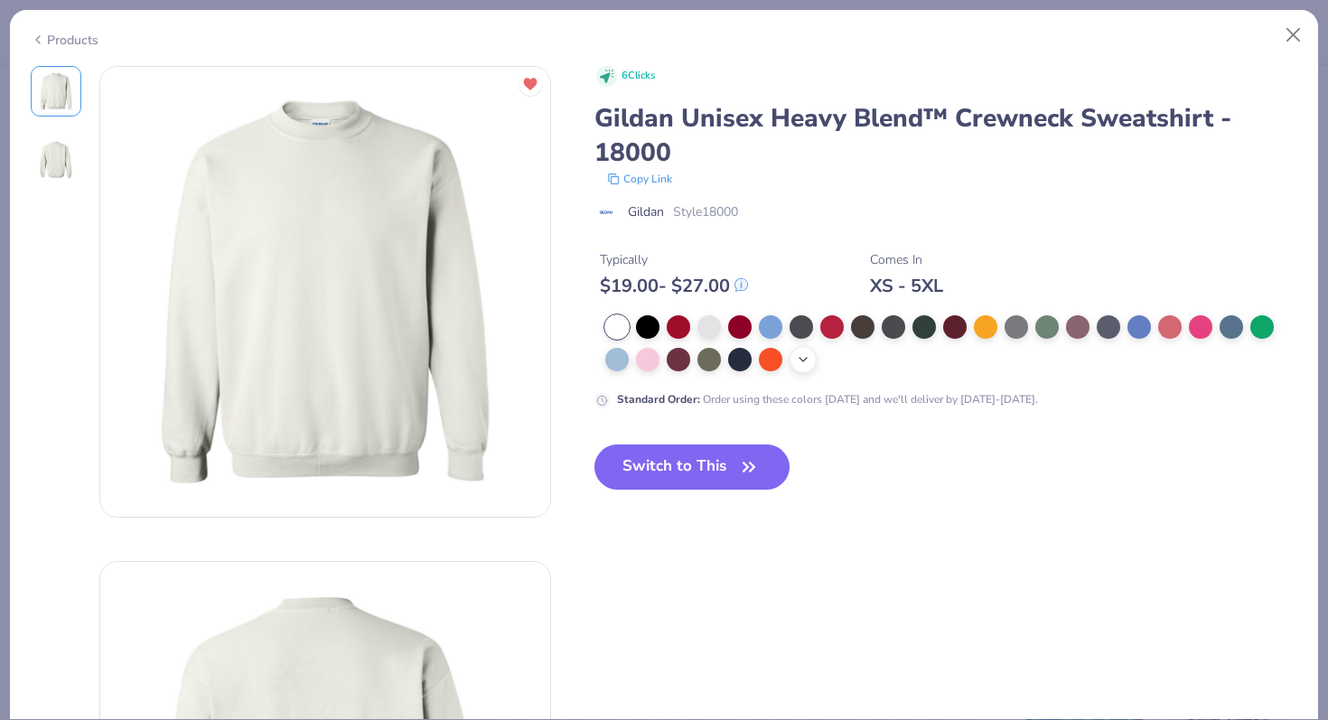
click at [807, 361] on icon at bounding box center [803, 359] width 14 height 14
click at [976, 361] on div at bounding box center [985, 357] width 23 height 23
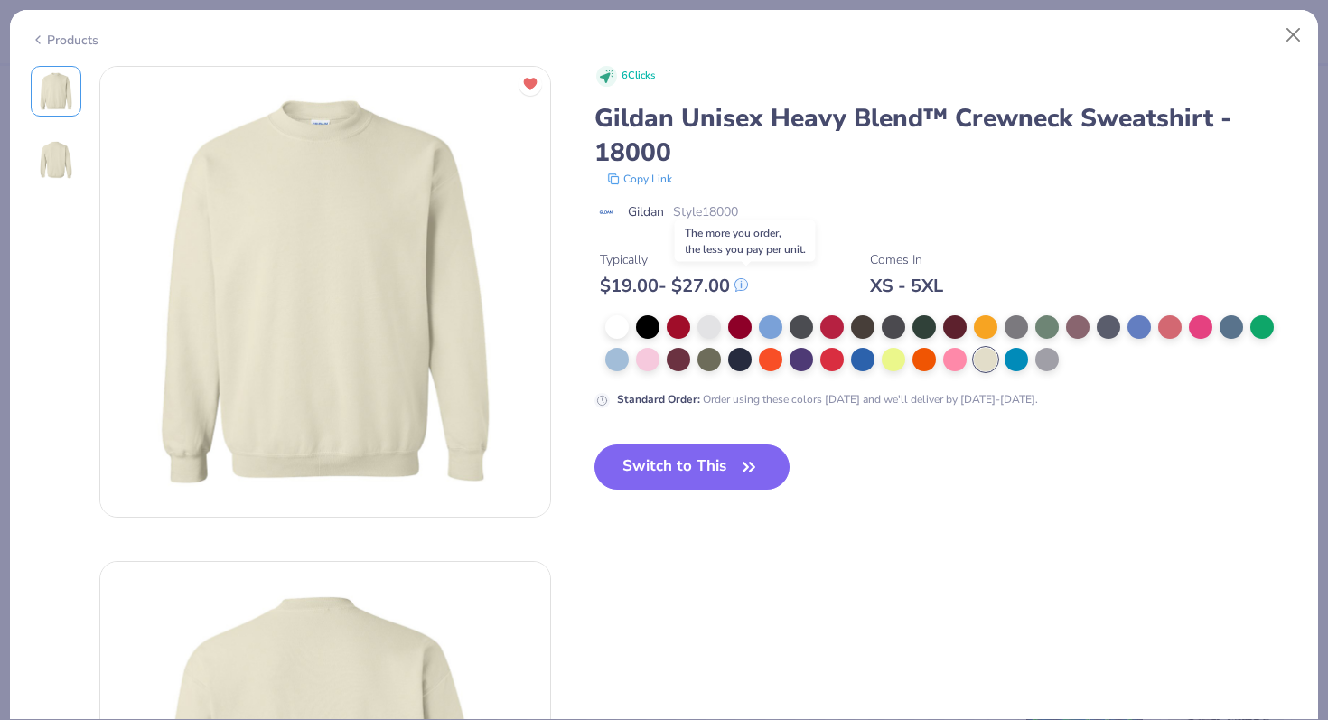
click at [745, 277] on span at bounding box center [741, 284] width 14 height 24
click at [635, 457] on button "Switch to This" at bounding box center [692, 466] width 196 height 45
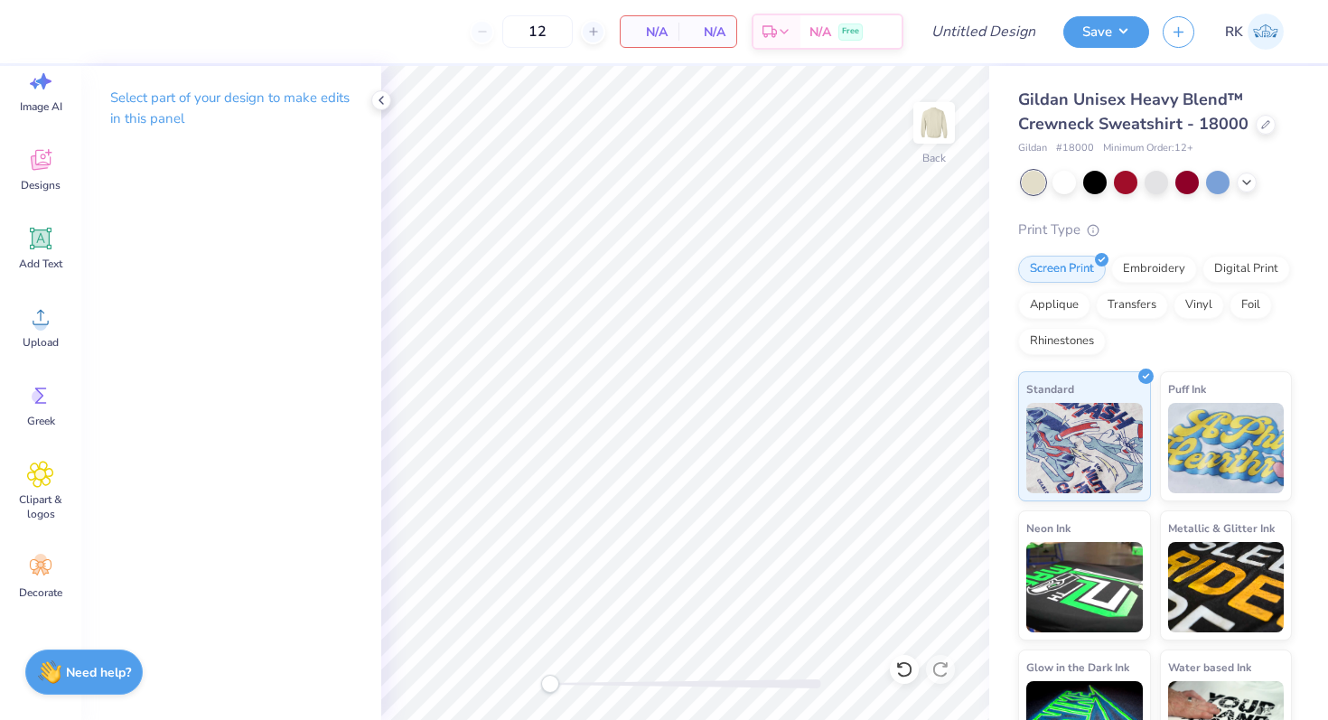
scroll to position [71, 0]
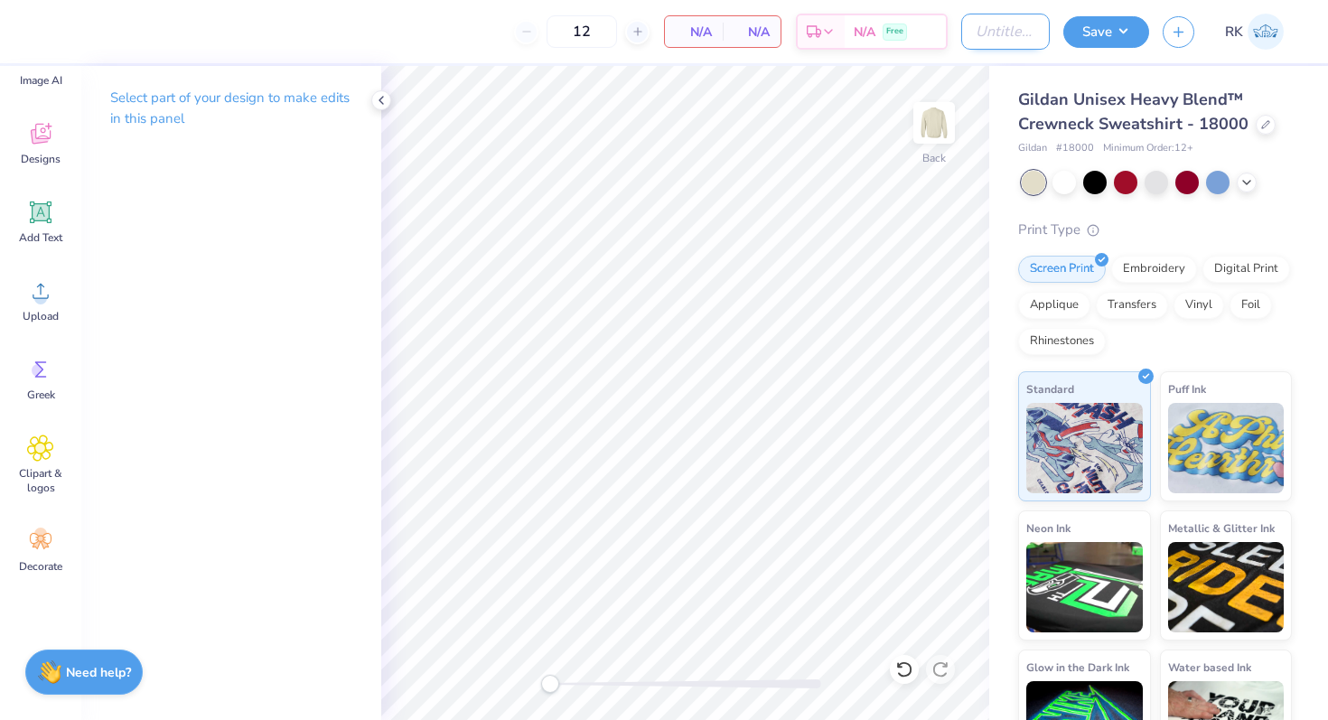
click at [1004, 25] on input "Design Title" at bounding box center [1005, 32] width 89 height 36
type input "testing blank cost"
click at [1107, 31] on button "Save" at bounding box center [1106, 30] width 86 height 32
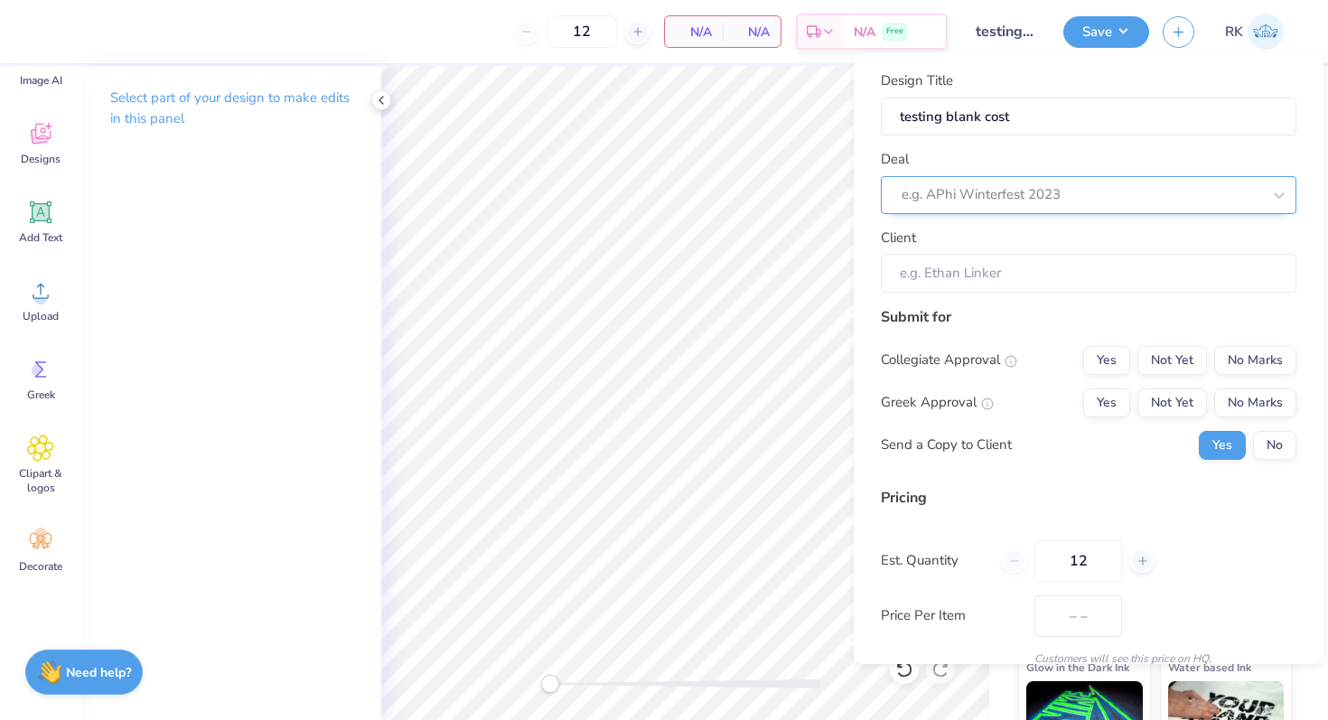
click at [1066, 185] on div at bounding box center [1080, 194] width 359 height 24
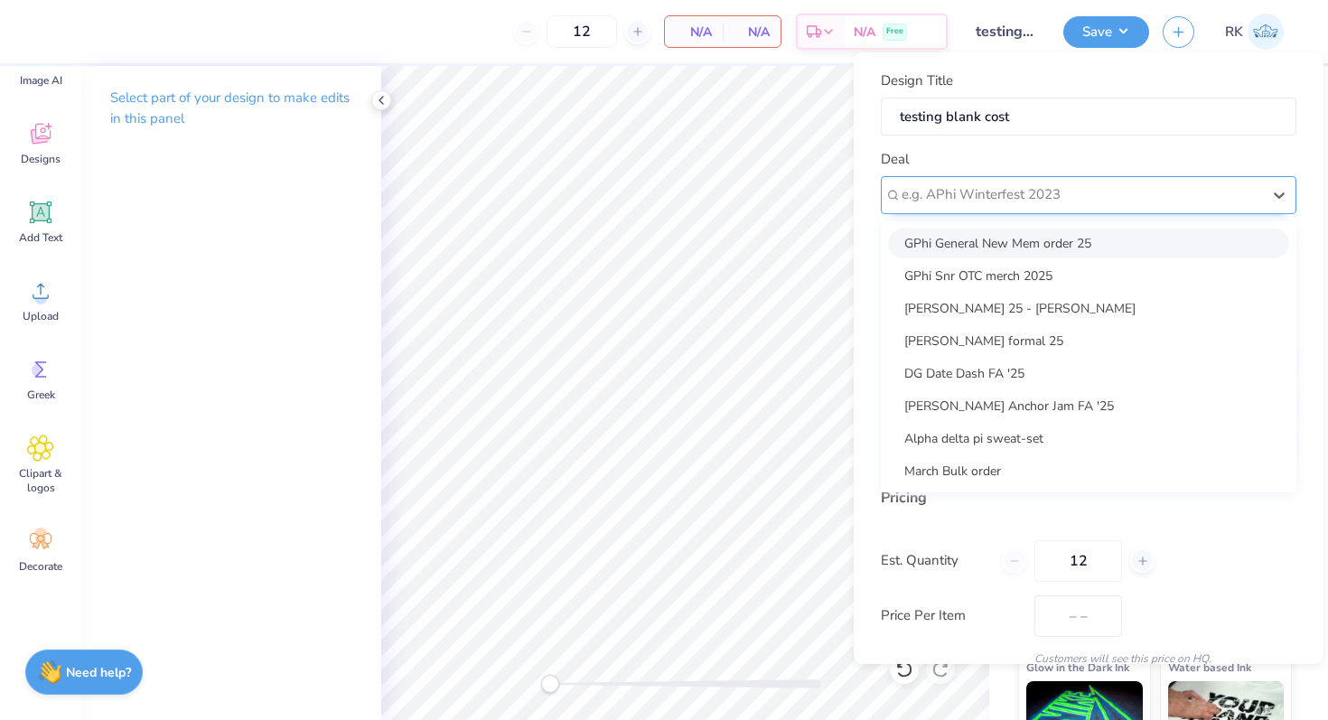
click at [966, 198] on div at bounding box center [1080, 194] width 359 height 24
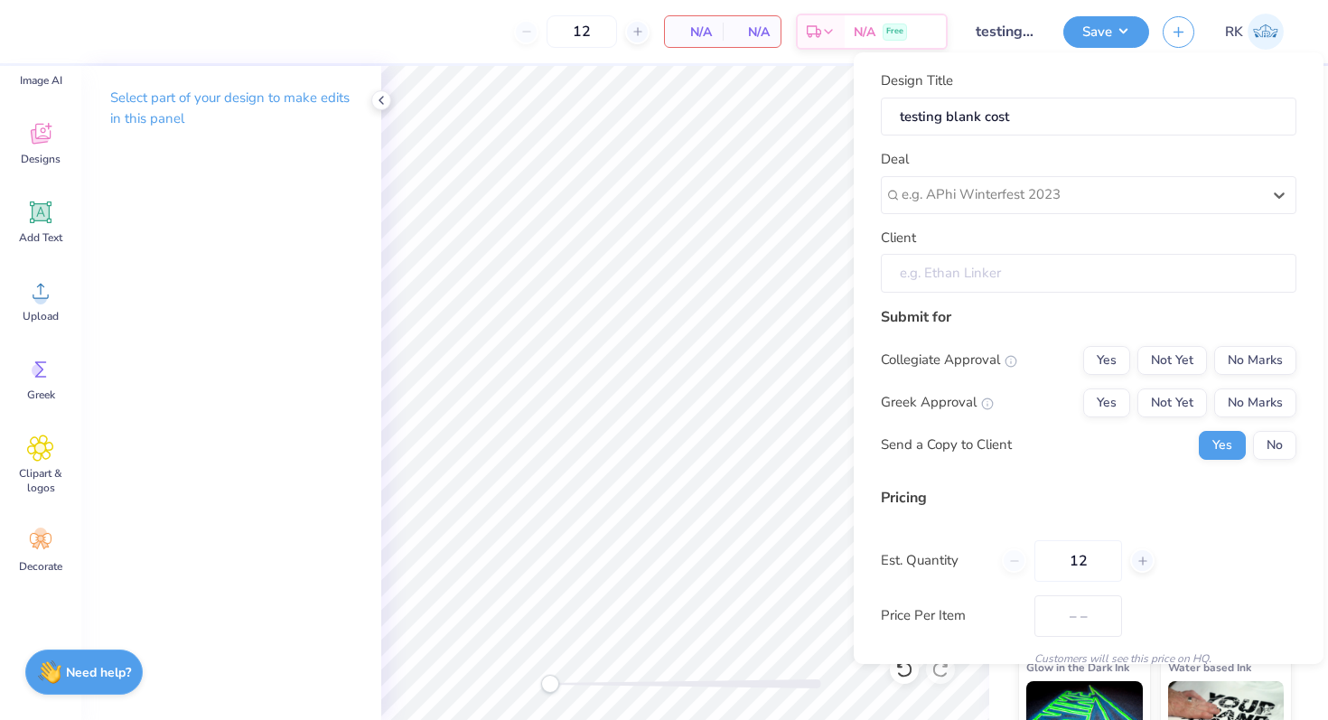
click at [969, 275] on input "Client" at bounding box center [1088, 273] width 415 height 39
click at [960, 209] on div "e.g. APhi Winterfest 2023" at bounding box center [1088, 195] width 415 height 38
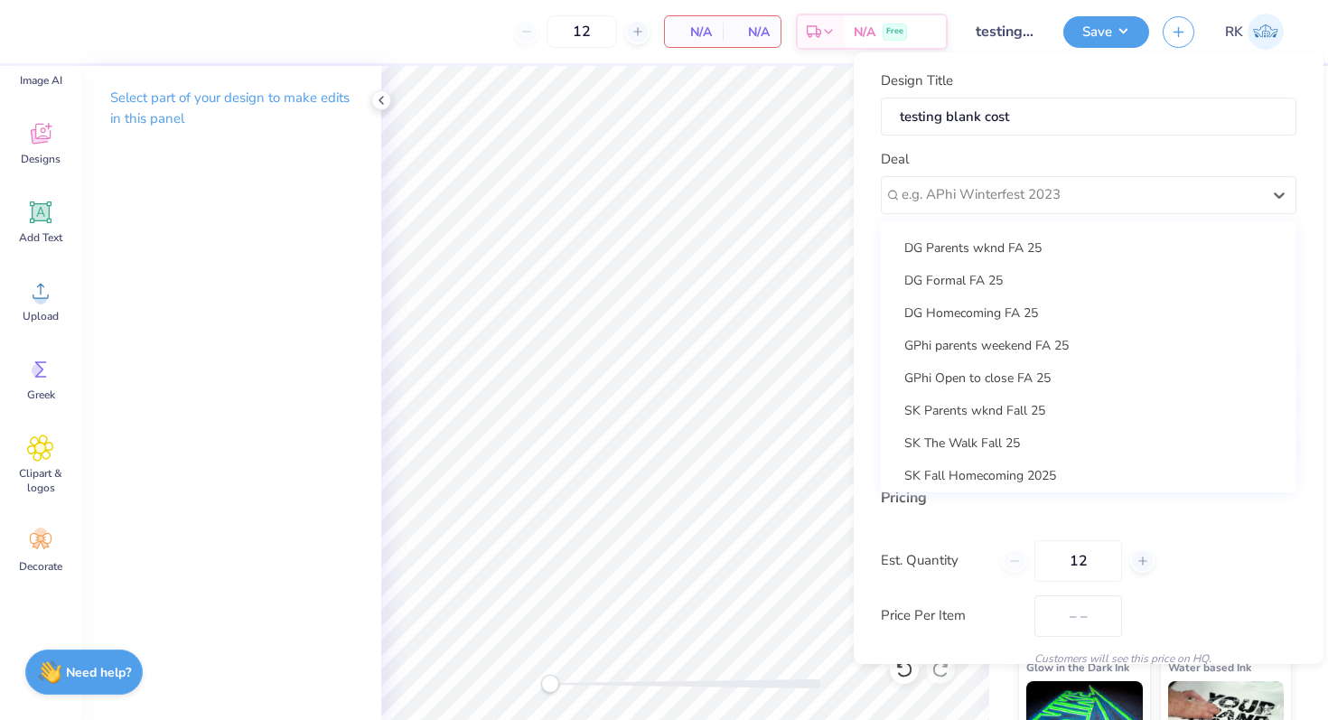
scroll to position [489, 0]
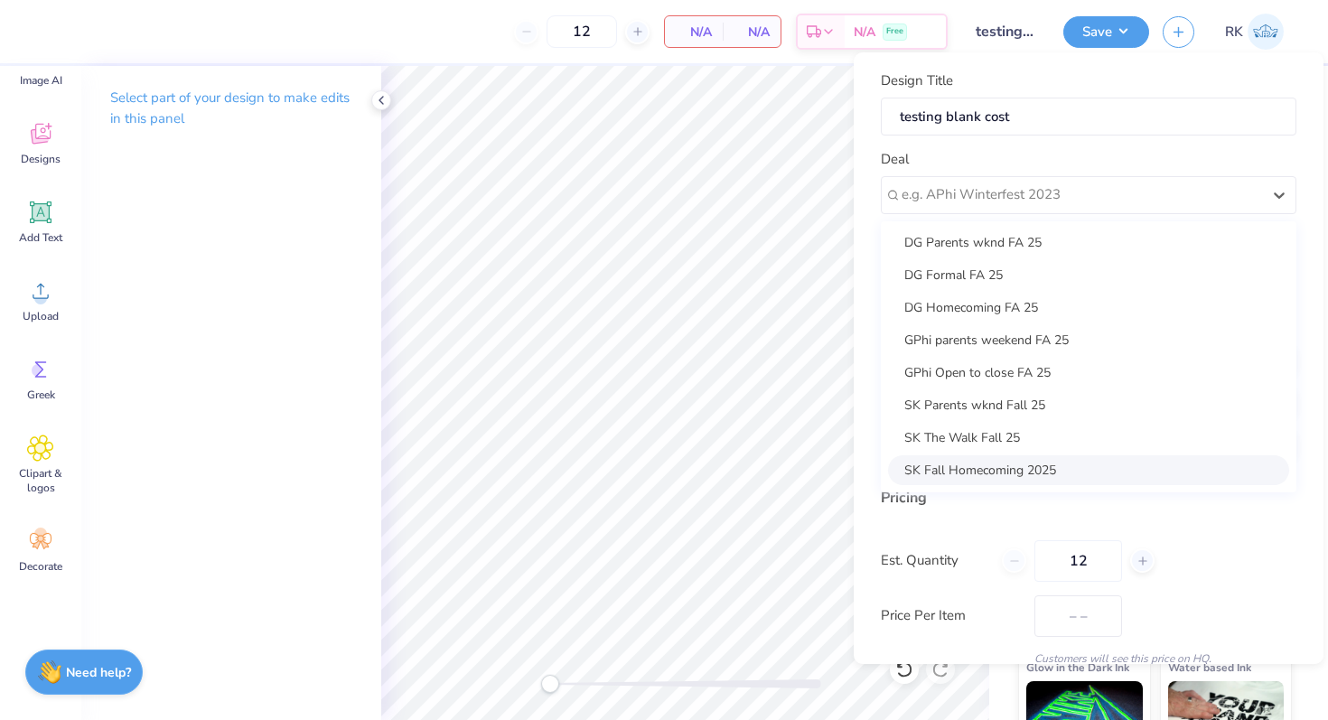
click at [977, 519] on div "Pricing Est. Quantity 12 Price Per Item – – Customers will see this price on HQ." at bounding box center [1088, 577] width 415 height 180
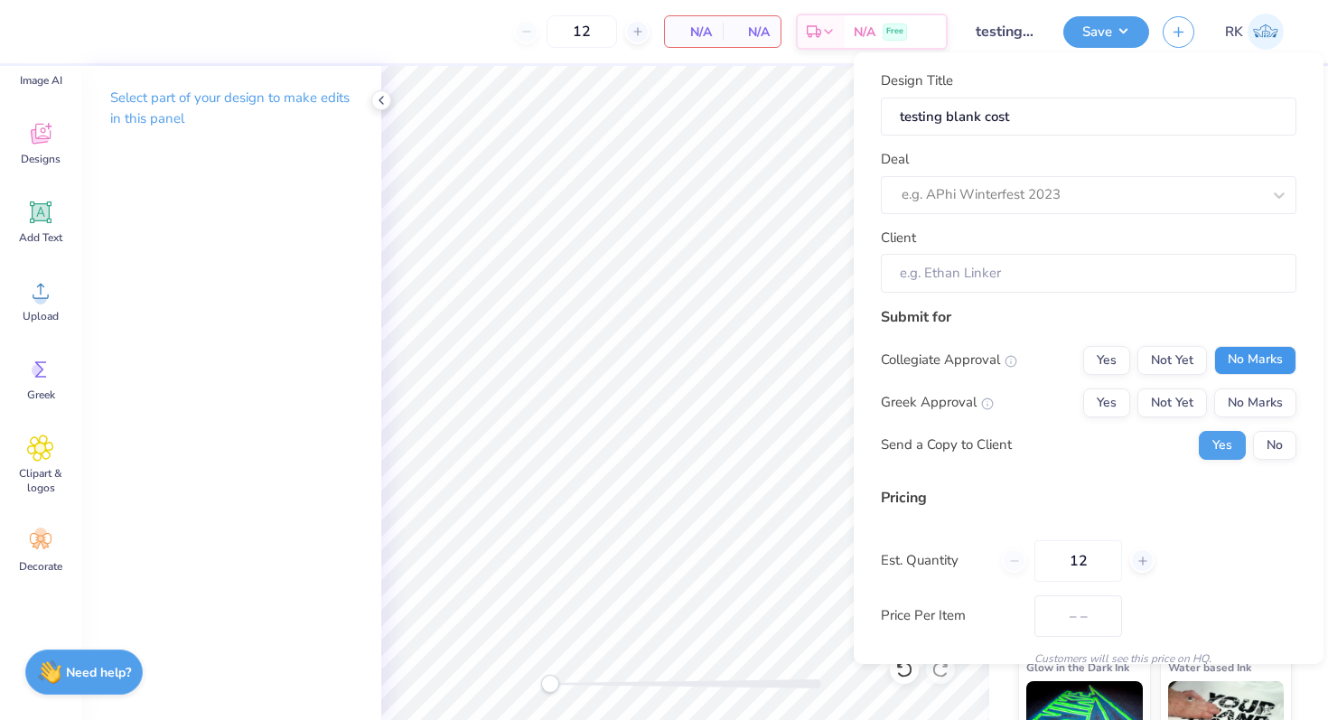
click at [1227, 364] on button "No Marks" at bounding box center [1255, 360] width 82 height 29
click at [1125, 401] on button "Yes" at bounding box center [1106, 402] width 47 height 29
click at [1266, 448] on button "No" at bounding box center [1274, 445] width 43 height 29
click at [1014, 215] on div "Design Title testing blank cost Deal e.g. APhi Winterfest 2023 Client" at bounding box center [1088, 181] width 415 height 222
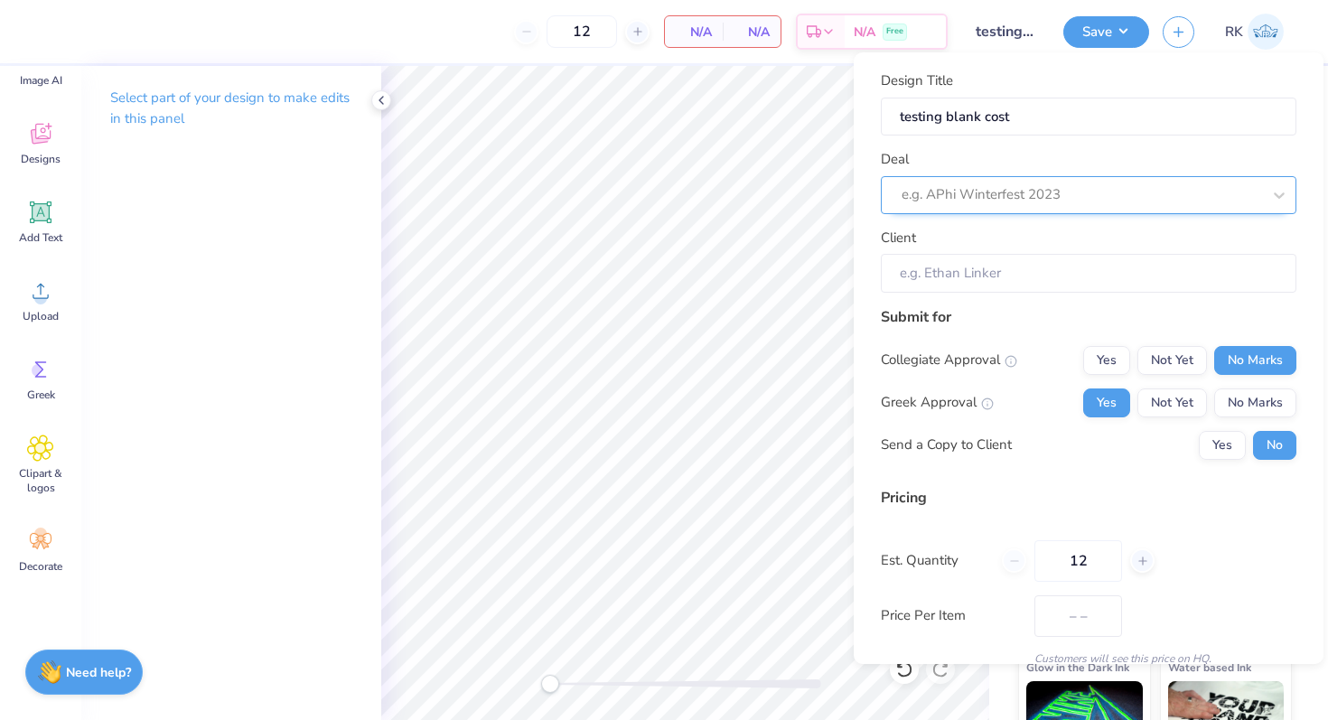
click at [1020, 202] on div at bounding box center [1080, 194] width 359 height 24
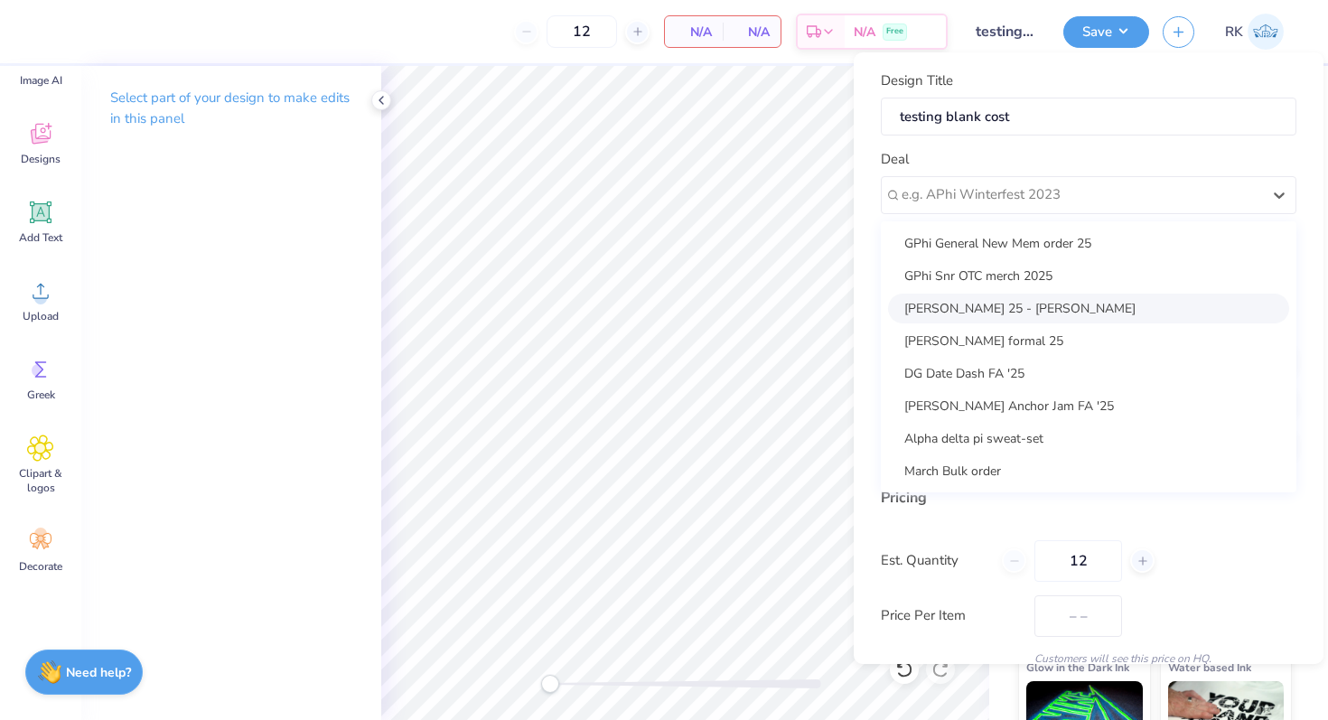
click at [1026, 304] on div "Philo merch 25 - Chloe Wooten" at bounding box center [1088, 309] width 401 height 30
type input "Chloe Wooten"
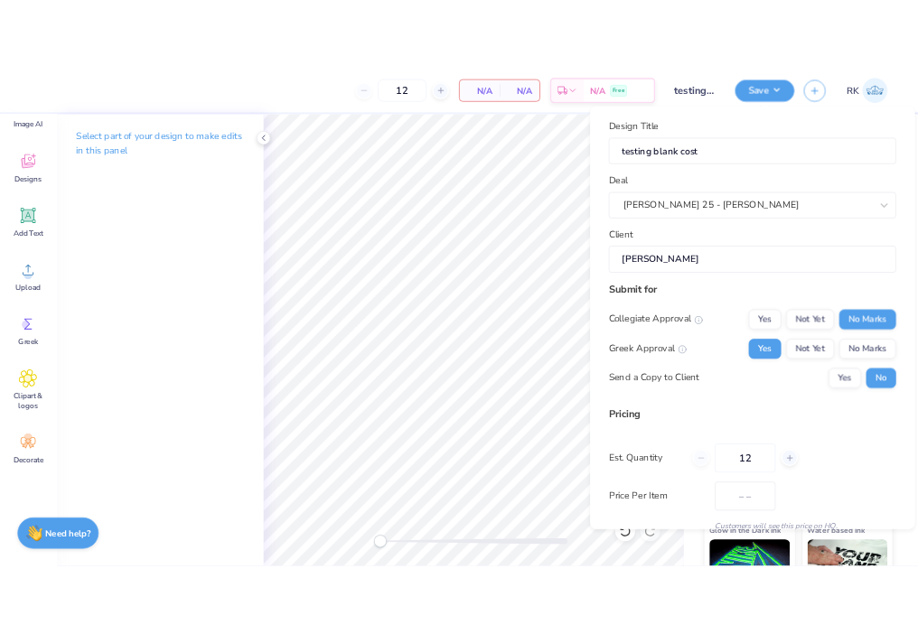
scroll to position [77, 0]
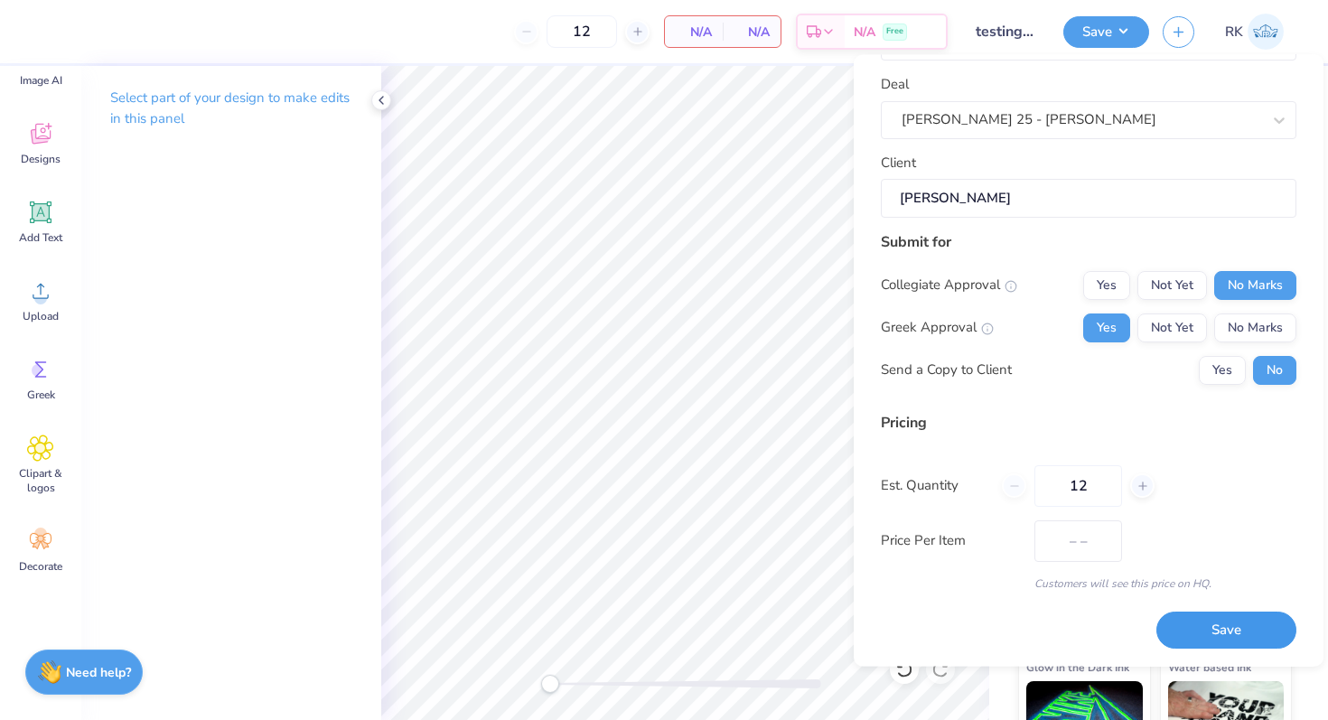
click at [1214, 630] on button "Save" at bounding box center [1226, 630] width 140 height 37
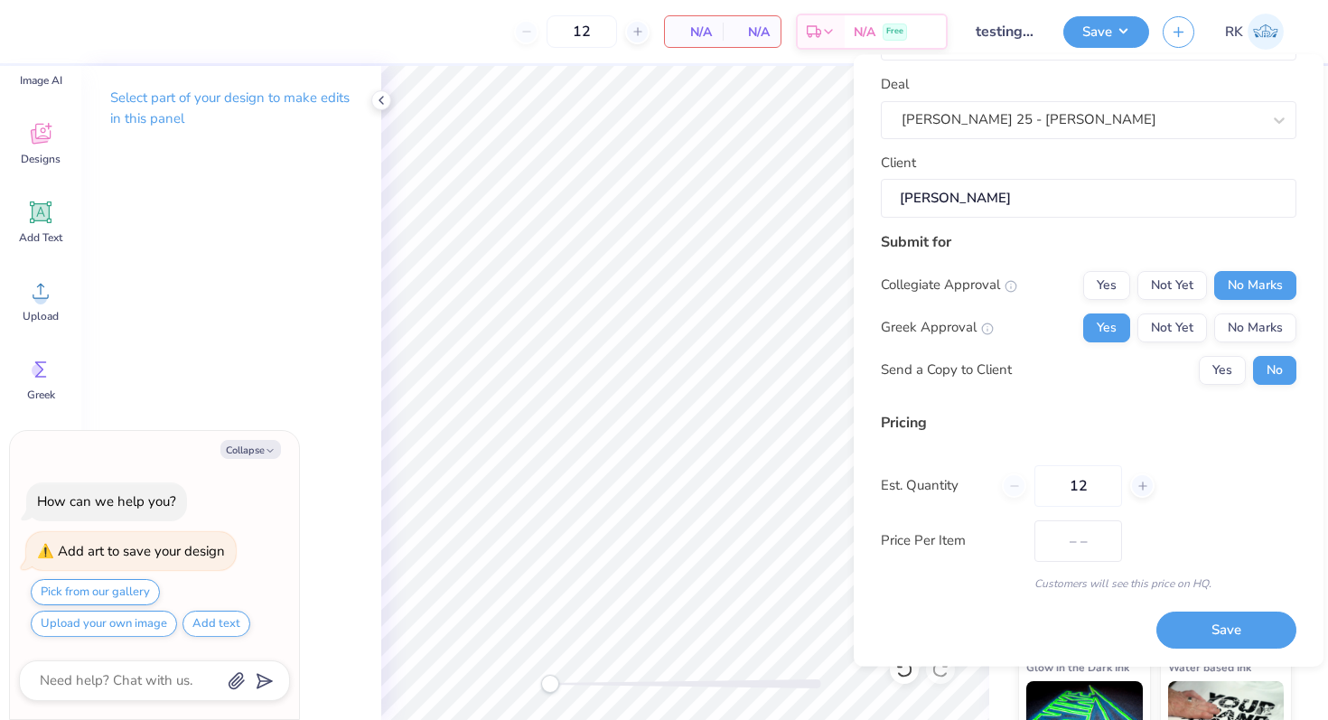
click at [372, 397] on div "Select part of your design to make edits in this panel" at bounding box center [231, 393] width 300 height 654
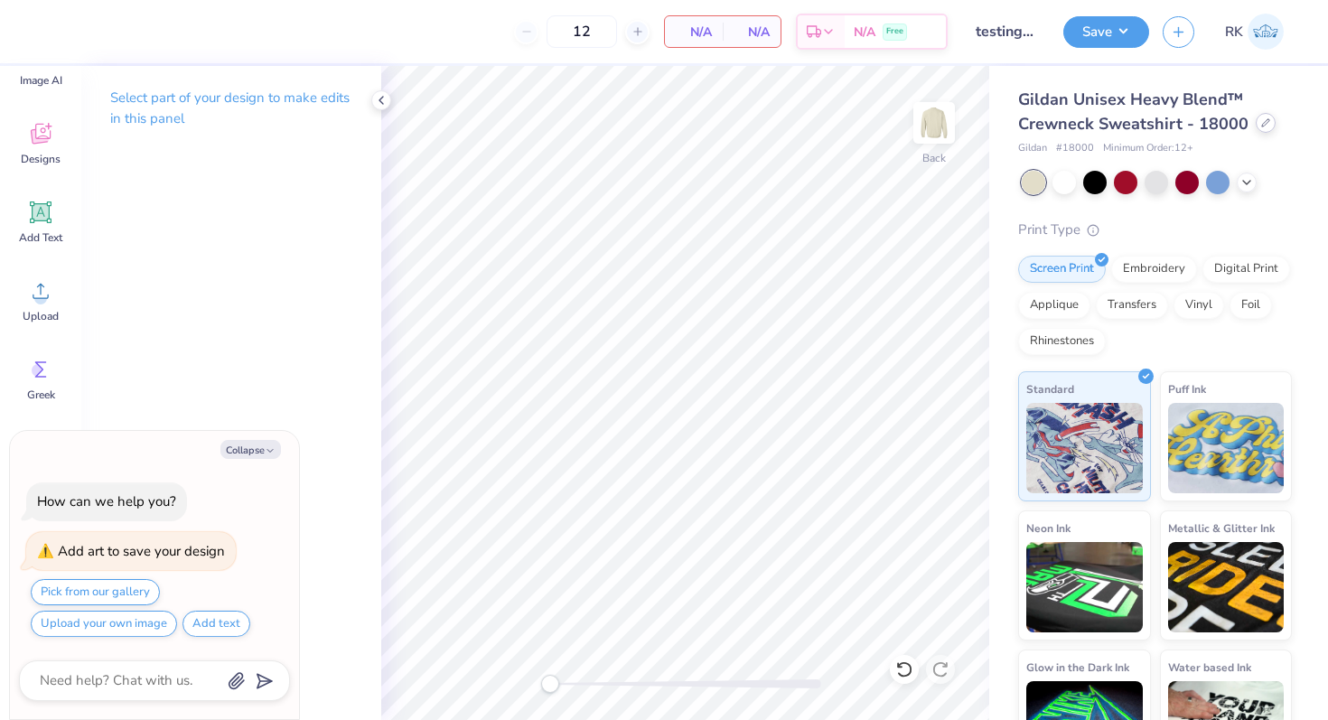
click at [1258, 117] on div at bounding box center [1266, 123] width 20 height 20
type textarea "x"
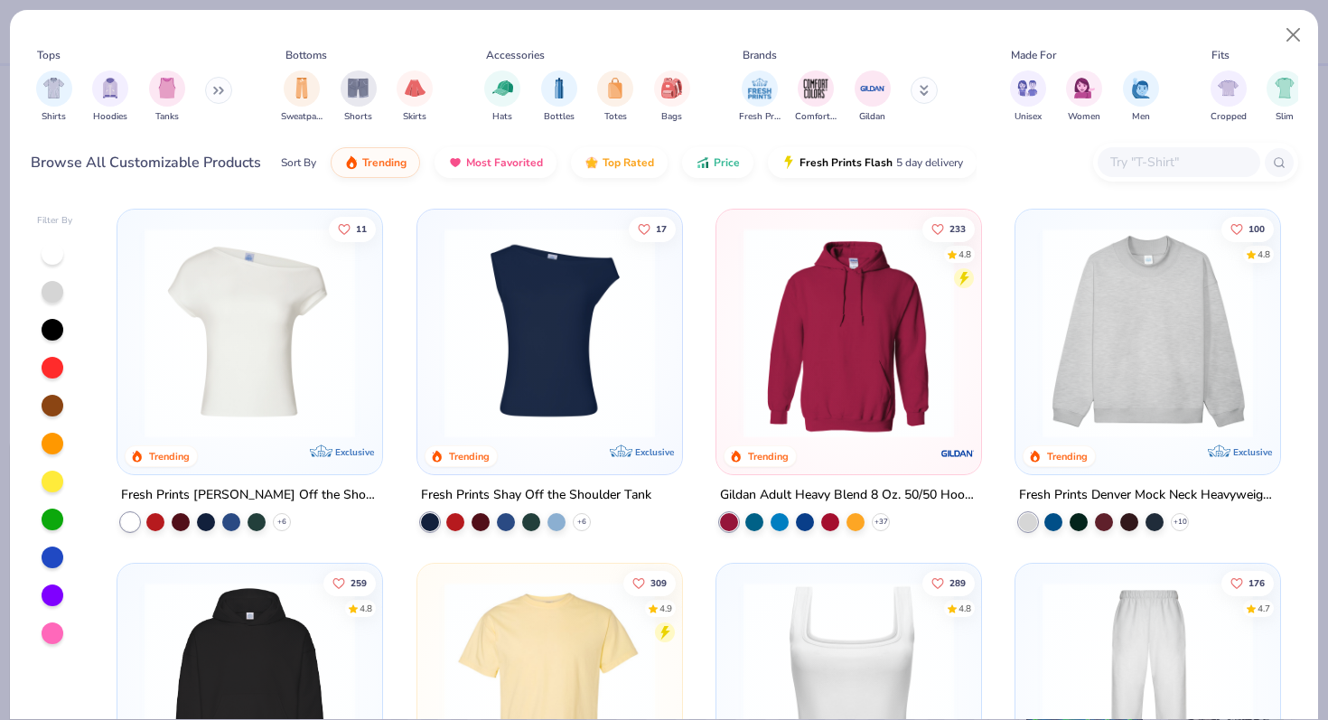
click at [1156, 168] on input "text" at bounding box center [1177, 162] width 139 height 21
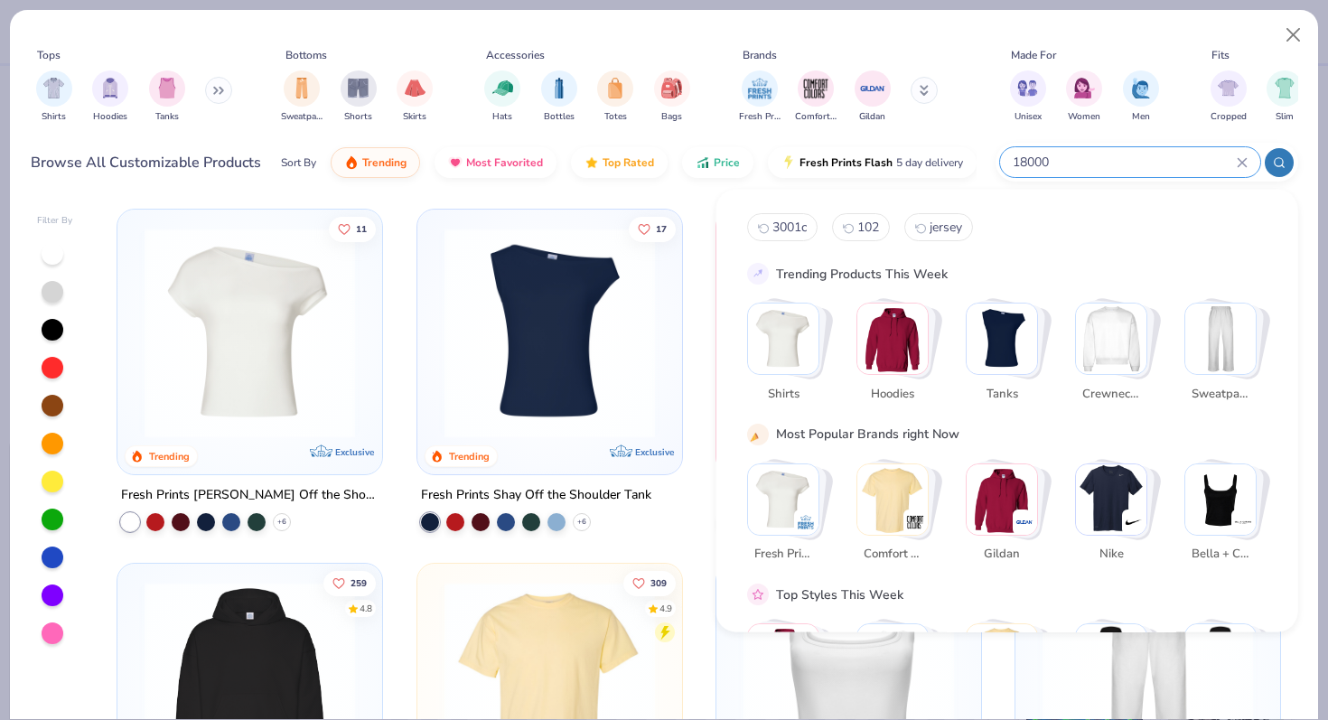
type input "18000"
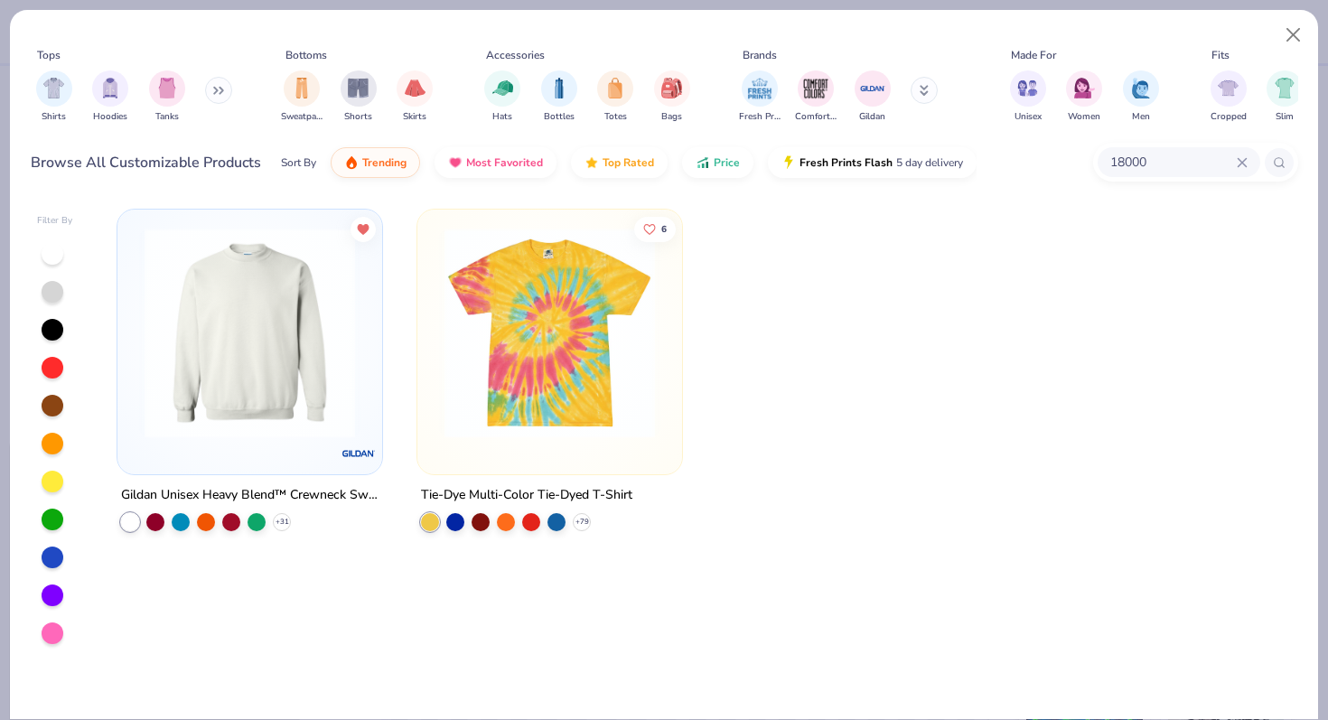
click at [200, 361] on img at bounding box center [249, 333] width 229 height 210
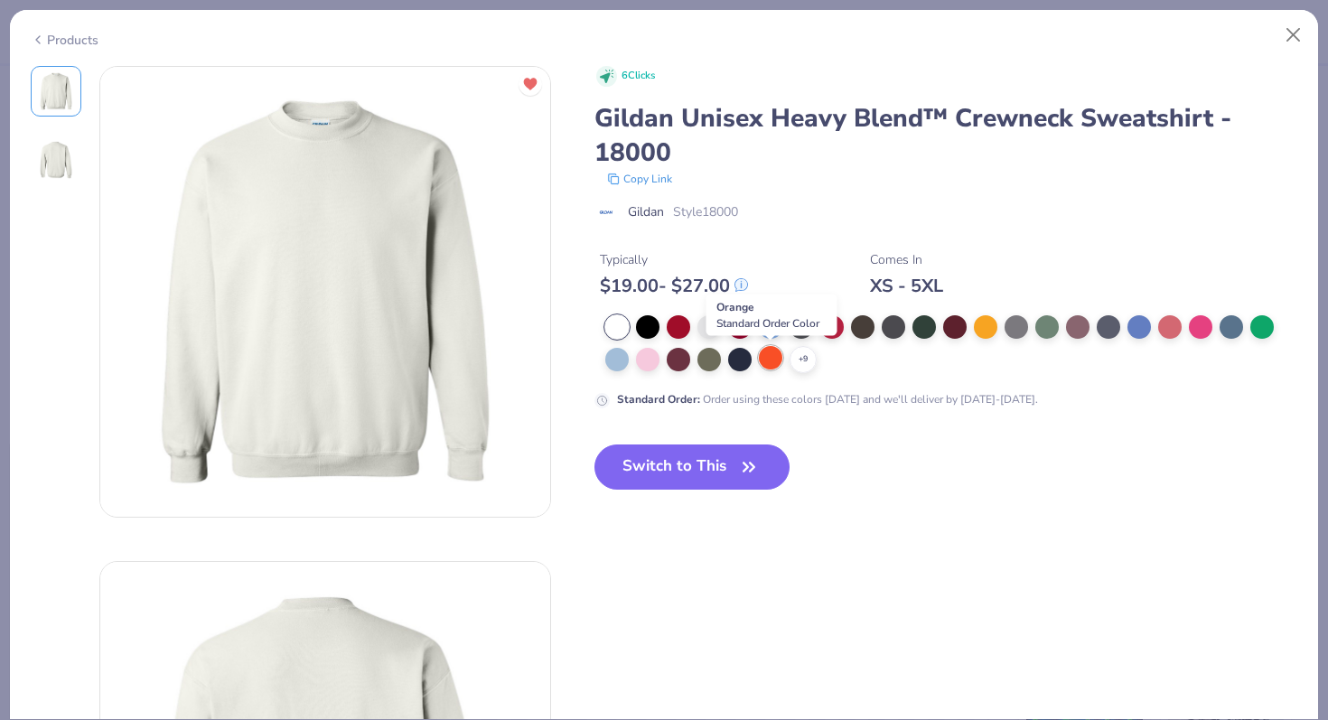
click at [774, 350] on div at bounding box center [770, 357] width 23 height 23
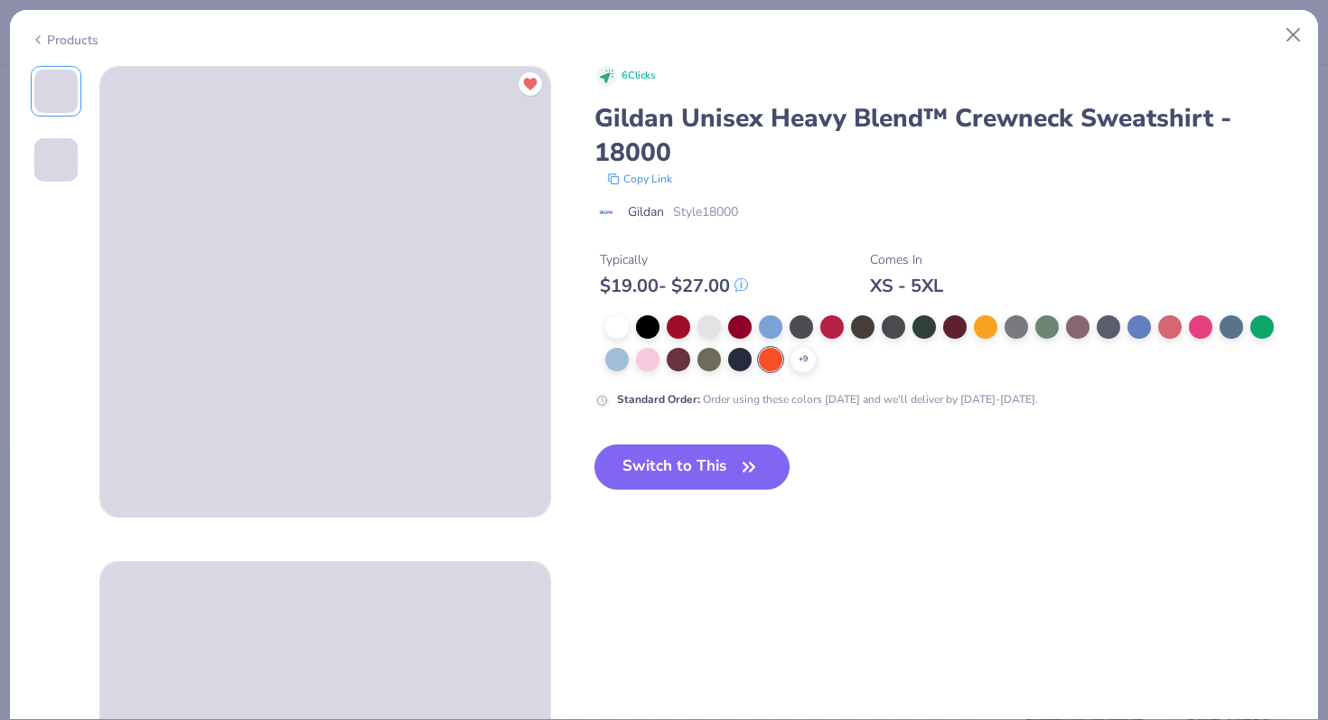
click at [652, 173] on button "Copy Link" at bounding box center [640, 179] width 76 height 18
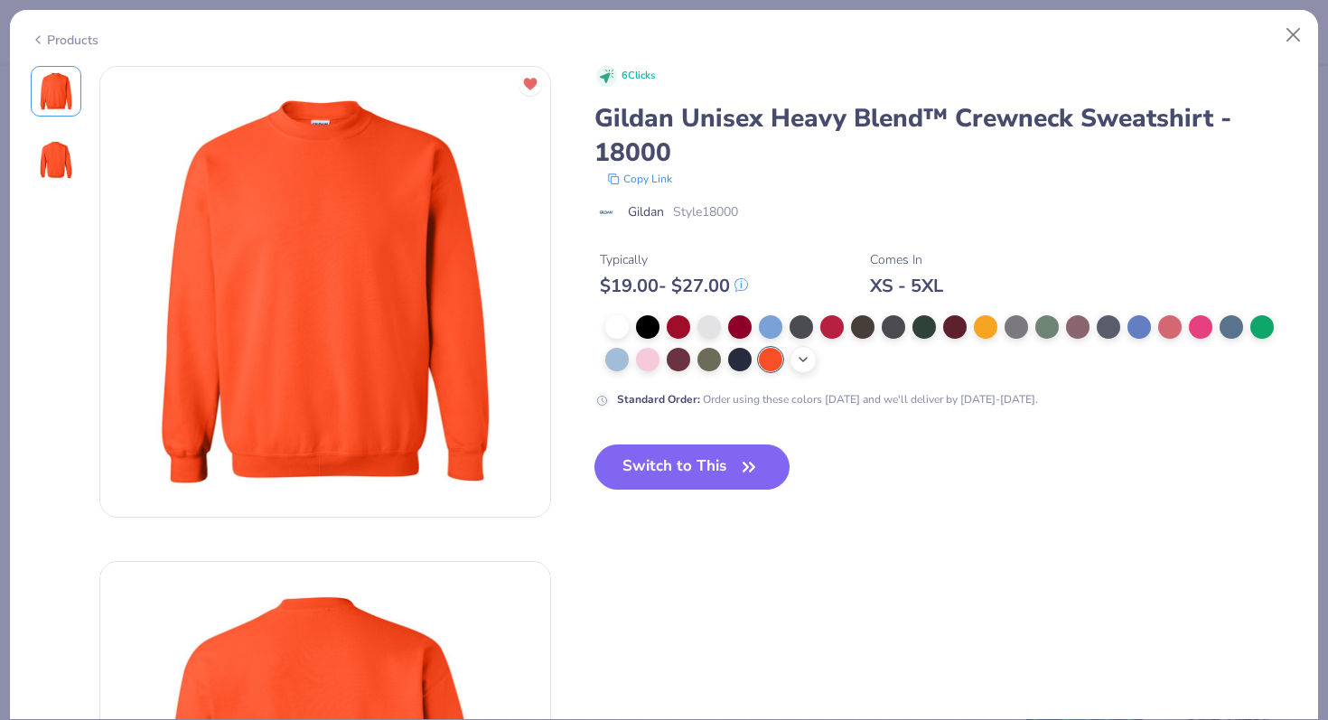
click at [800, 357] on icon at bounding box center [803, 359] width 14 height 14
click at [989, 359] on div at bounding box center [985, 357] width 23 height 23
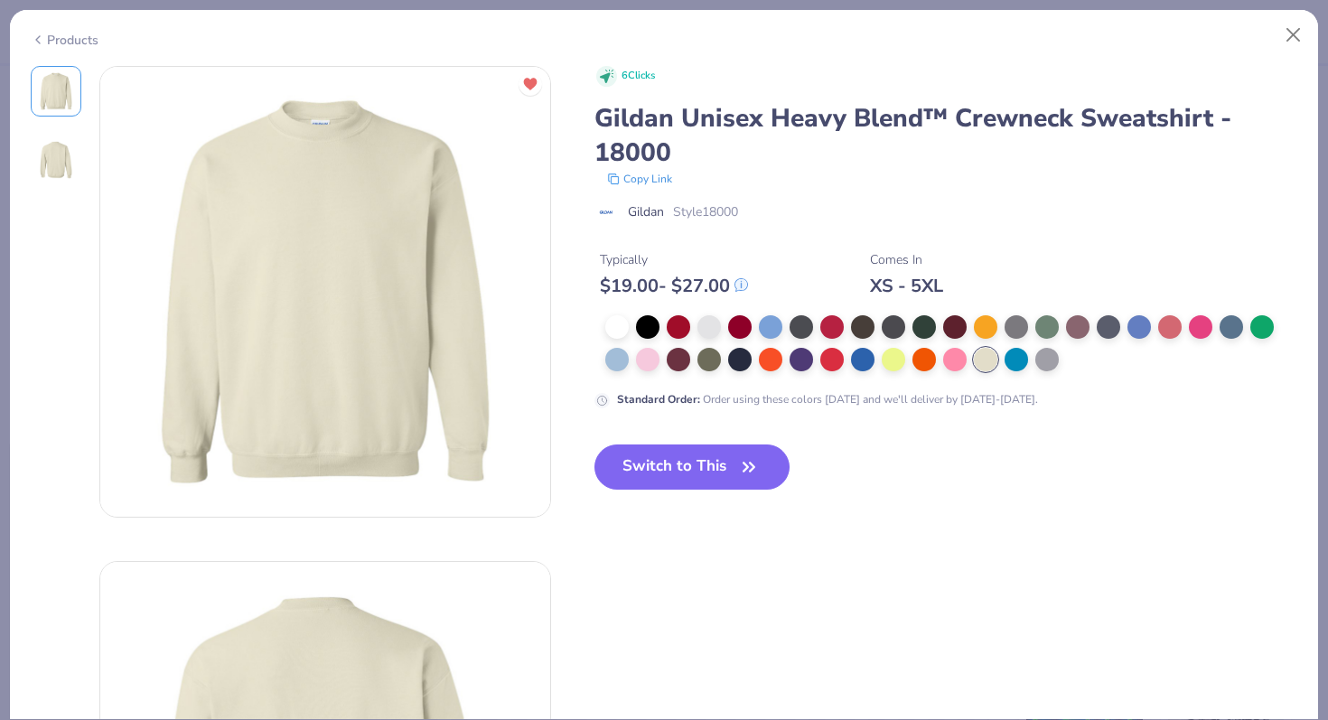
click at [589, 116] on div "6 Clicks Gildan Unisex Heavy Blend™ Crewneck Sweatshirt - 18000 Copy Link Gilda…" at bounding box center [664, 539] width 1267 height 947
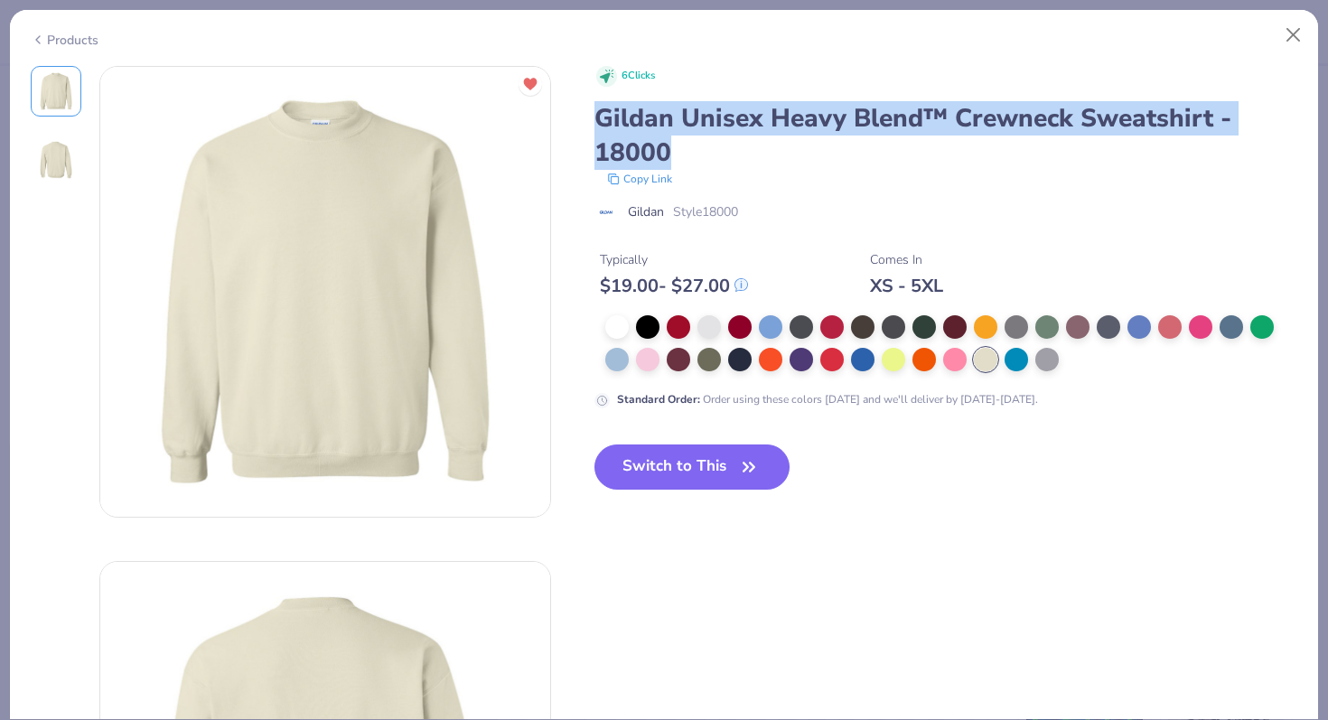
drag, startPoint x: 593, startPoint y: 116, endPoint x: 673, endPoint y: 146, distance: 85.2
click at [673, 146] on div "Gildan Unisex Heavy Blend™ Crewneck Sweatshirt - 18000" at bounding box center [946, 135] width 704 height 69
copy div "Gildan Unisex Heavy Blend™ Crewneck Sweatshirt - 18000"
click at [643, 175] on button "Copy Link" at bounding box center [640, 179] width 76 height 18
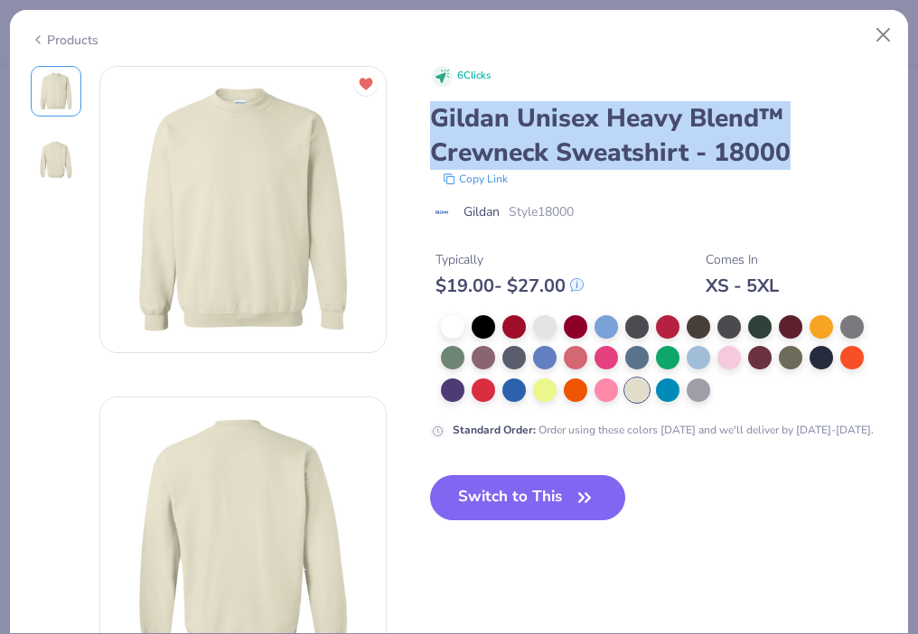
scroll to position [71, 0]
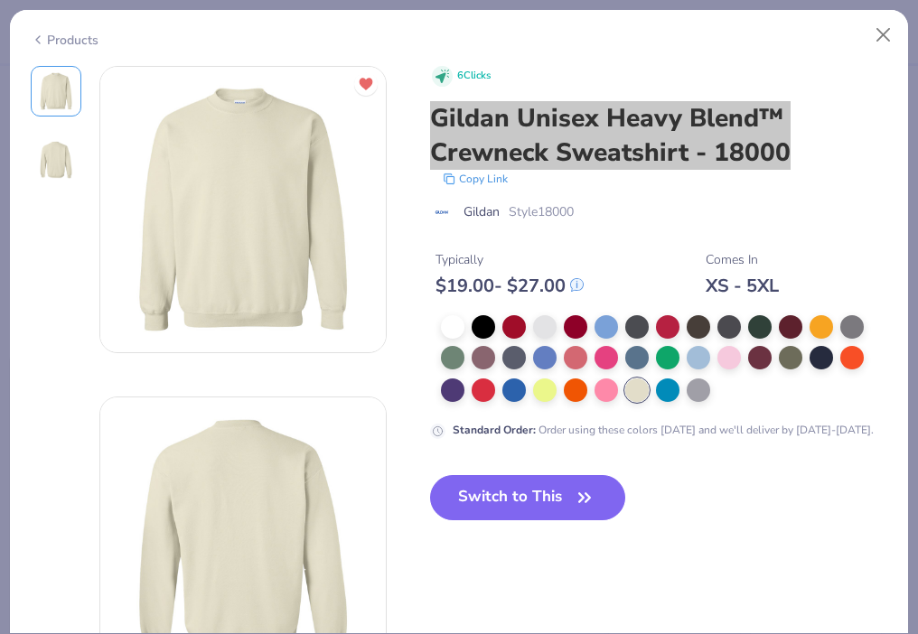
type textarea "x"
